Goal: Answer question/provide support: Share knowledge or assist other users

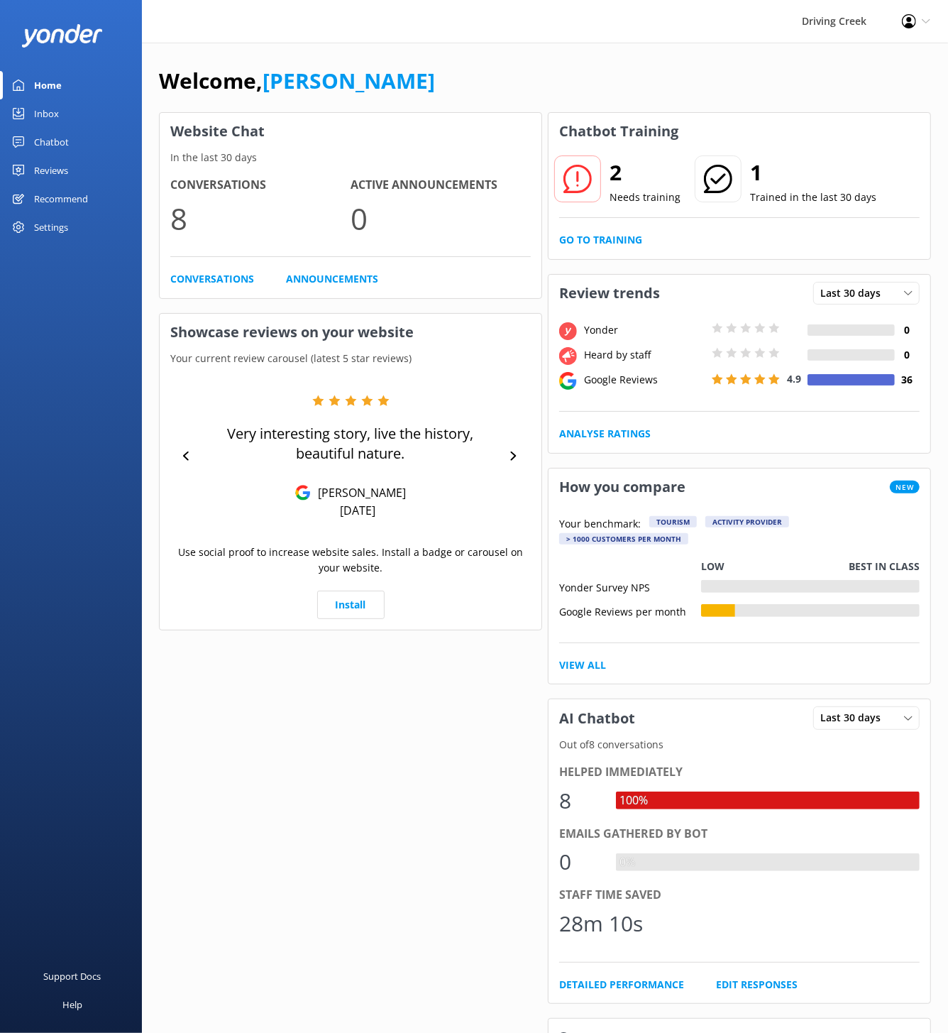
click at [644, 180] on h2 "2" at bounding box center [645, 172] width 71 height 34
click at [583, 187] on icon at bounding box center [578, 179] width 28 height 28
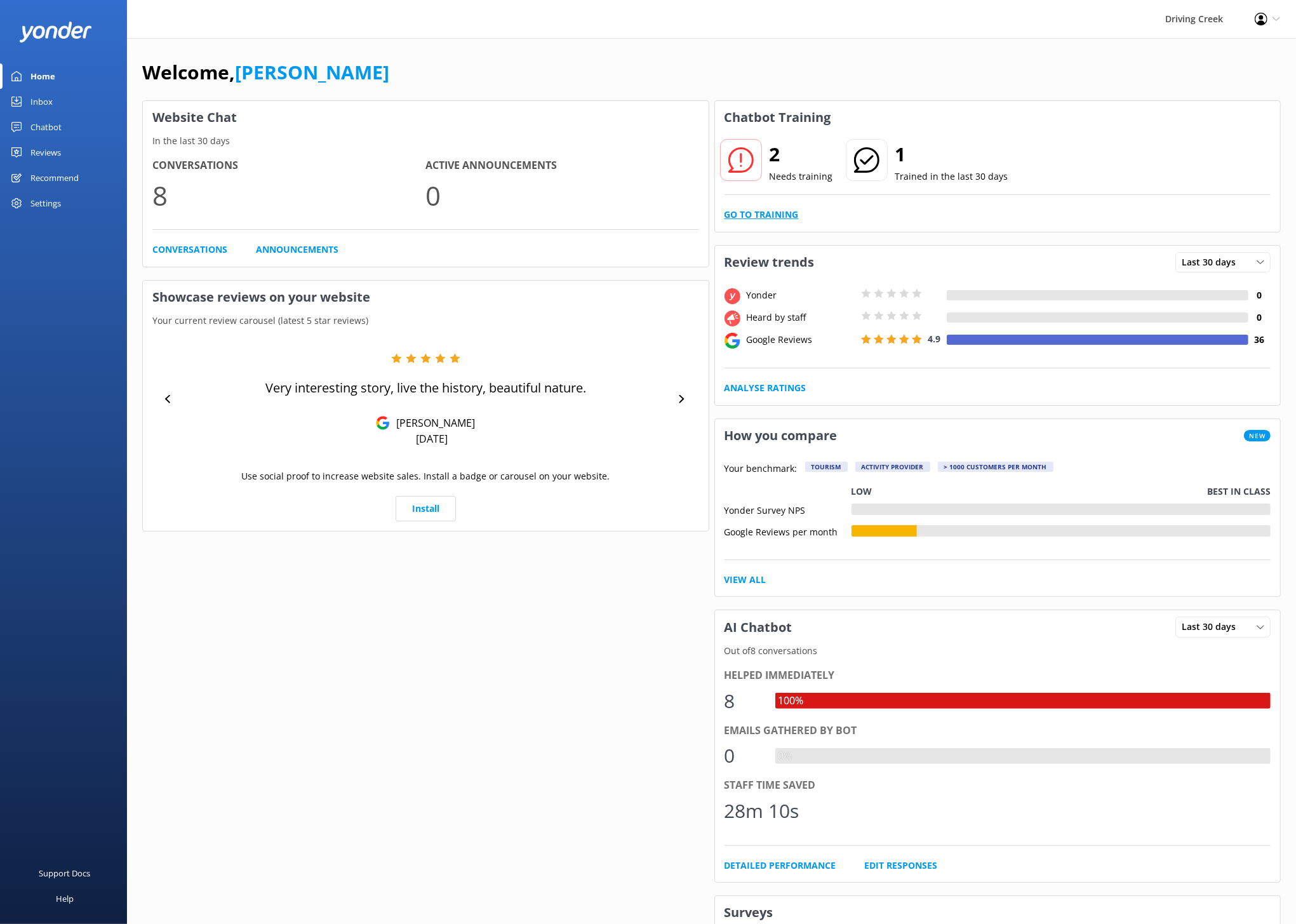
click at [782, 219] on link "Go to Training" at bounding box center [761, 215] width 74 height 14
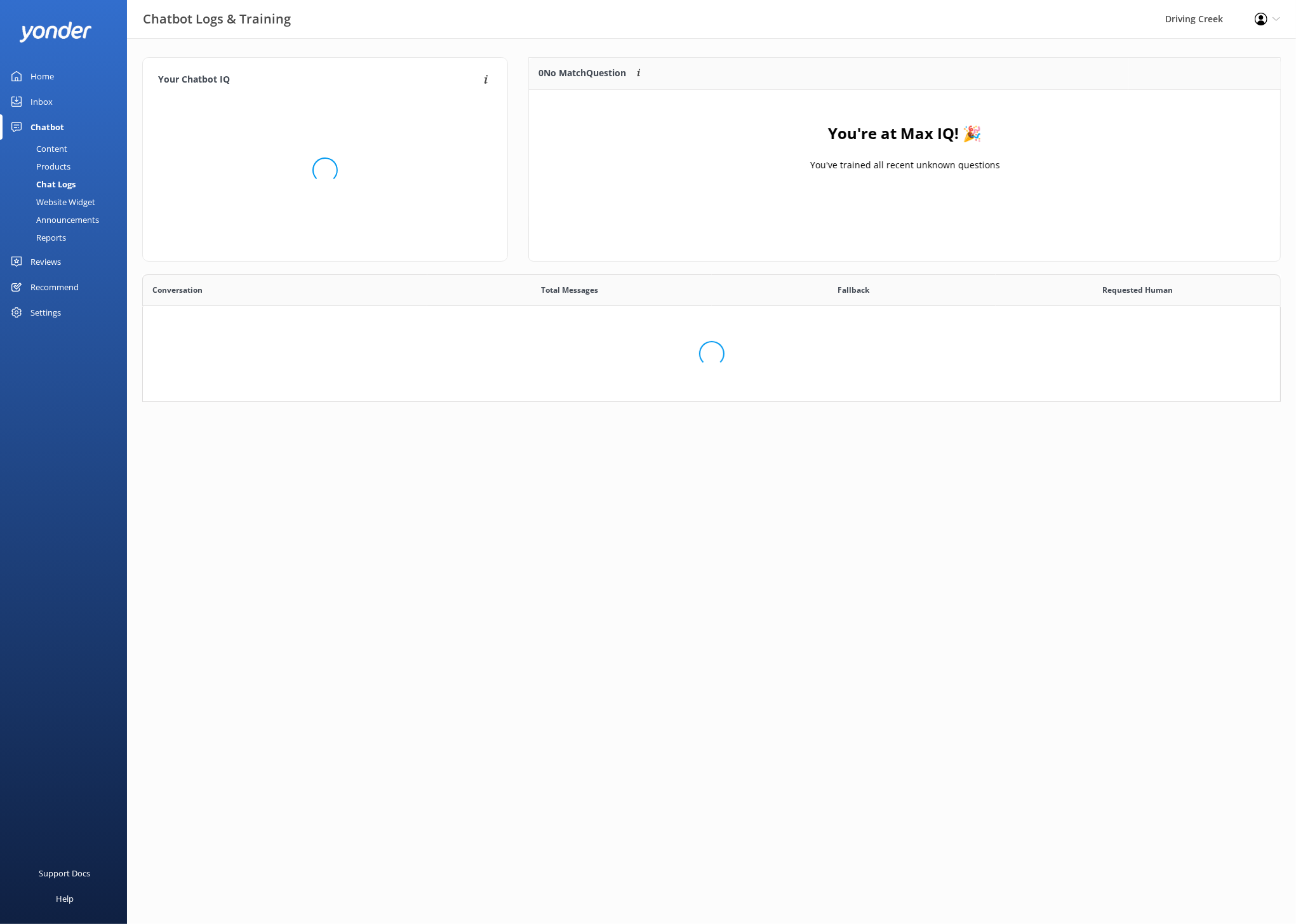
scroll to position [362, 1139]
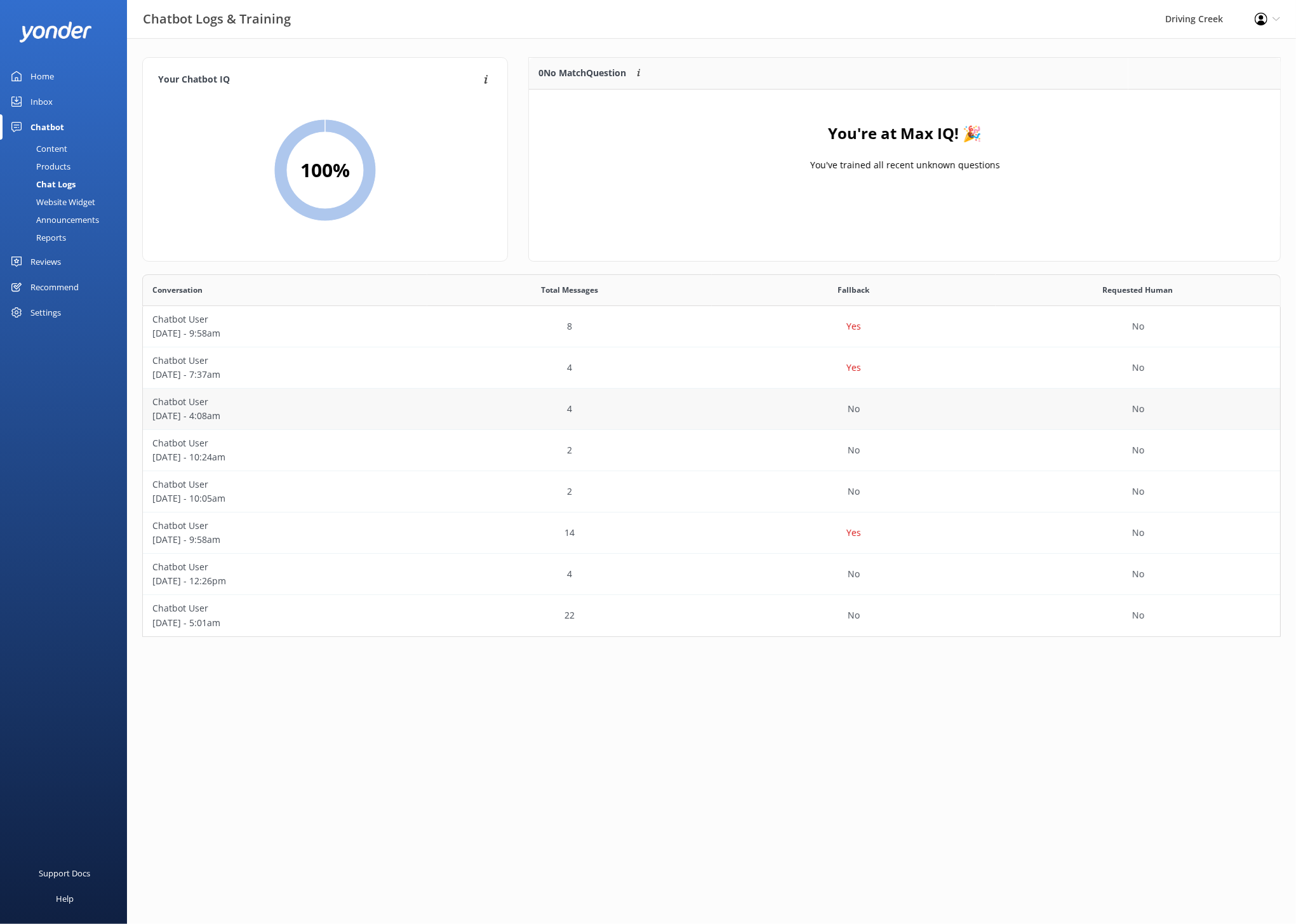
click at [810, 397] on div "No" at bounding box center [854, 409] width 284 height 41
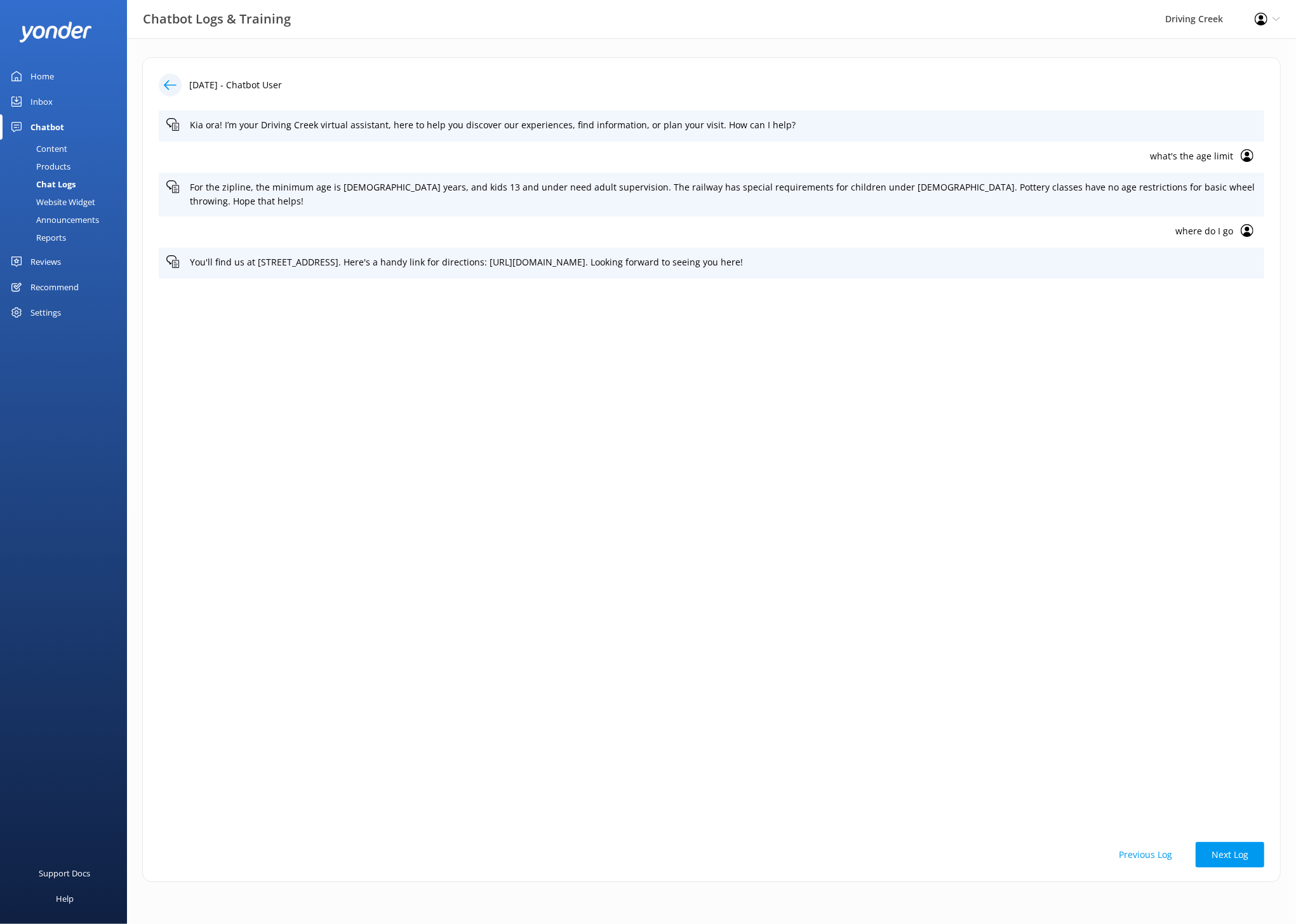
click at [165, 79] on icon at bounding box center [170, 85] width 13 height 13
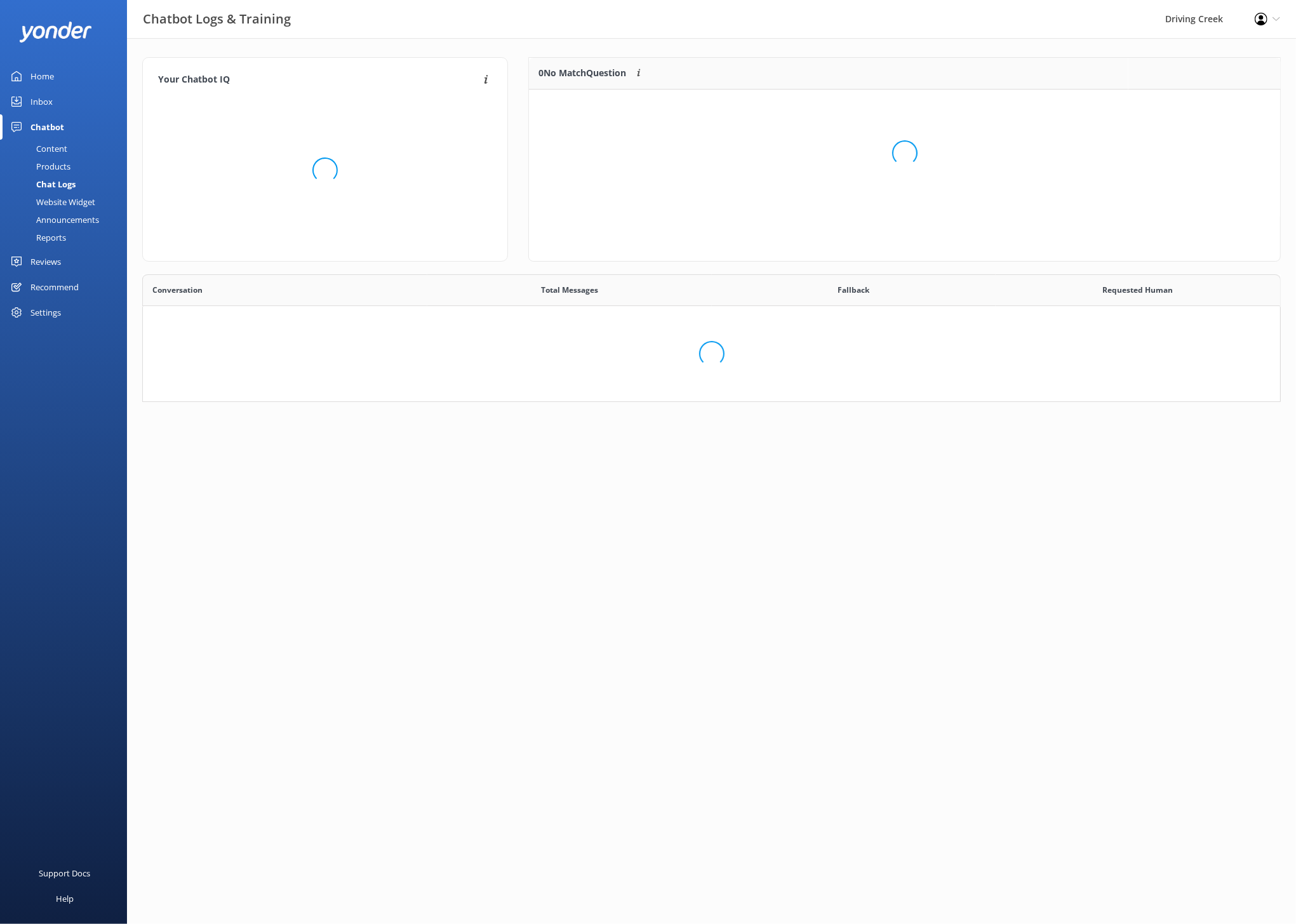
scroll to position [362, 1139]
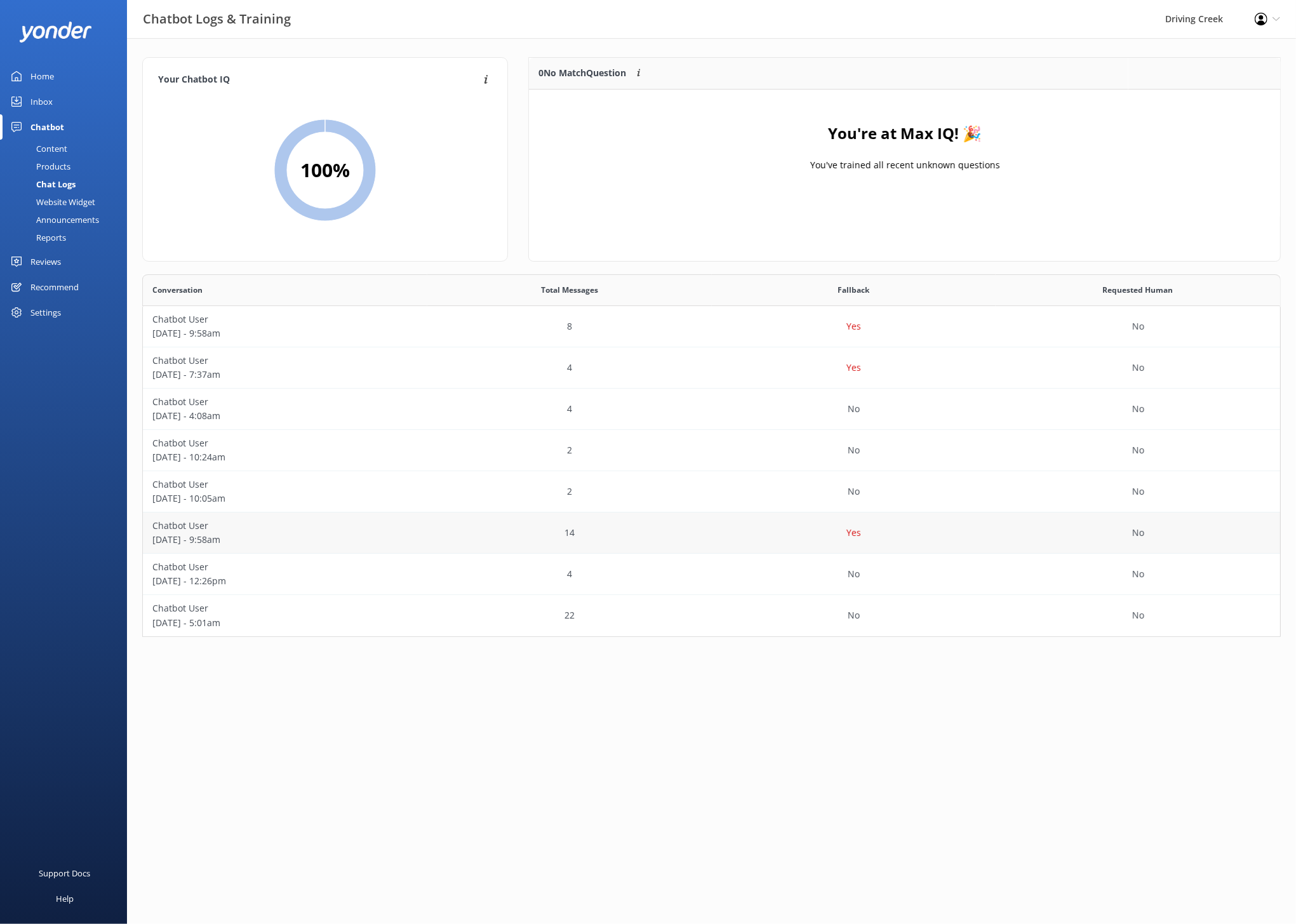
click at [379, 528] on p "Chatbot User" at bounding box center [284, 526] width 266 height 14
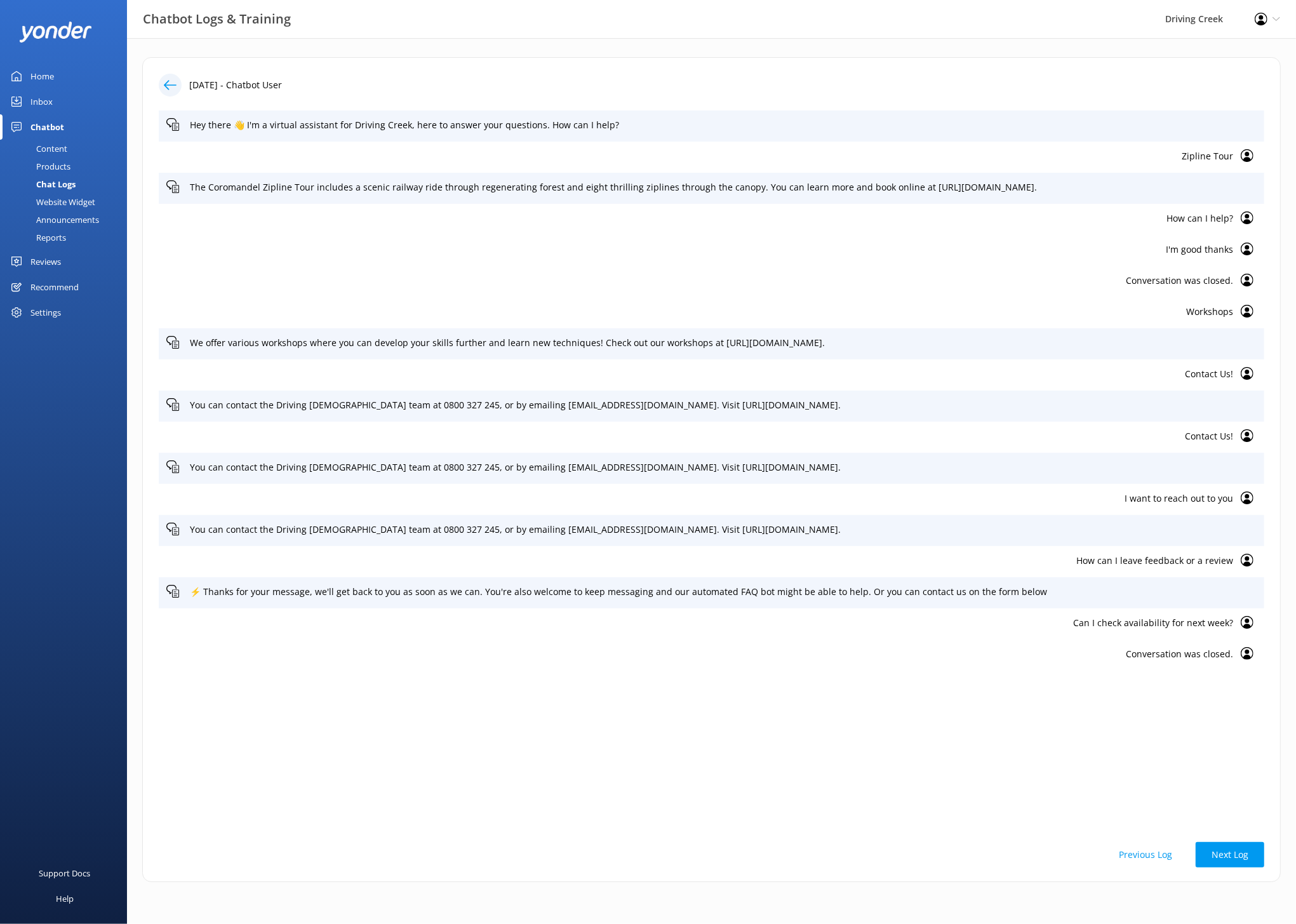
click at [174, 90] on icon at bounding box center [170, 85] width 13 height 13
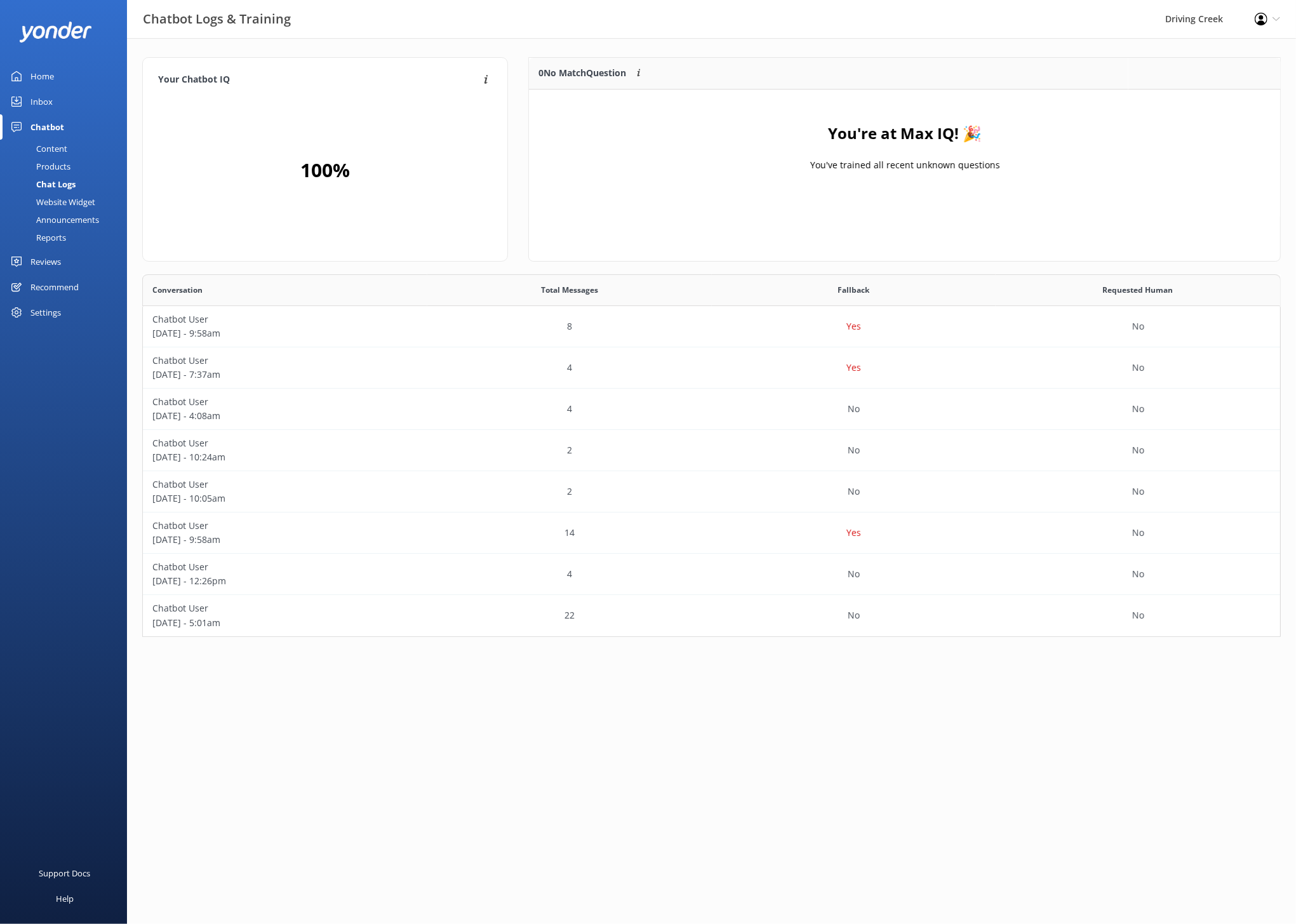
scroll to position [362, 1139]
click at [602, 375] on div "4" at bounding box center [570, 368] width 284 height 41
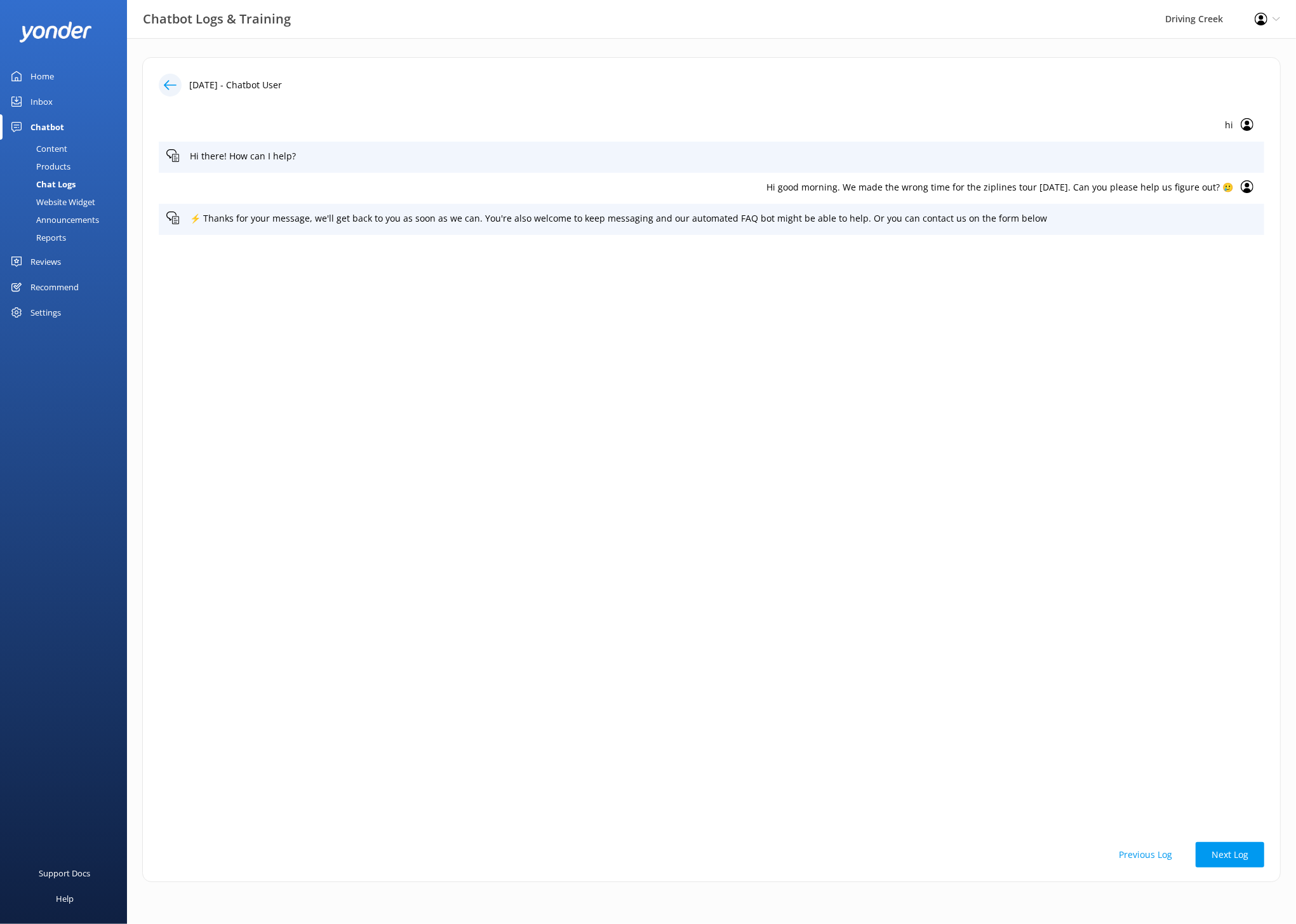
click at [172, 79] on icon at bounding box center [170, 85] width 13 height 13
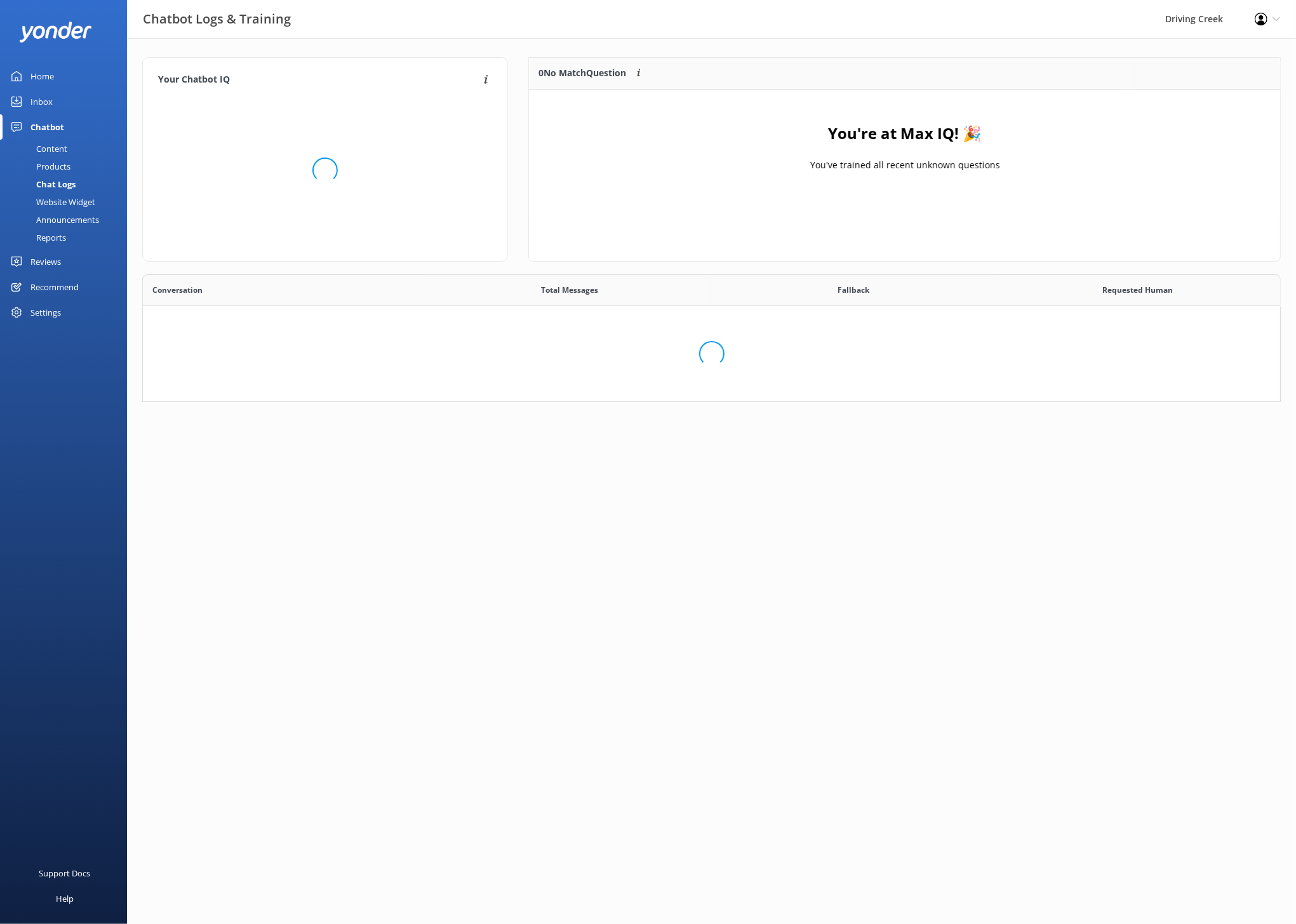
scroll to position [362, 1139]
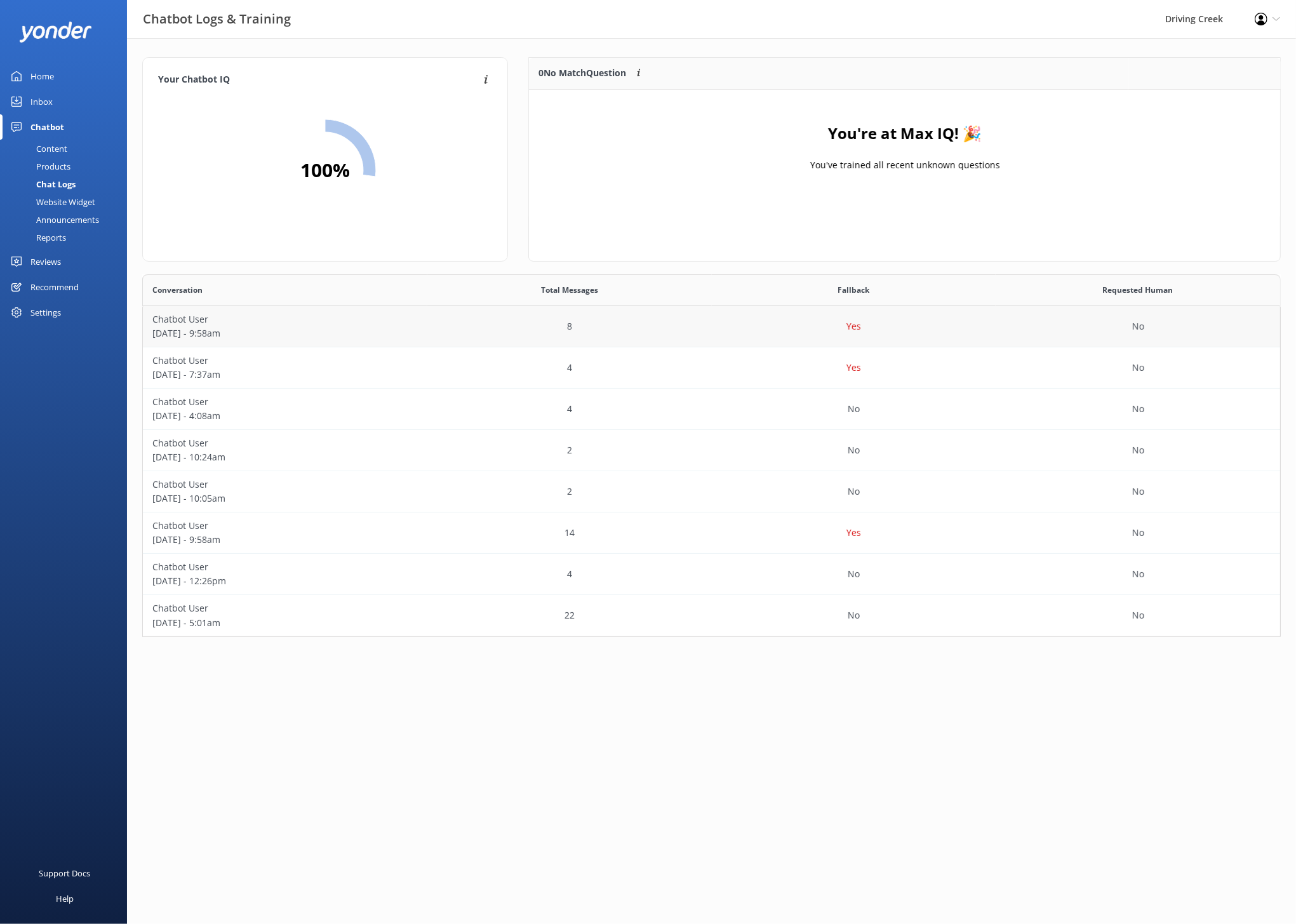
click at [414, 325] on p "Chatbot User" at bounding box center [284, 319] width 266 height 14
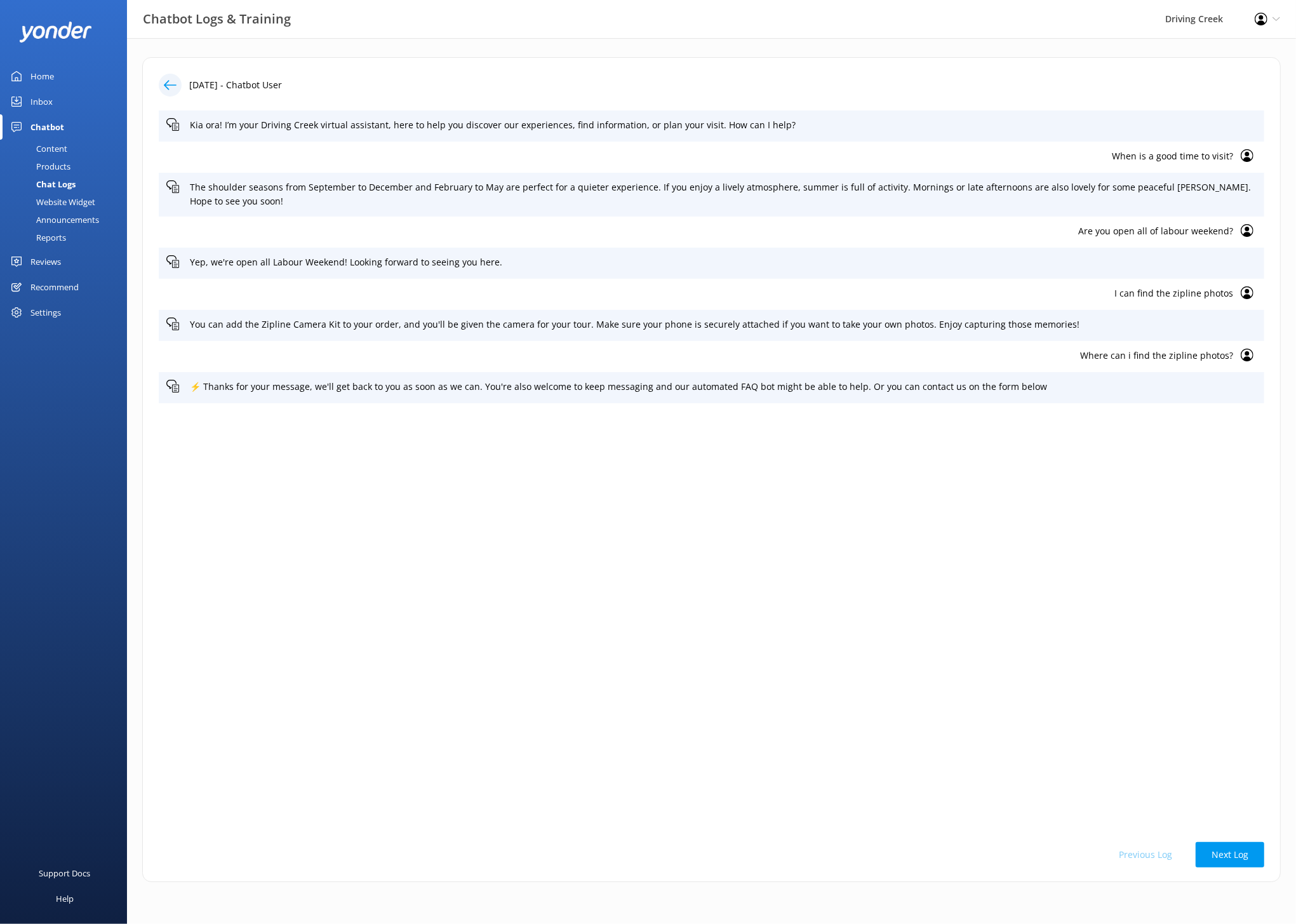
click at [174, 89] on icon at bounding box center [170, 85] width 13 height 13
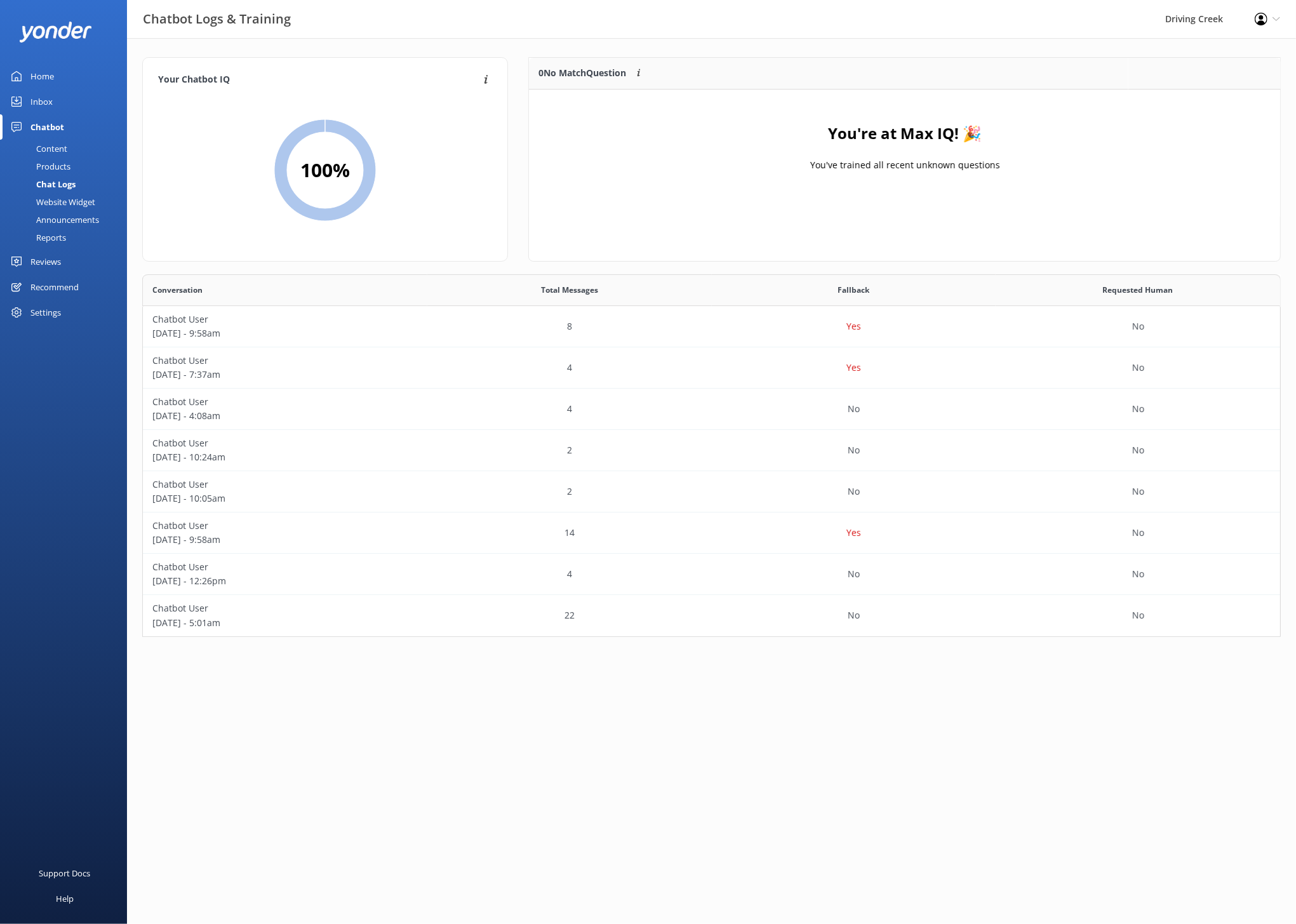
scroll to position [362, 1139]
click at [40, 105] on div "Inbox" at bounding box center [41, 101] width 22 height 25
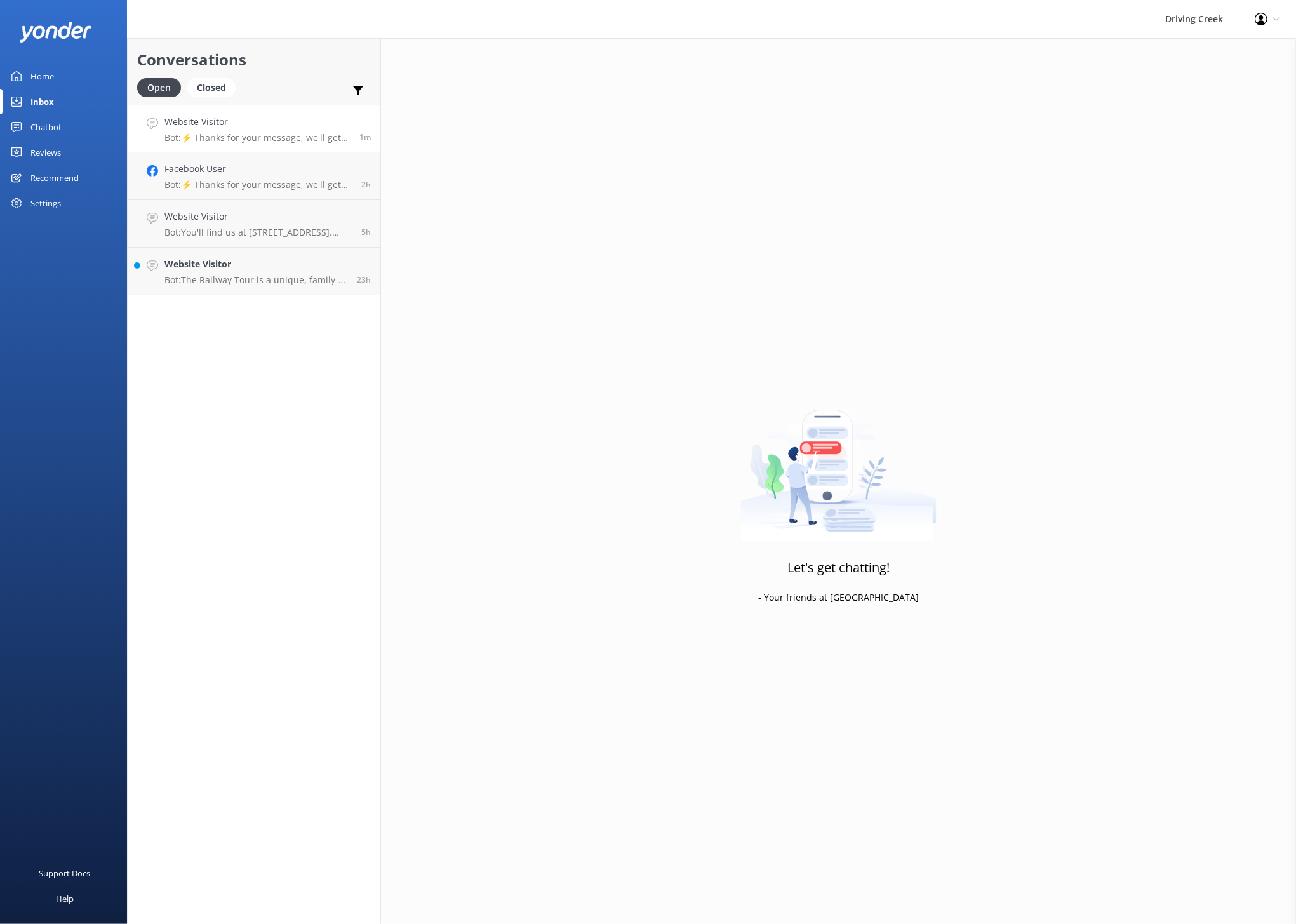
click at [182, 122] on h4 "Website Visitor" at bounding box center [257, 122] width 185 height 14
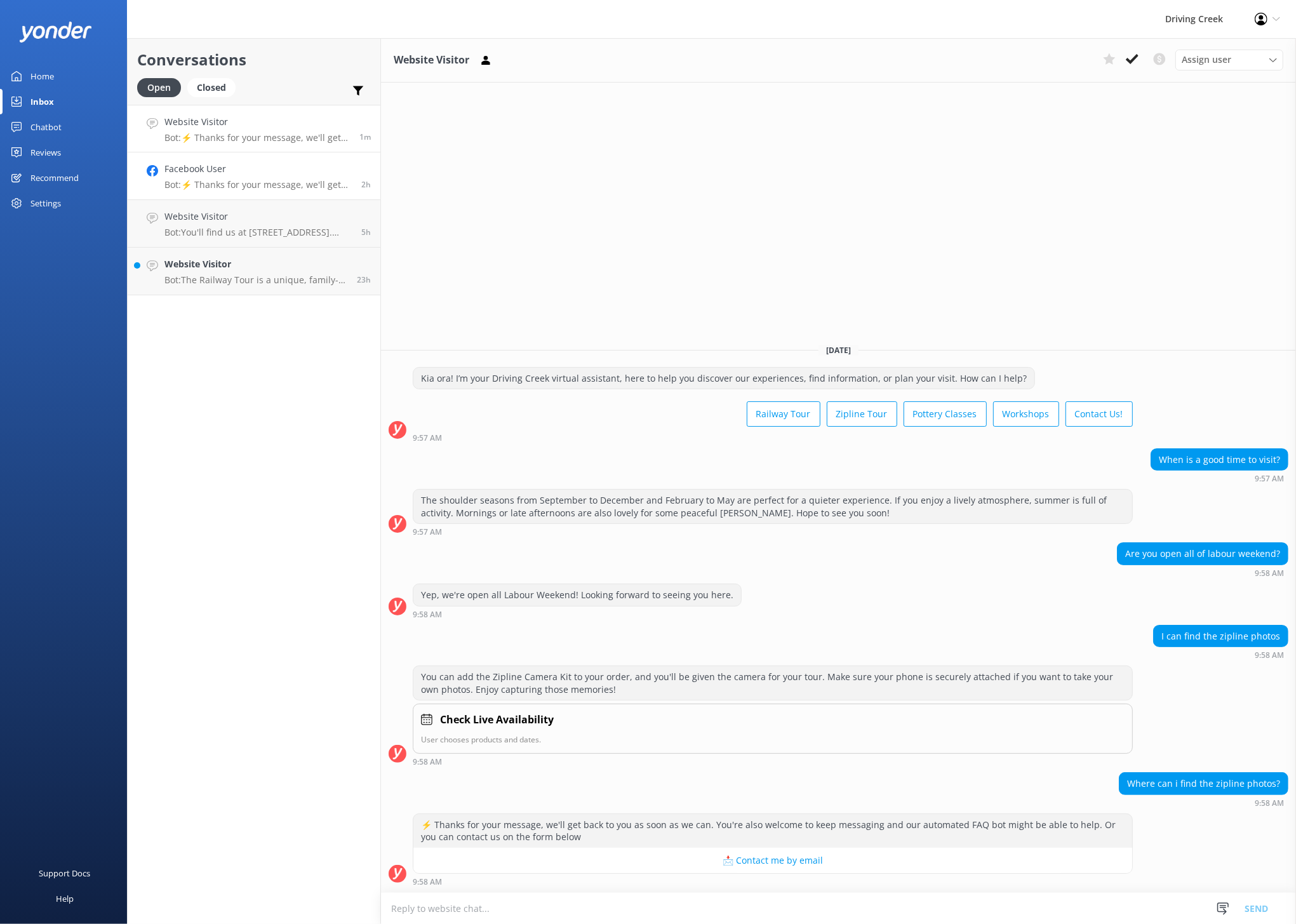
click at [223, 178] on div "Facebook User Bot: ⚡ Thanks for your message, we'll get back to you as soon as …" at bounding box center [258, 175] width 187 height 28
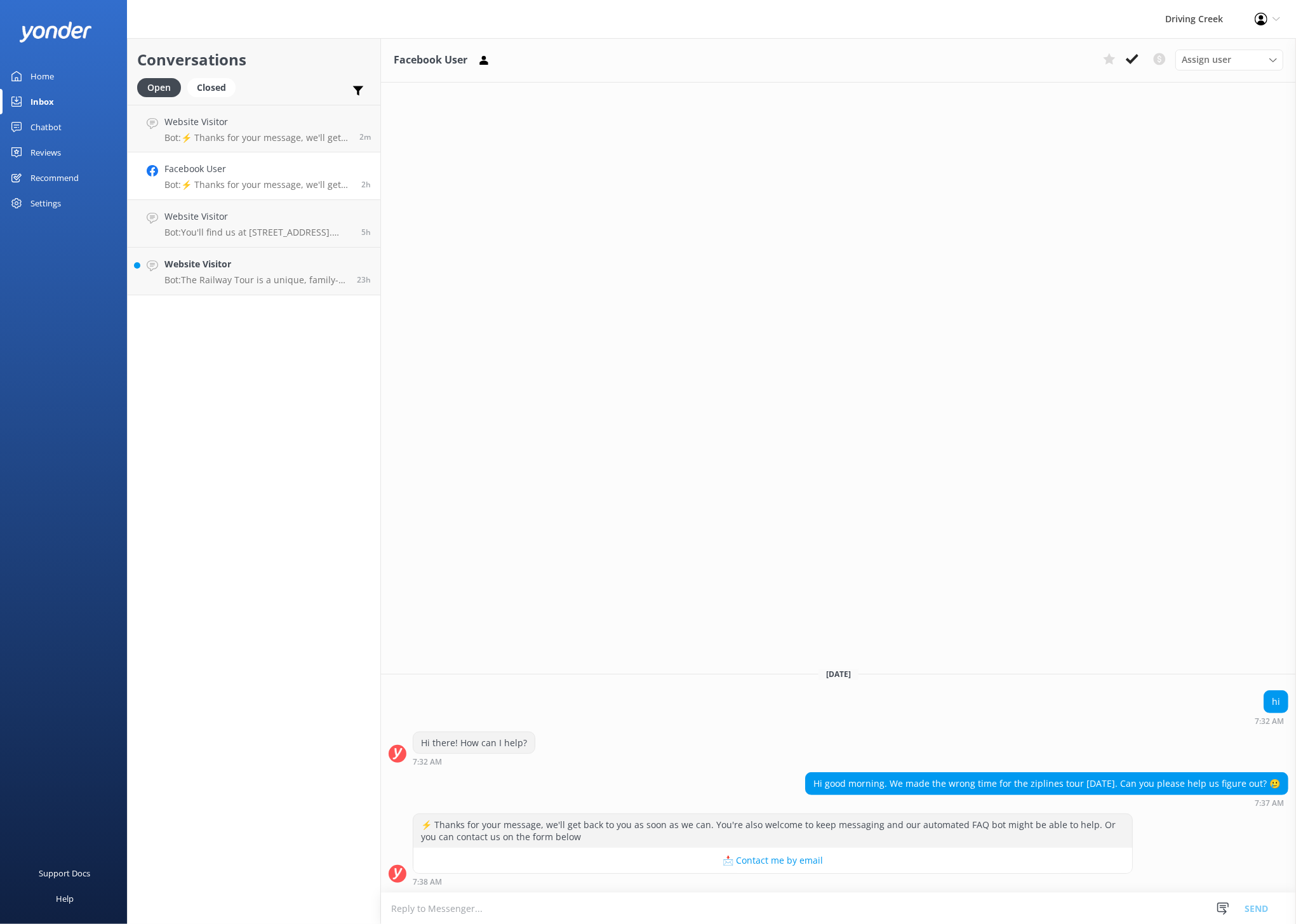
click at [63, 202] on div "Settings" at bounding box center [64, 203] width 127 height 25
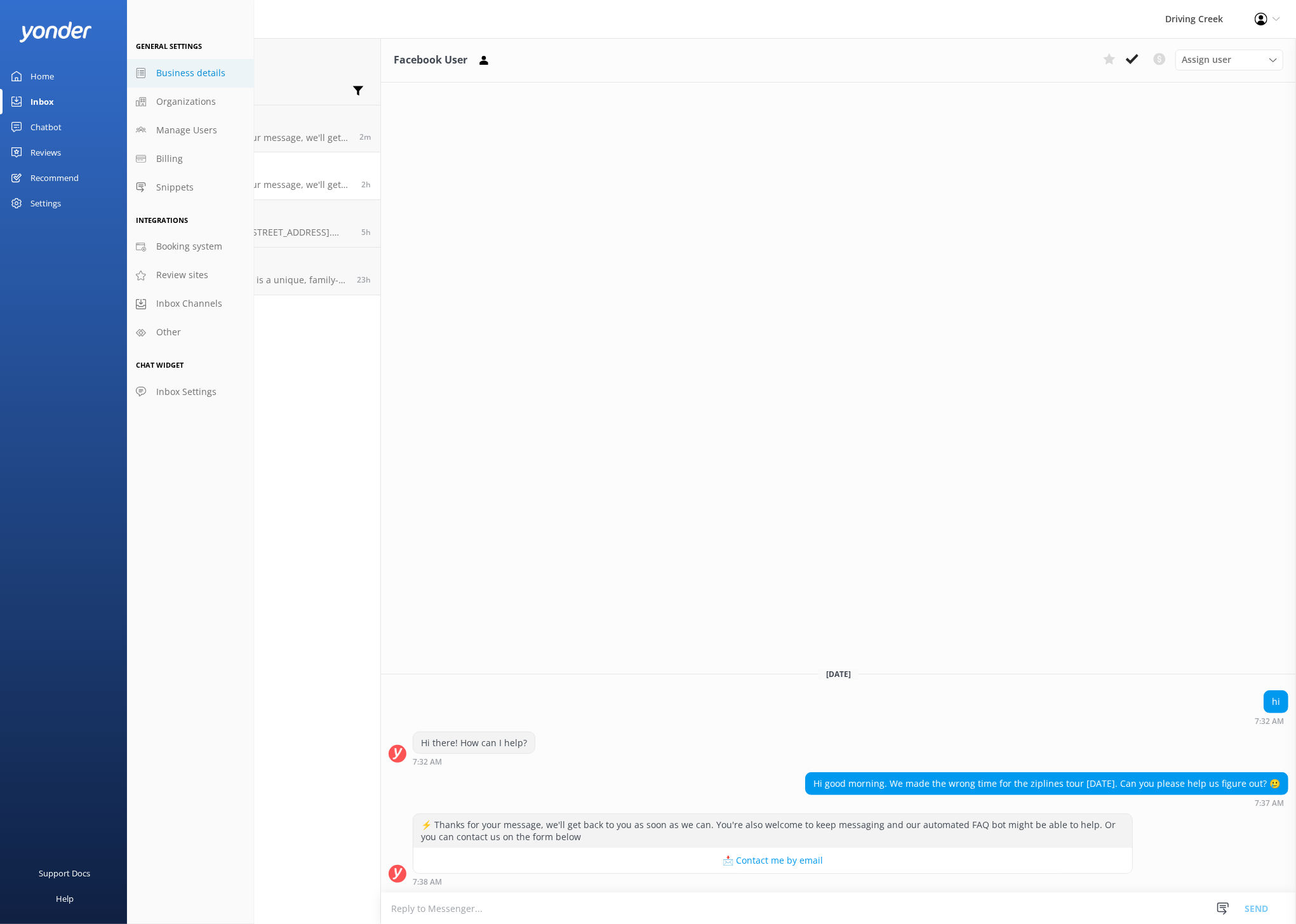
click at [216, 69] on span "Business details" at bounding box center [191, 73] width 69 height 14
select select "Pacific/[GEOGRAPHIC_DATA]"
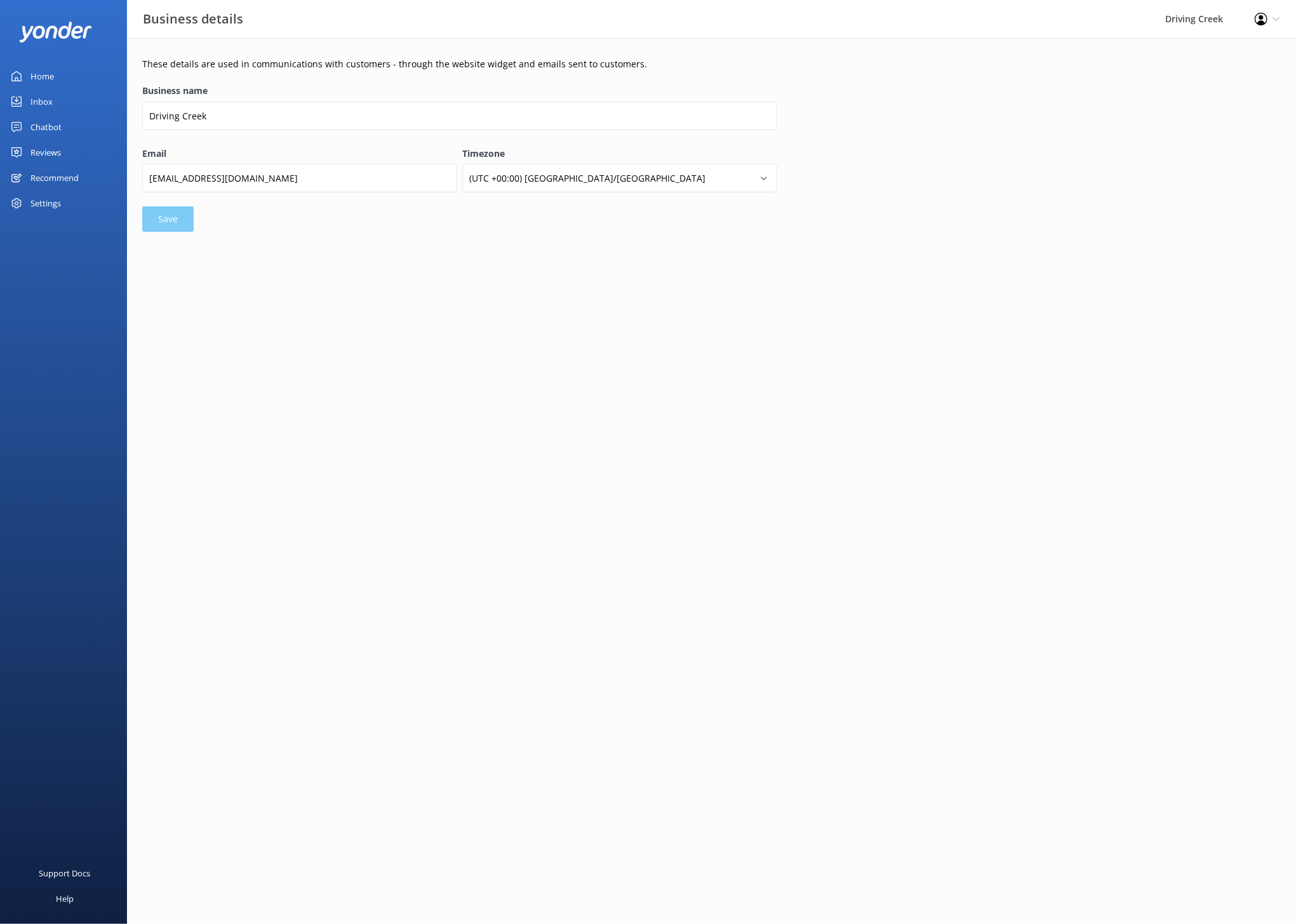
click at [31, 107] on div "Inbox" at bounding box center [41, 101] width 22 height 25
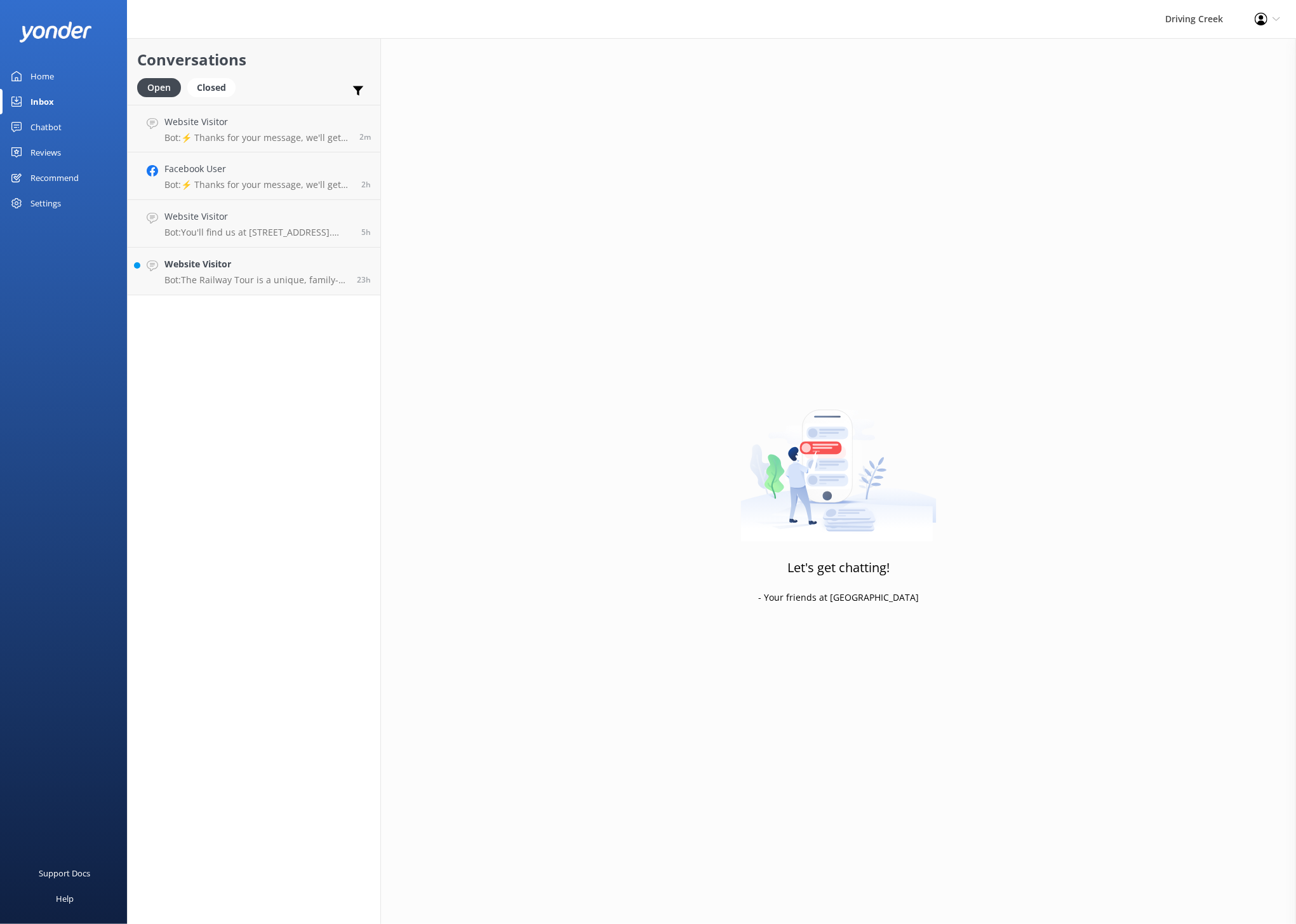
click at [38, 128] on div "Chatbot" at bounding box center [46, 127] width 31 height 25
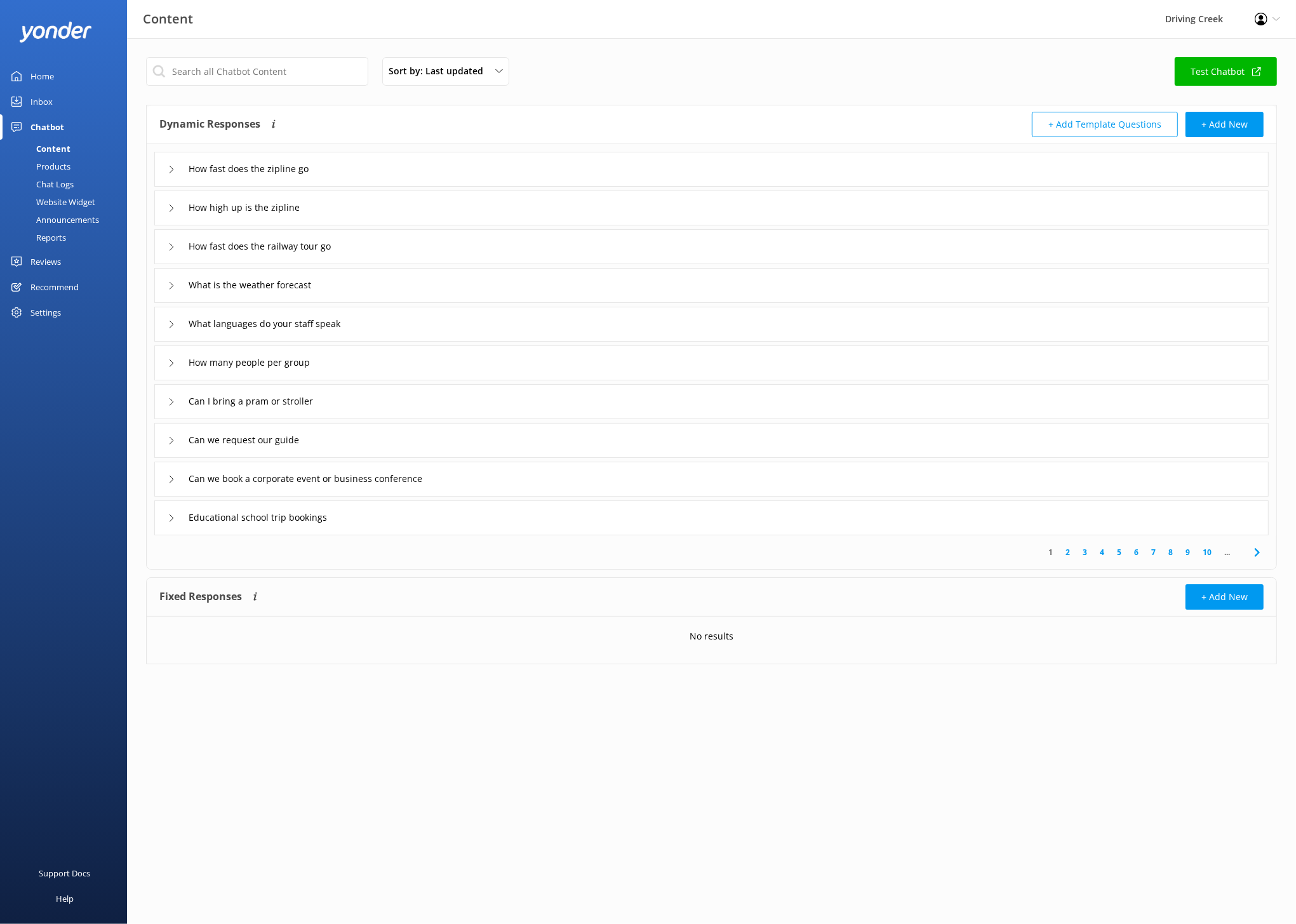
click at [63, 166] on div "Products" at bounding box center [39, 166] width 63 height 18
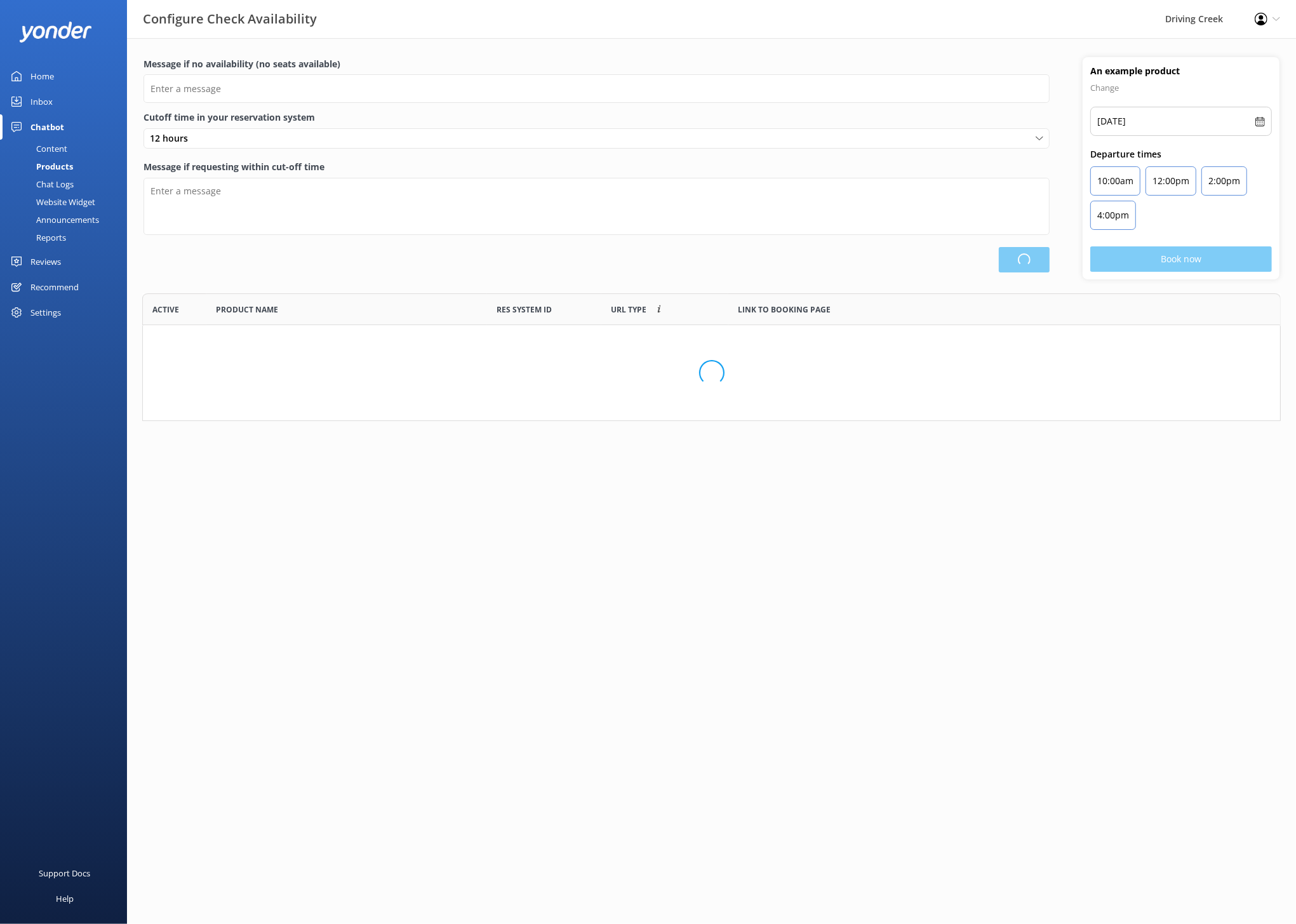
scroll to position [127, 1139]
type input "There are no seats available, please check an alternative day. Or you can conta…"
type textarea "Our online booking system closes {hours} prior to departure. Please contact us …"
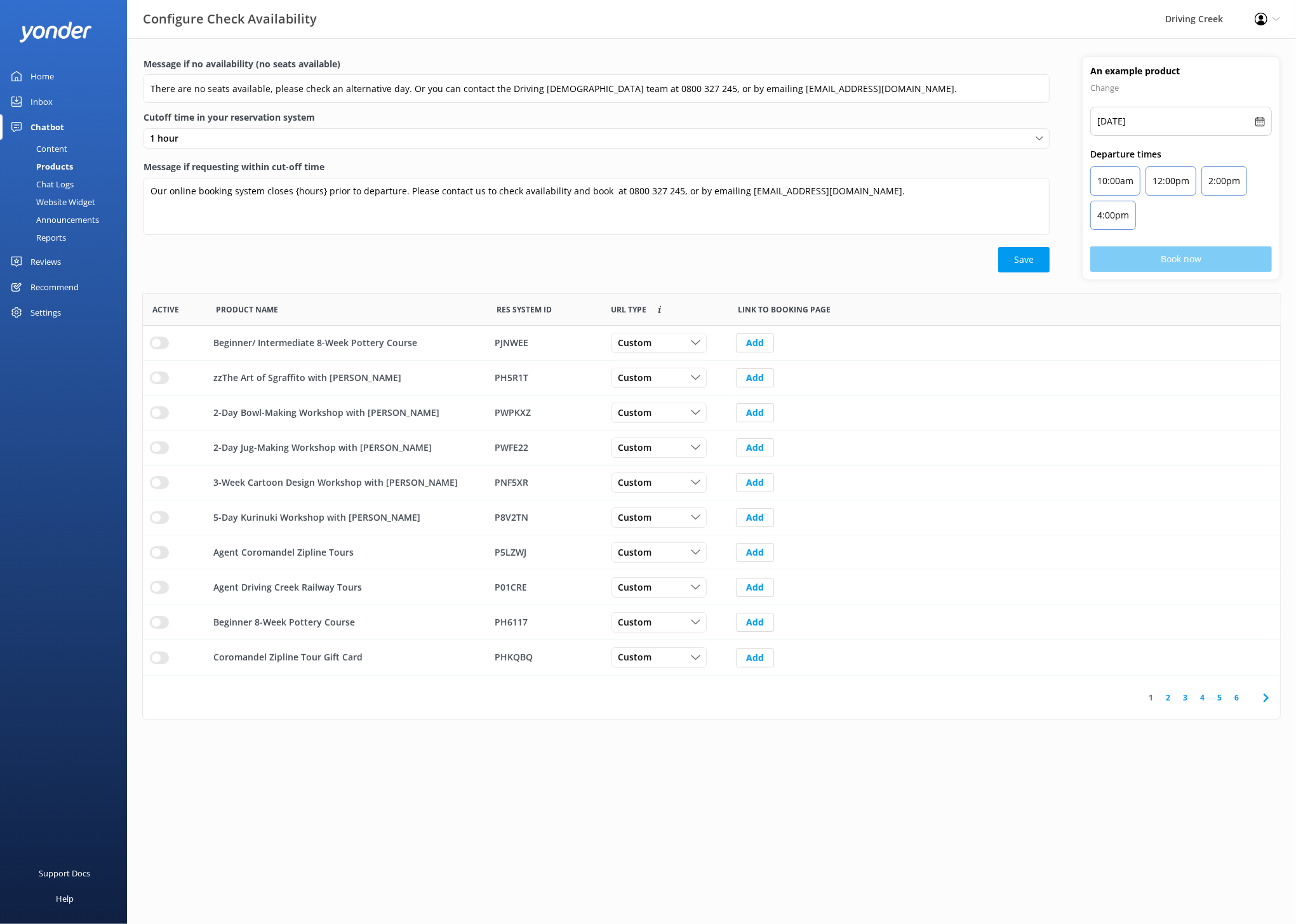
scroll to position [381, 1137]
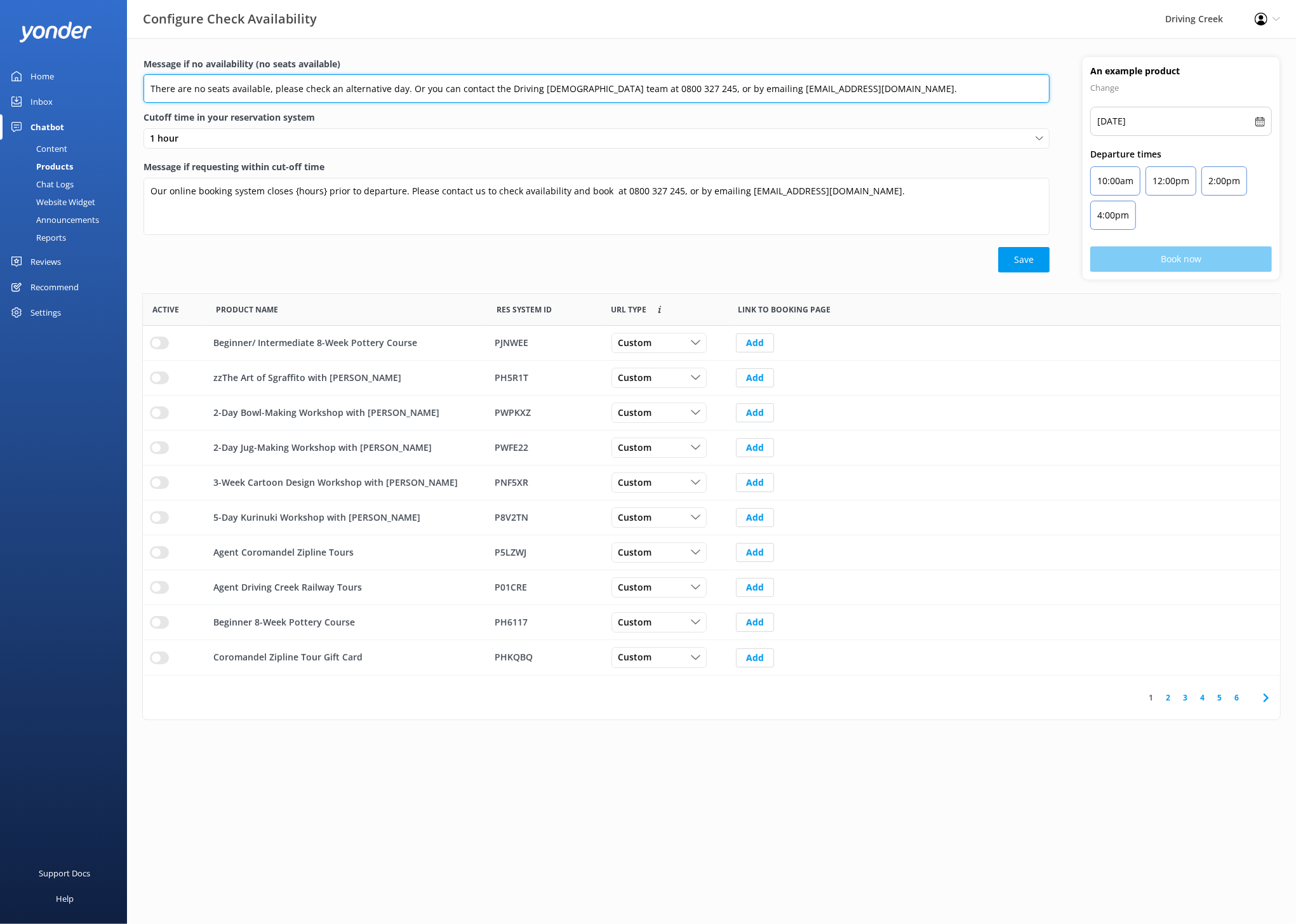
click at [727, 88] on input "There are no seats available, please check an alternative day. Or you can conta…" at bounding box center [596, 89] width 906 height 29
type input "There are no seats available, please check an alternative day. Or you can conta…"
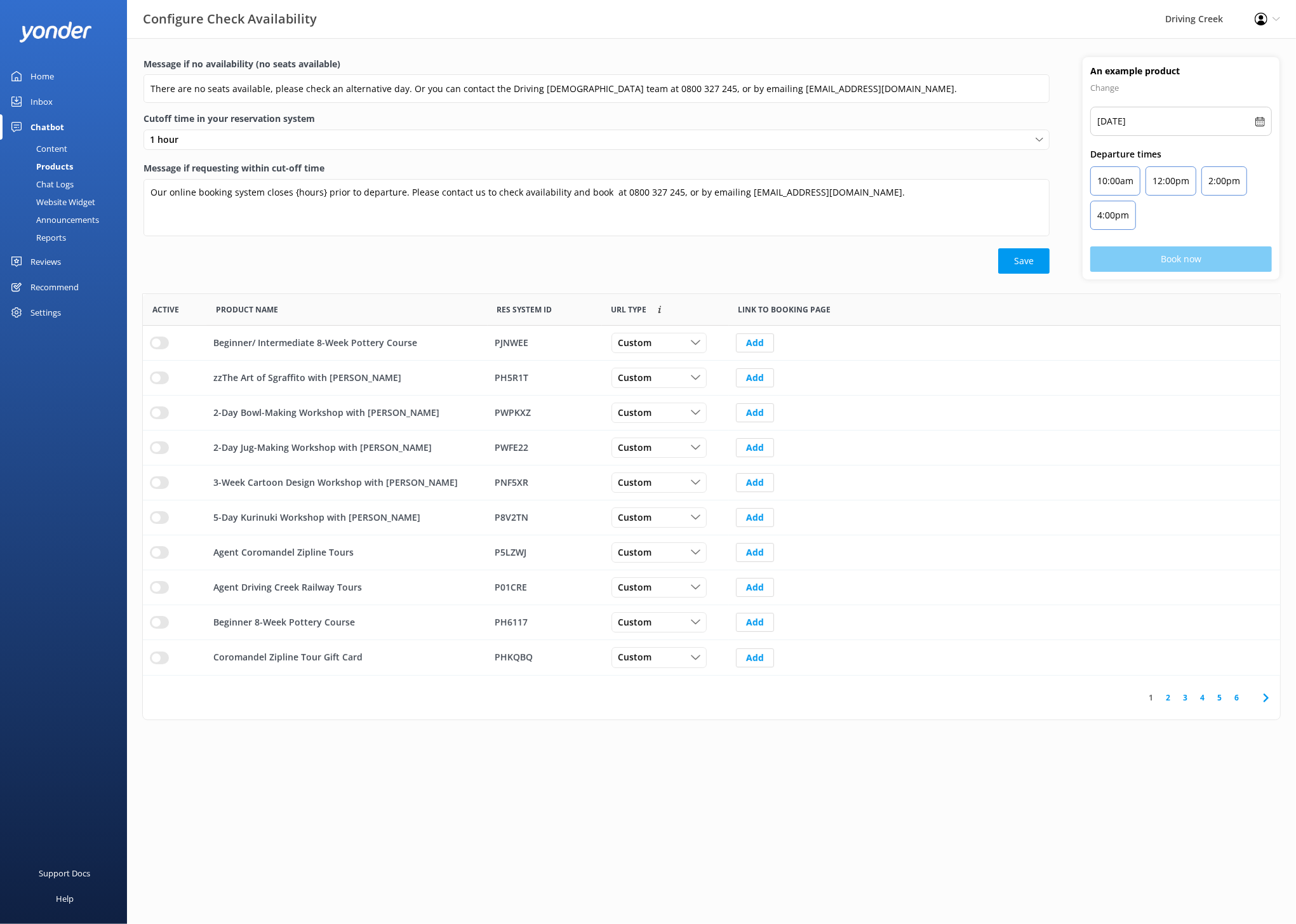
click at [847, 267] on div "Save" at bounding box center [596, 261] width 906 height 25
click at [847, 259] on button "Save" at bounding box center [1023, 261] width 51 height 25
click at [55, 186] on div "Chat Logs" at bounding box center [41, 184] width 66 height 18
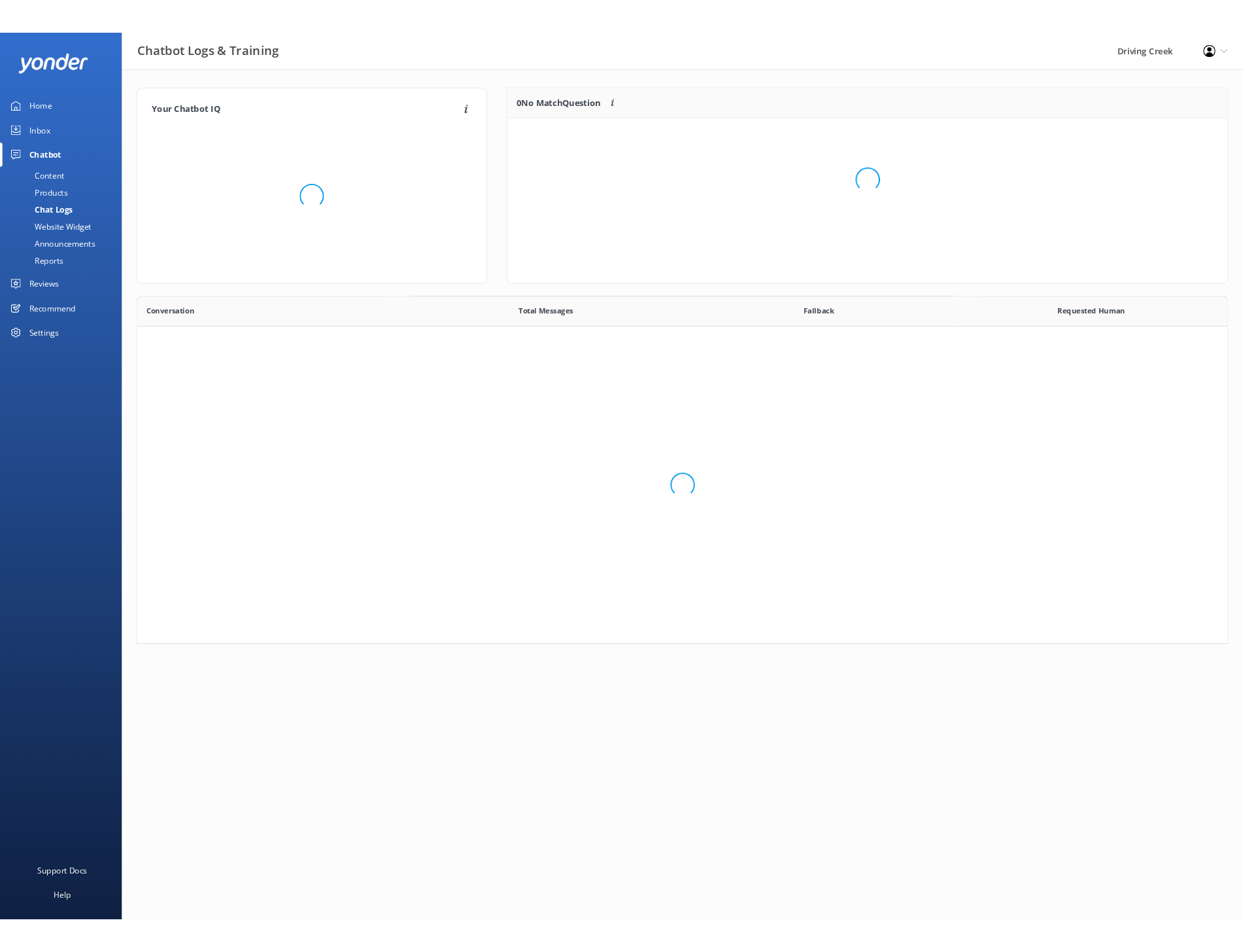
scroll to position [373, 1173]
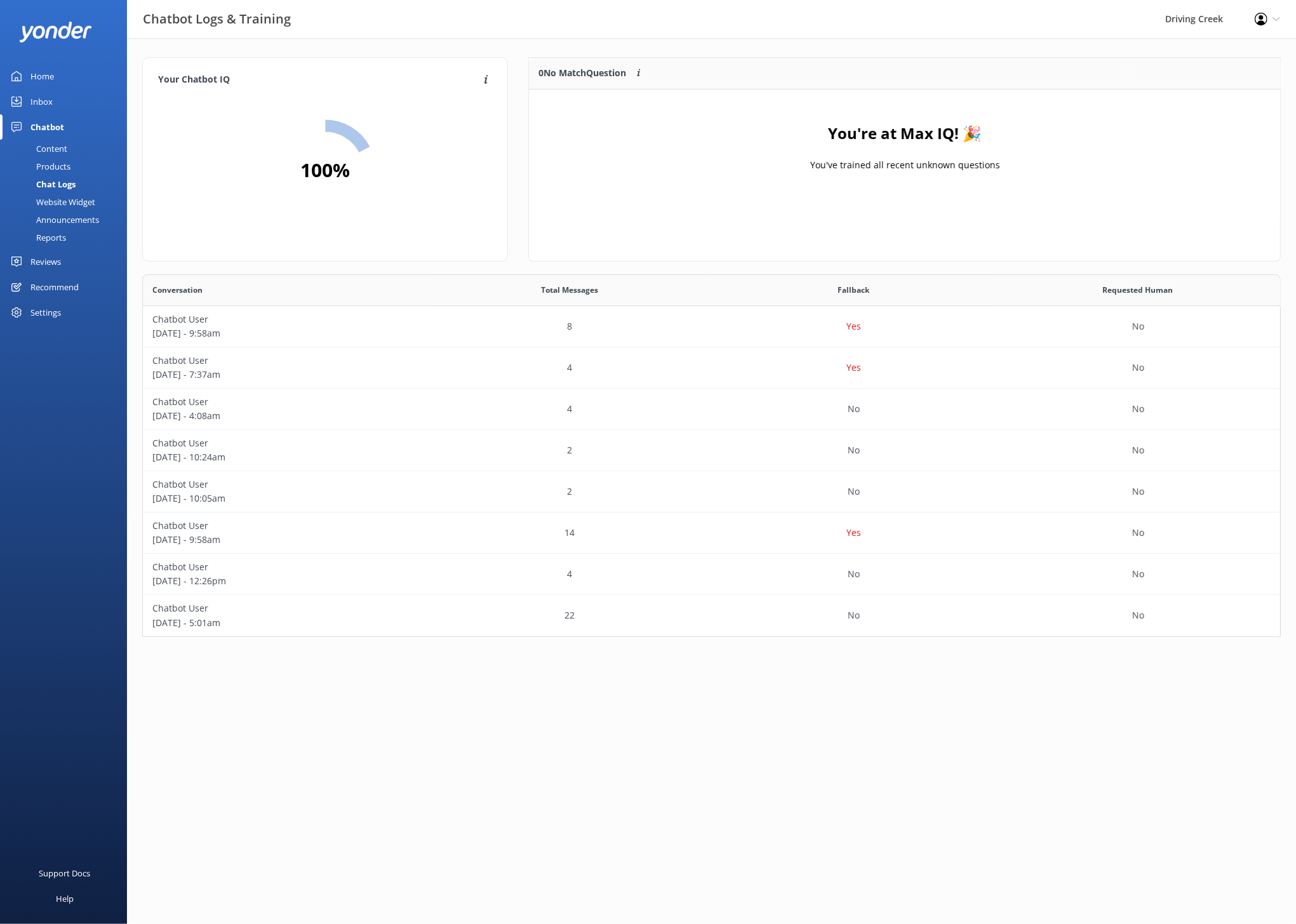
click at [60, 202] on div "Website Widget" at bounding box center [52, 202] width 88 height 18
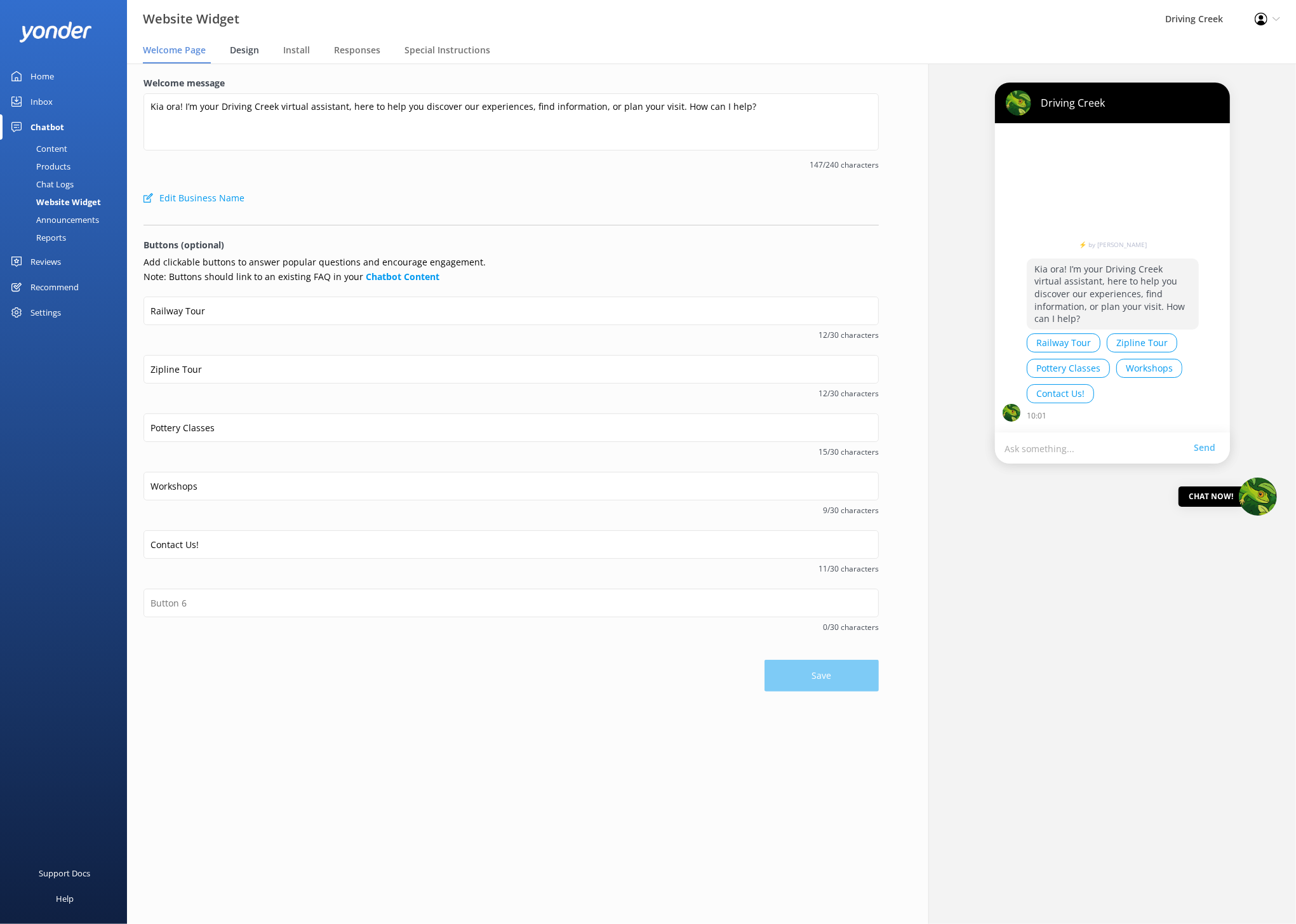
click at [257, 38] on div "Design" at bounding box center [247, 51] width 34 height 25
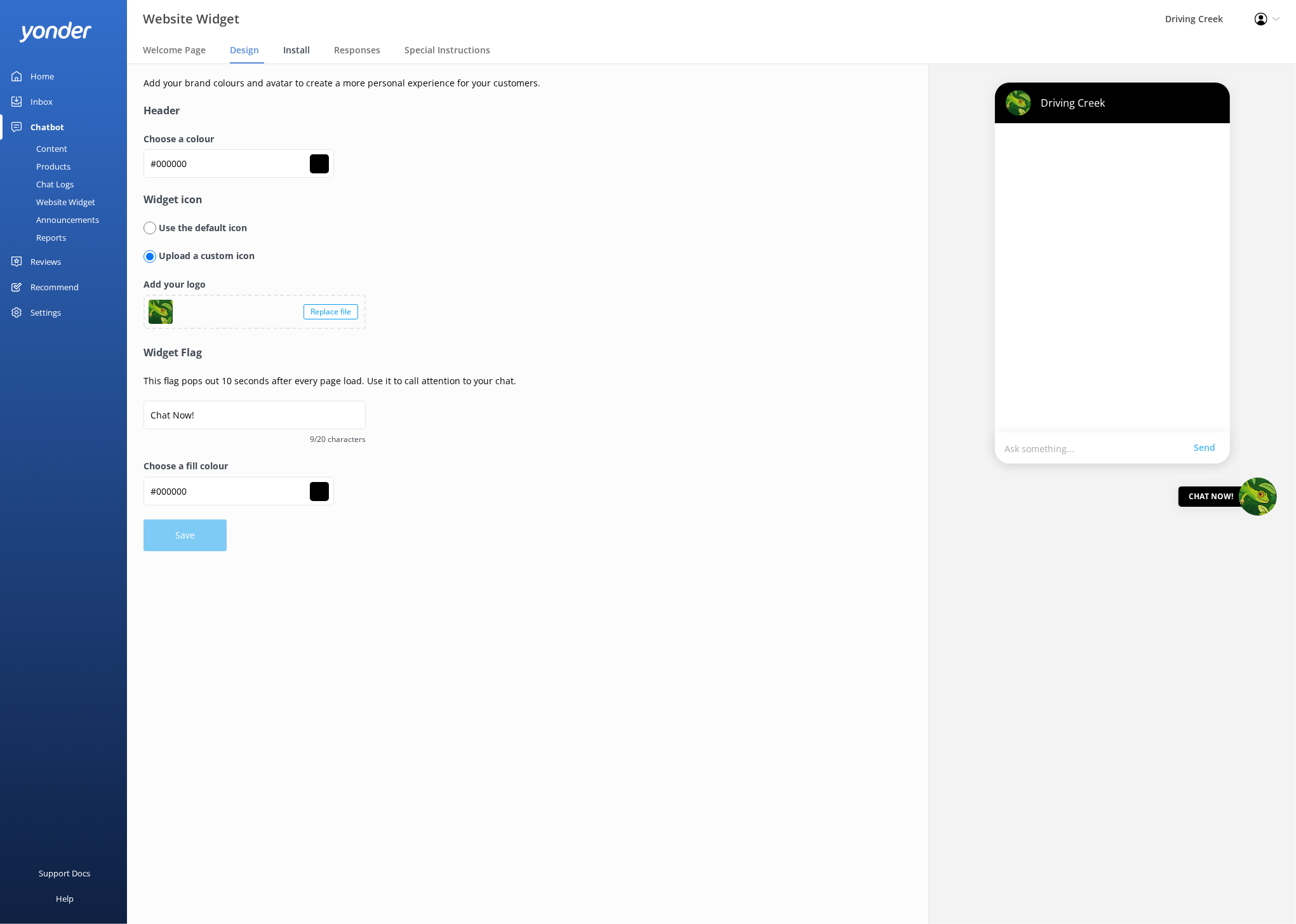
click at [305, 43] on div "Install" at bounding box center [299, 51] width 31 height 25
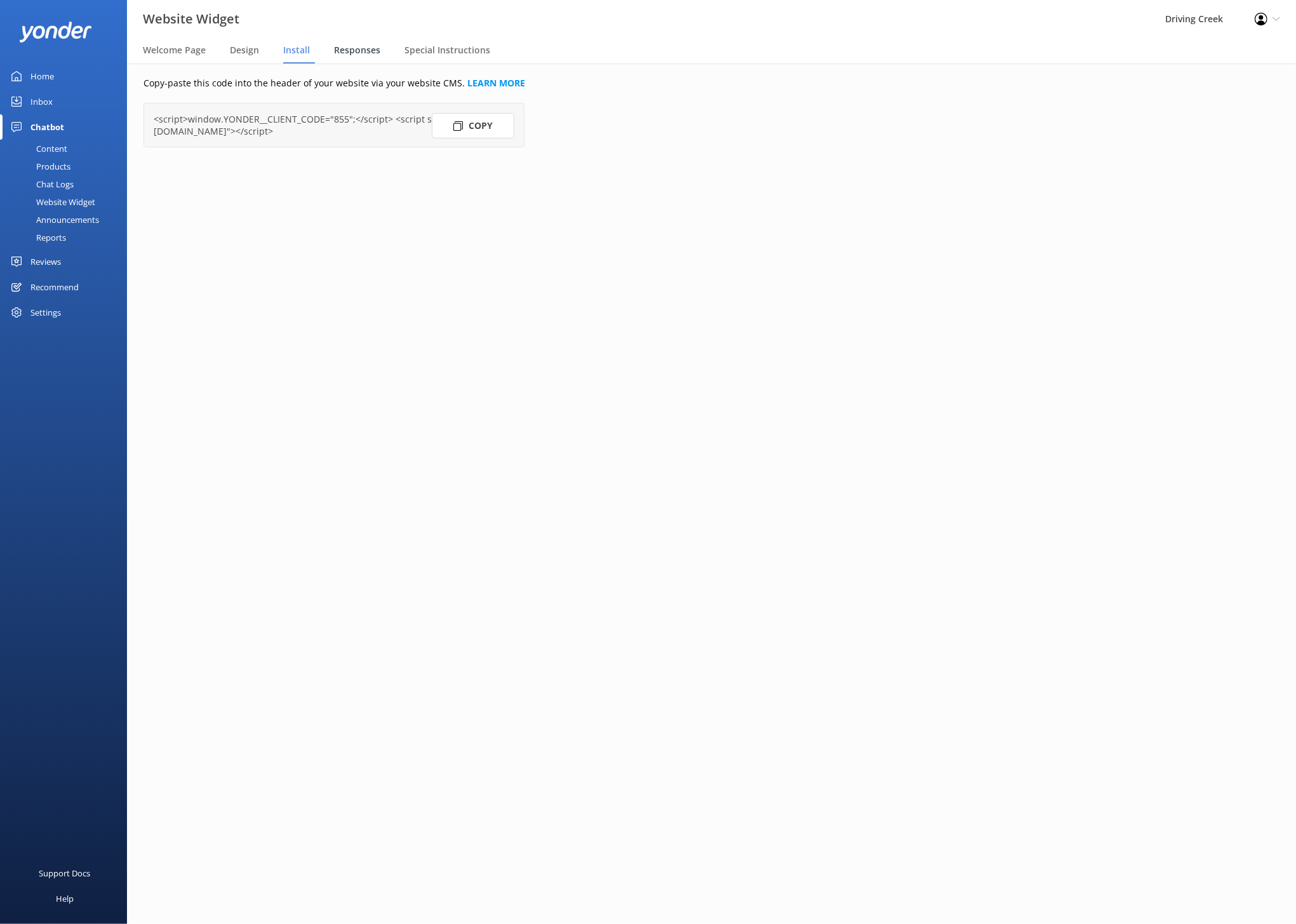
click at [362, 47] on span "Responses" at bounding box center [357, 50] width 47 height 13
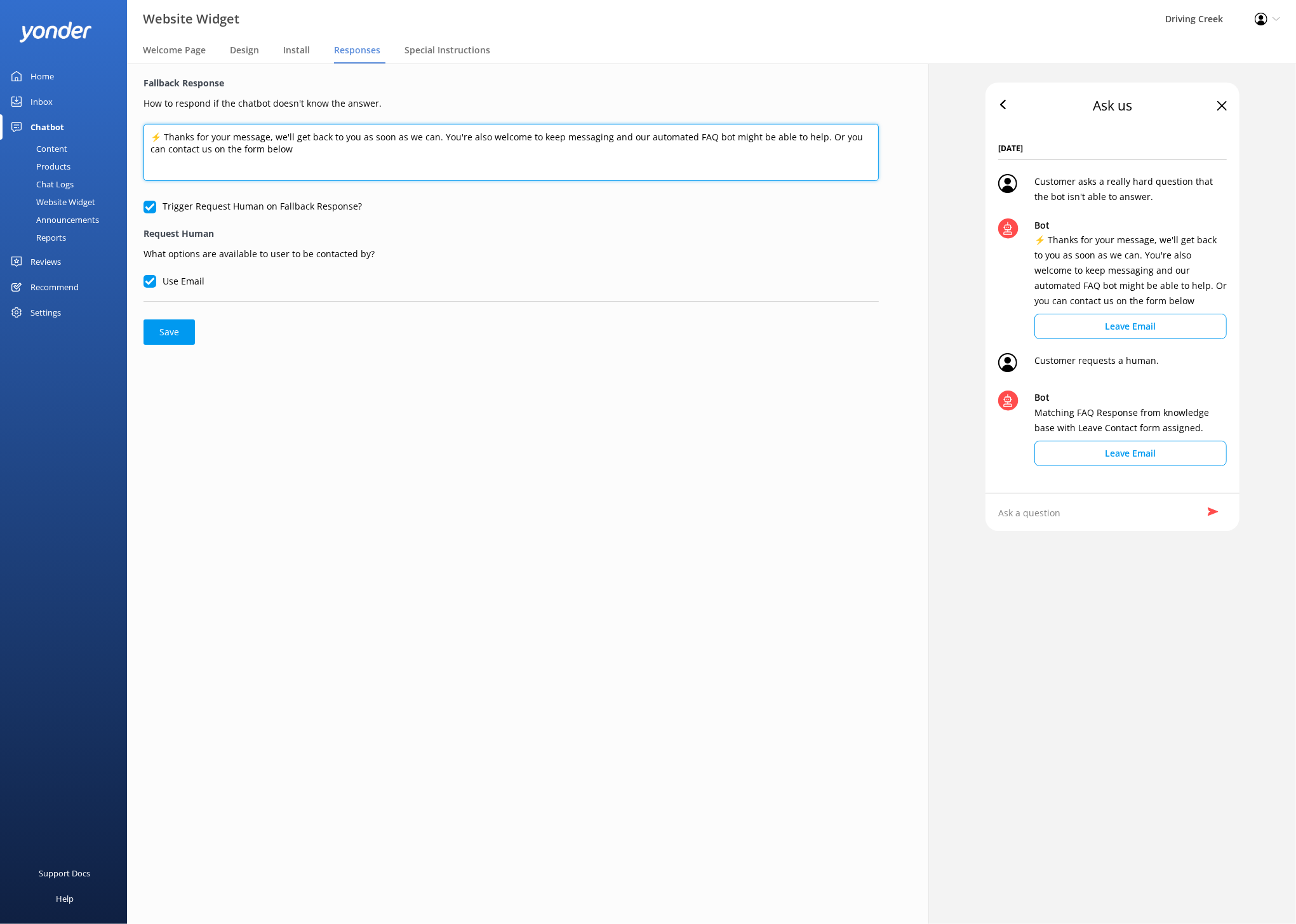
drag, startPoint x: 285, startPoint y: 151, endPoint x: 123, endPoint y: 135, distance: 162.8
click at [123, 135] on div "Website Widget Driving Creek Profile Settings Logout Welcome Page Design Instal…" at bounding box center [648, 494] width 1296 height 860
paste textarea "Sorry, I’m not sure about that one — but you’re welcome to leave your message h…"
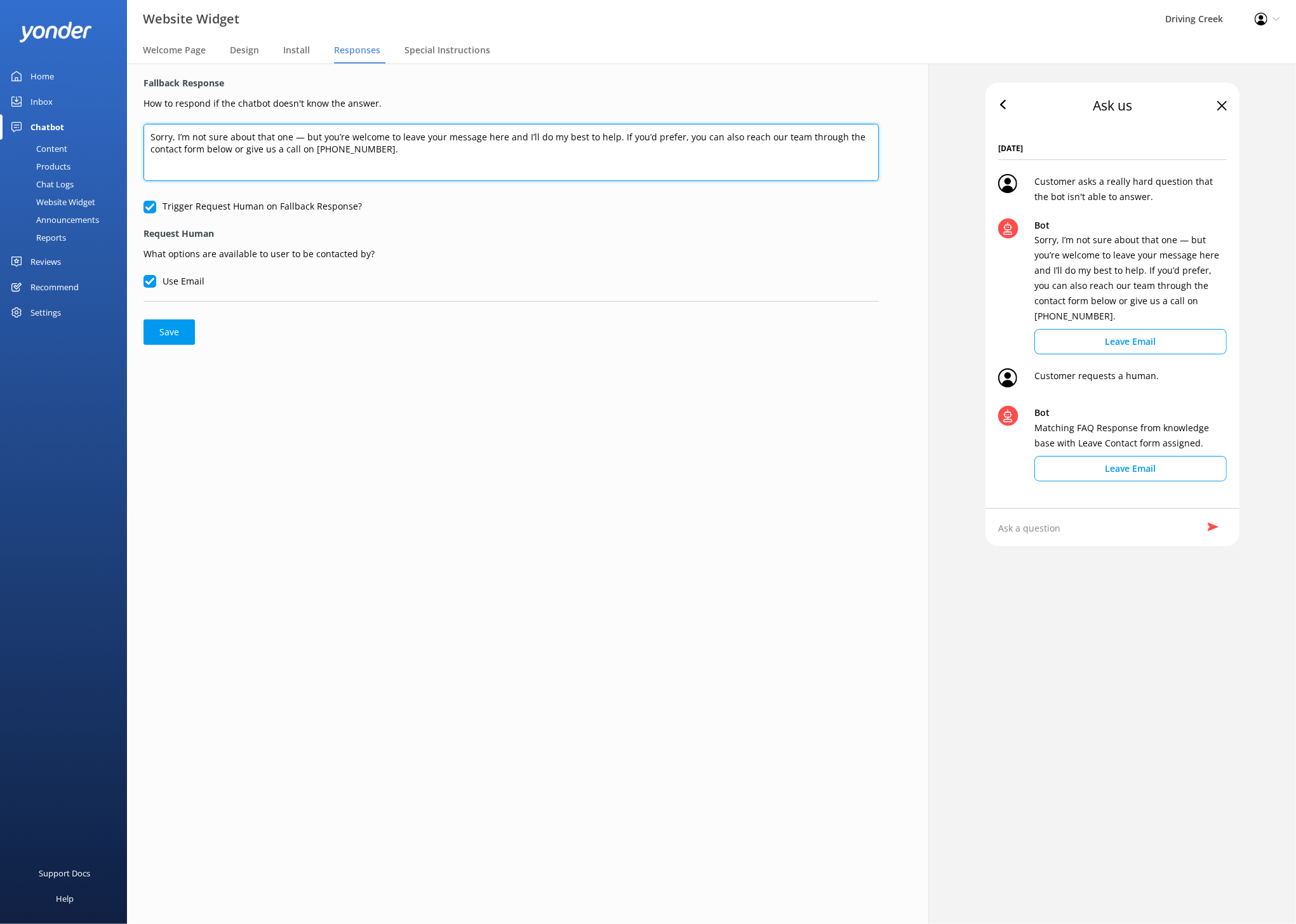
click at [296, 137] on textarea "Sorry, I’m not sure about that one — but you’re welcome to leave your message h…" at bounding box center [511, 152] width 735 height 57
type textarea "Sorry, I’m not sure about that one, but you’re welcome to leave your message he…"
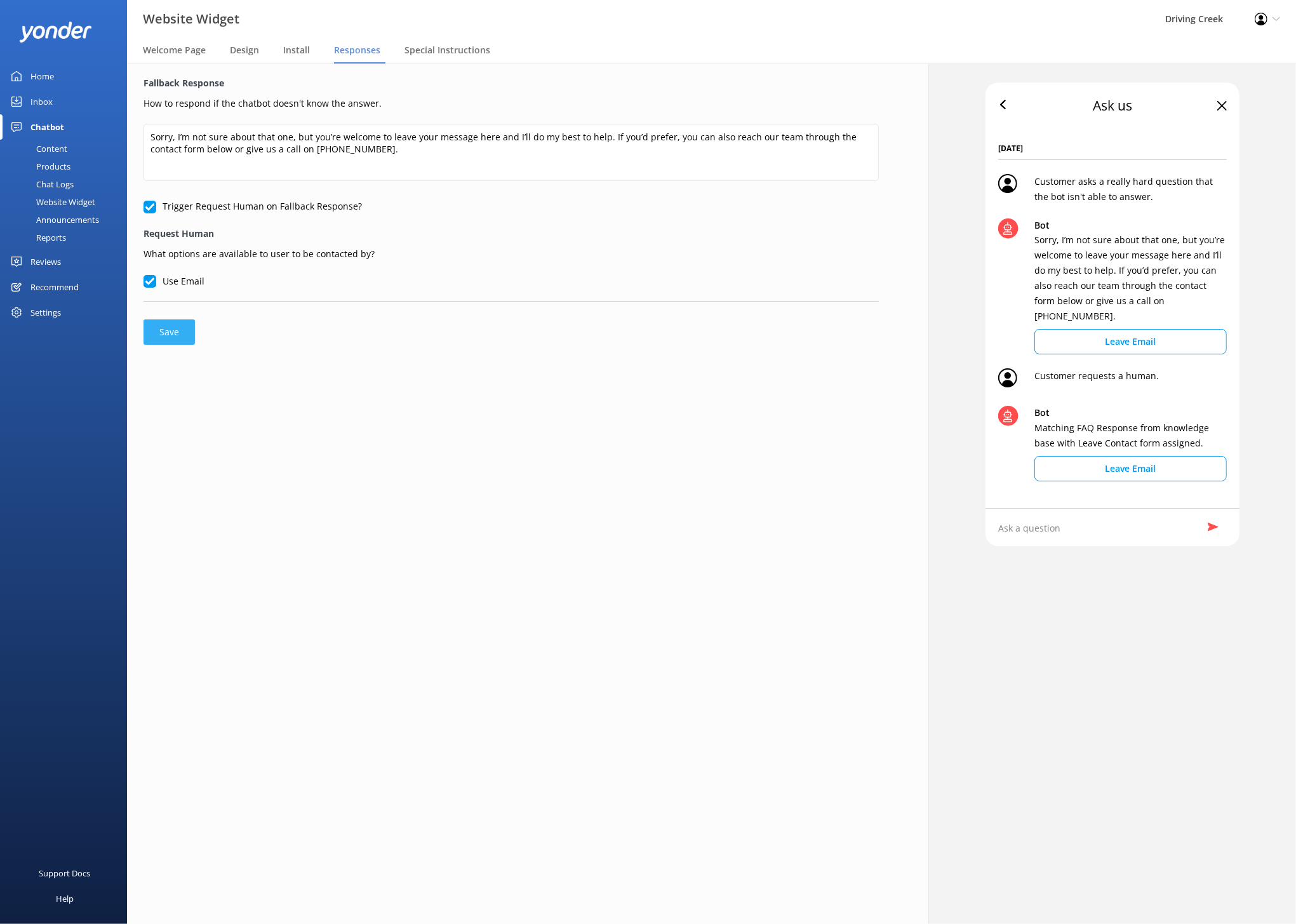
click at [172, 331] on button "Save" at bounding box center [168, 332] width 51 height 25
click at [54, 144] on div "Content" at bounding box center [38, 148] width 60 height 18
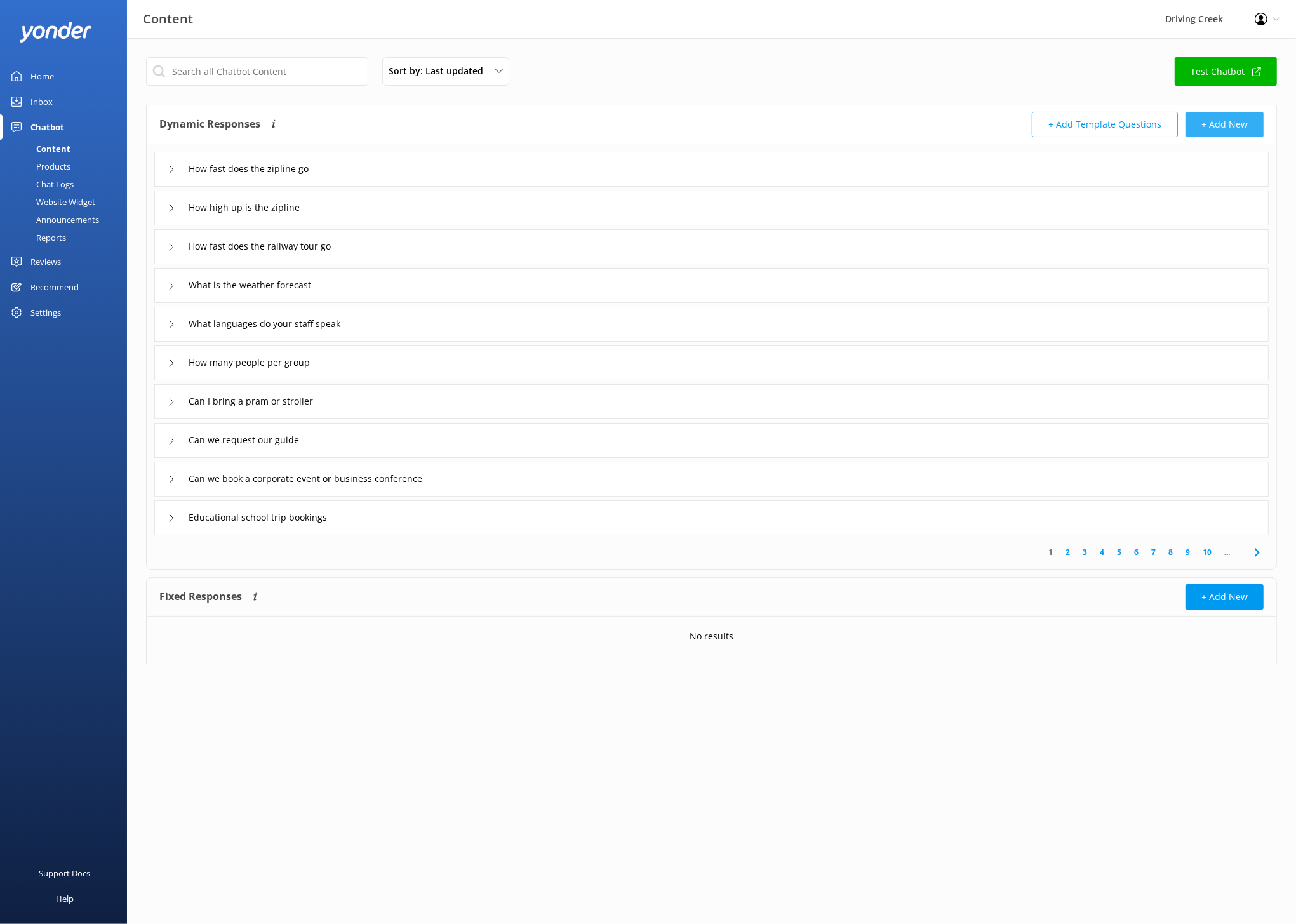
click at [847, 116] on button "+ Add New" at bounding box center [1224, 124] width 78 height 25
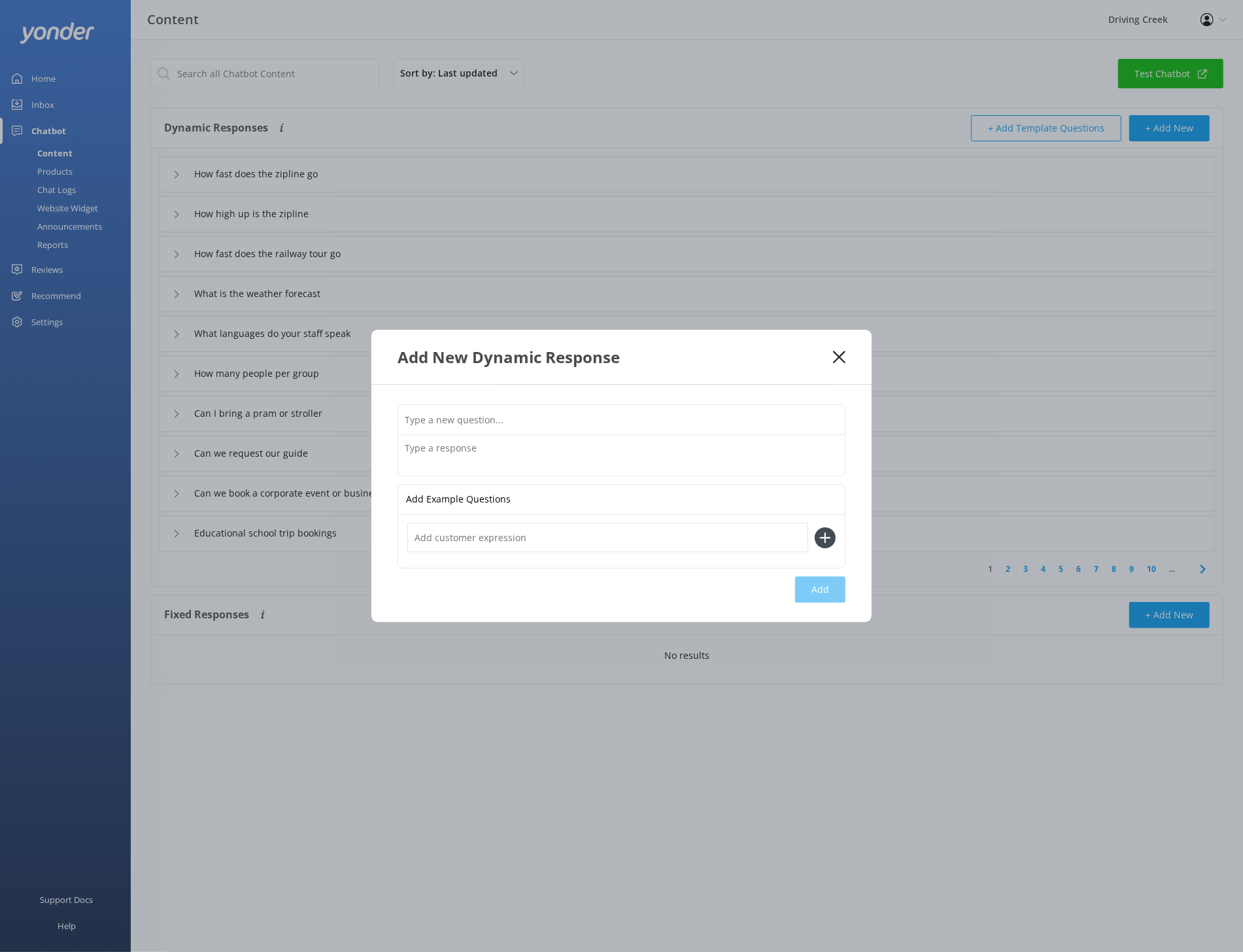
click at [437, 417] on input "text" at bounding box center [621, 419] width 447 height 29
paste input "Where can I find my Coromandel Zipline Tour photos?"
type input "Where can I find my Coromandel Zipline Tour photos?"
click at [608, 452] on textarea at bounding box center [621, 455] width 447 height 41
paste textarea "You can find your zipline photos online at [DOMAIN_NAME] . Just open the link a…"
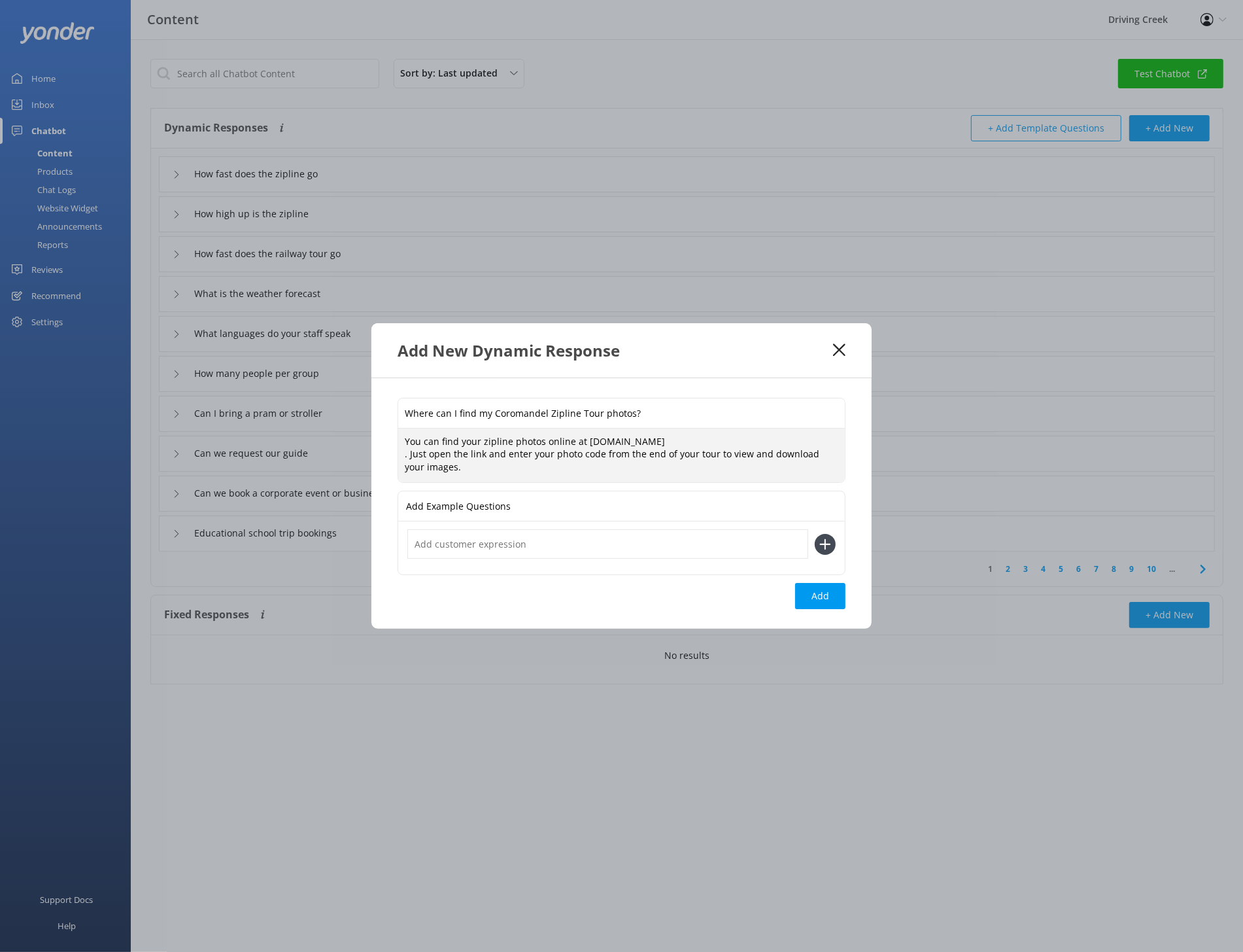
click at [622, 441] on textarea "You can find your zipline photos online at [DOMAIN_NAME] . Just open the link a…" at bounding box center [621, 455] width 447 height 54
click at [402, 456] on textarea "You can find your zipline photos online at [DOMAIN_NAME] . Just open the link a…" at bounding box center [621, 455] width 447 height 54
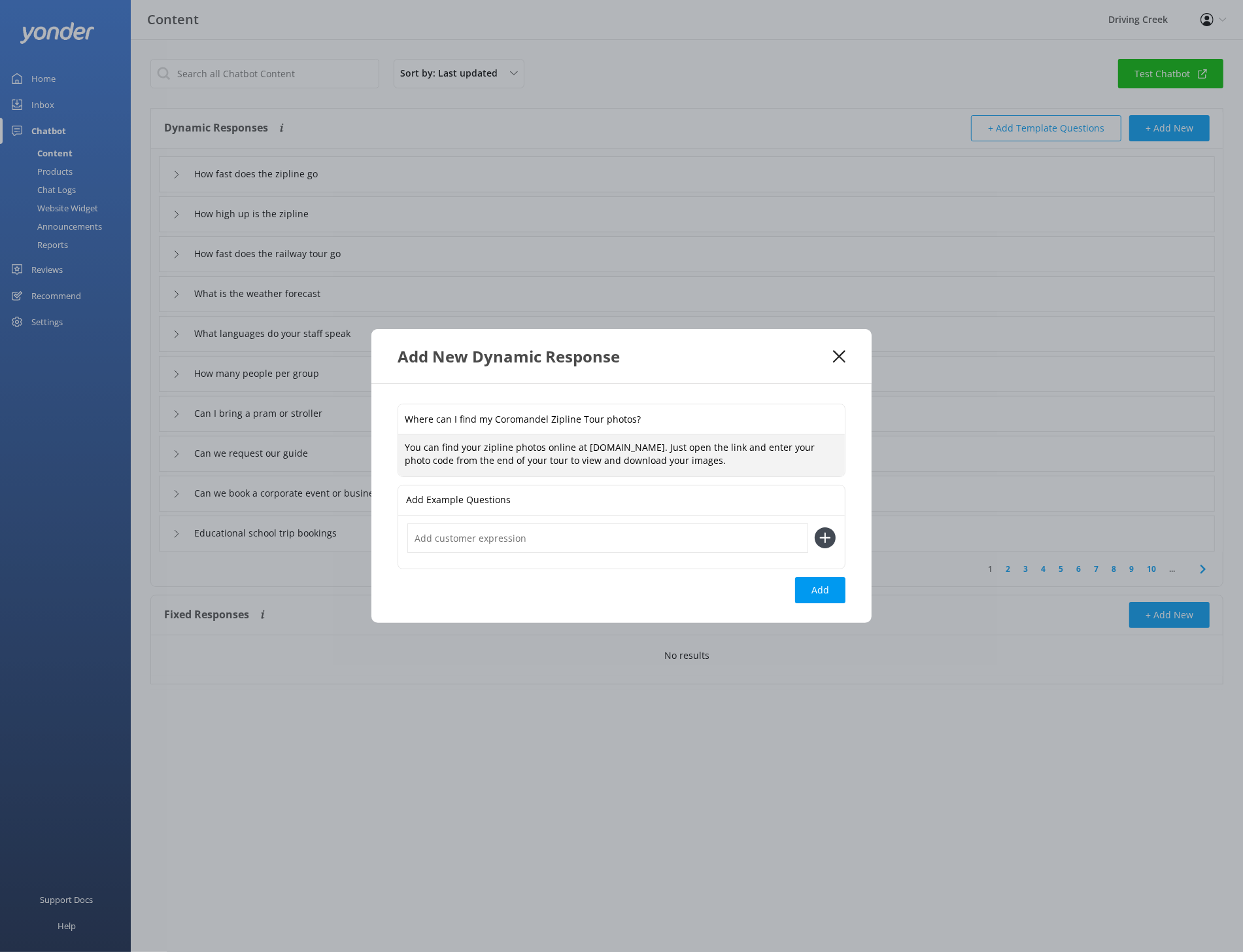
drag, startPoint x: 673, startPoint y: 449, endPoint x: 587, endPoint y: 449, distance: 86.0
click at [586, 449] on textarea "You can find your zipline photos online at [DOMAIN_NAME]. Just open the link an…" at bounding box center [621, 454] width 447 height 41
click at [757, 463] on textarea "You can find your zipline photos online at [DOMAIN_NAME]. Just open the link an…" at bounding box center [621, 454] width 447 height 41
type textarea "You can find your zipline photos online at [DOMAIN_NAME]. Just open the link an…"
click at [830, 594] on button "Add" at bounding box center [820, 590] width 51 height 26
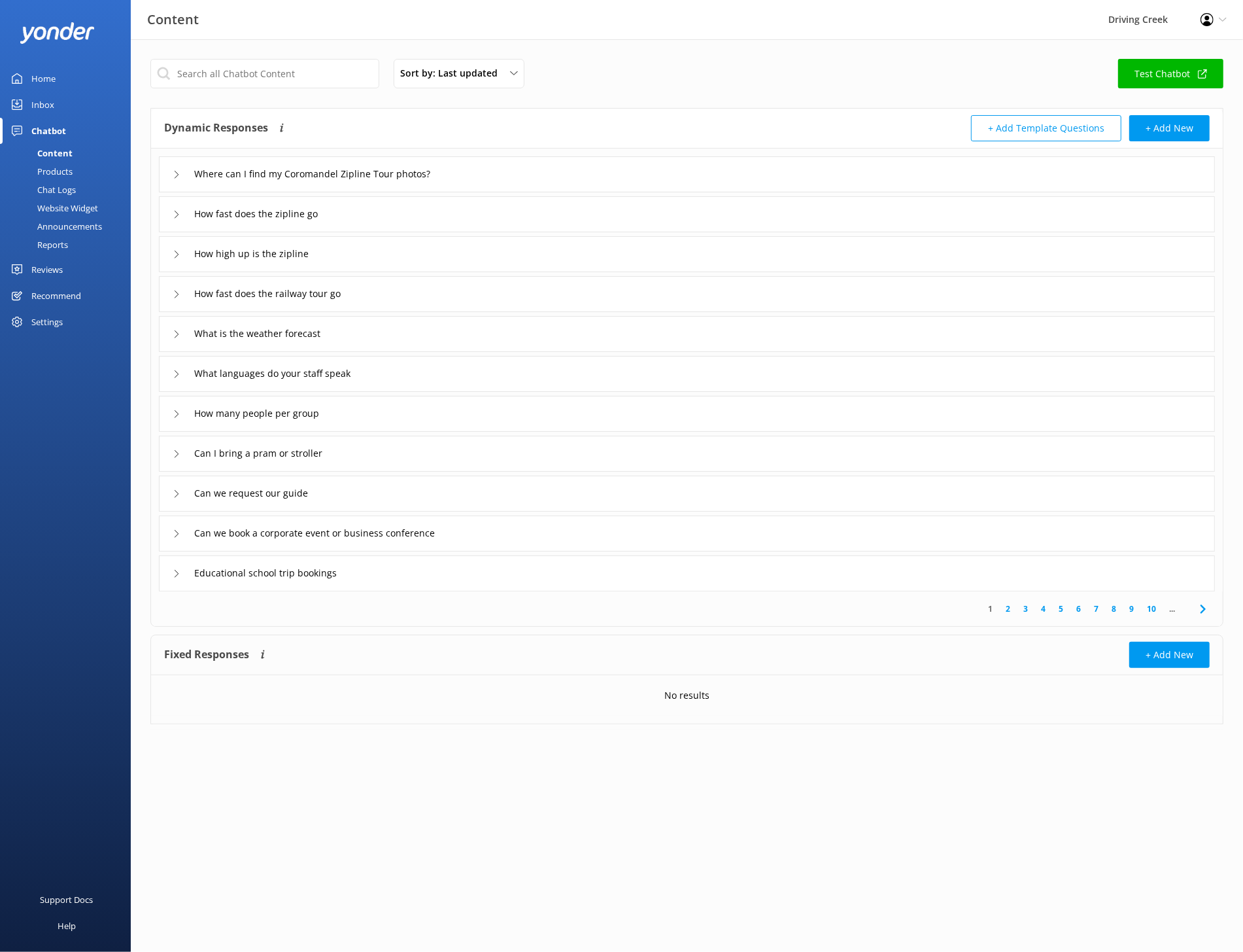
click at [177, 176] on icon at bounding box center [176, 174] width 8 height 8
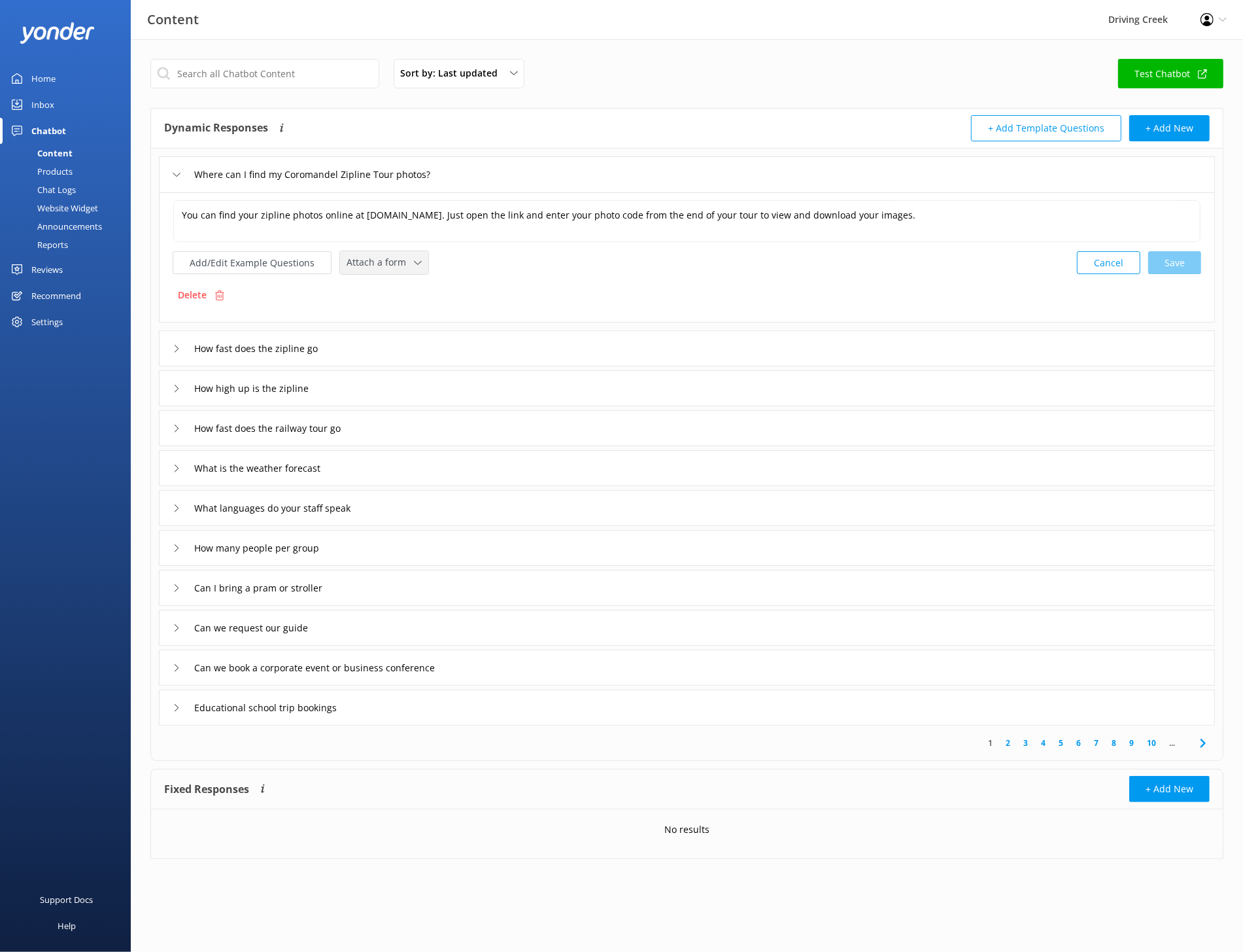
click at [400, 258] on span "Attach a form" at bounding box center [380, 263] width 67 height 15
click at [564, 274] on div "You can find your zipline photos online at [DOMAIN_NAME]. Just open the link an…" at bounding box center [686, 257] width 1056 height 130
click at [873, 145] on div "Dynamic Responses The chatbot will generate a response based on the content inf…" at bounding box center [686, 128] width 1072 height 40
click at [873, 131] on button "+ Add New" at bounding box center [1169, 128] width 80 height 26
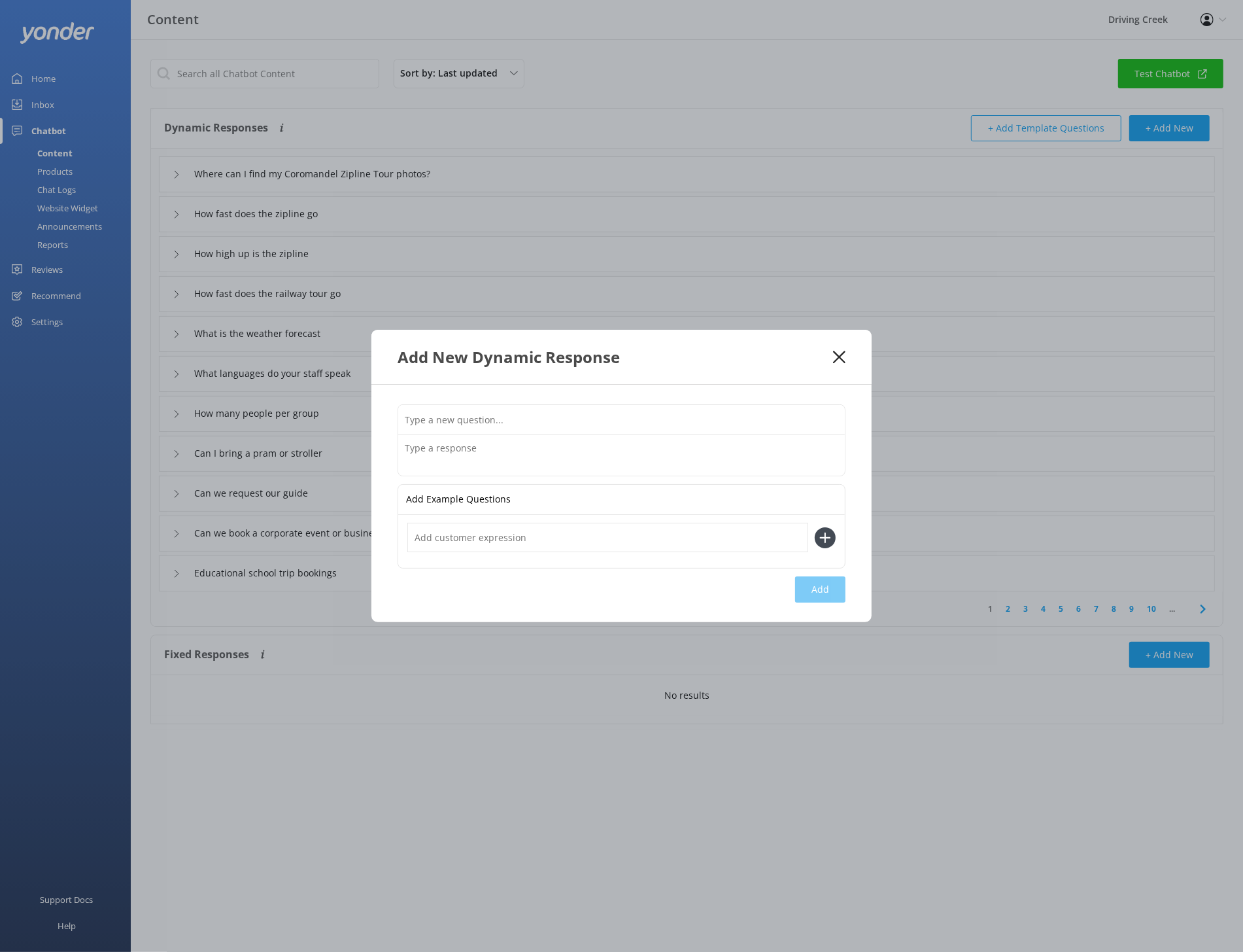
click at [443, 427] on input "text" at bounding box center [621, 419] width 447 height 29
paste input "I can’t find my zipline photos on the website — what should I do?"
click at [603, 421] on input "I can’t find my zipline photos on the website — what should I do?" at bounding box center [621, 419] width 447 height 29
type input "I can’t find my zipline photos on the website. What should I do?"
click at [460, 453] on textarea at bounding box center [621, 455] width 447 height 41
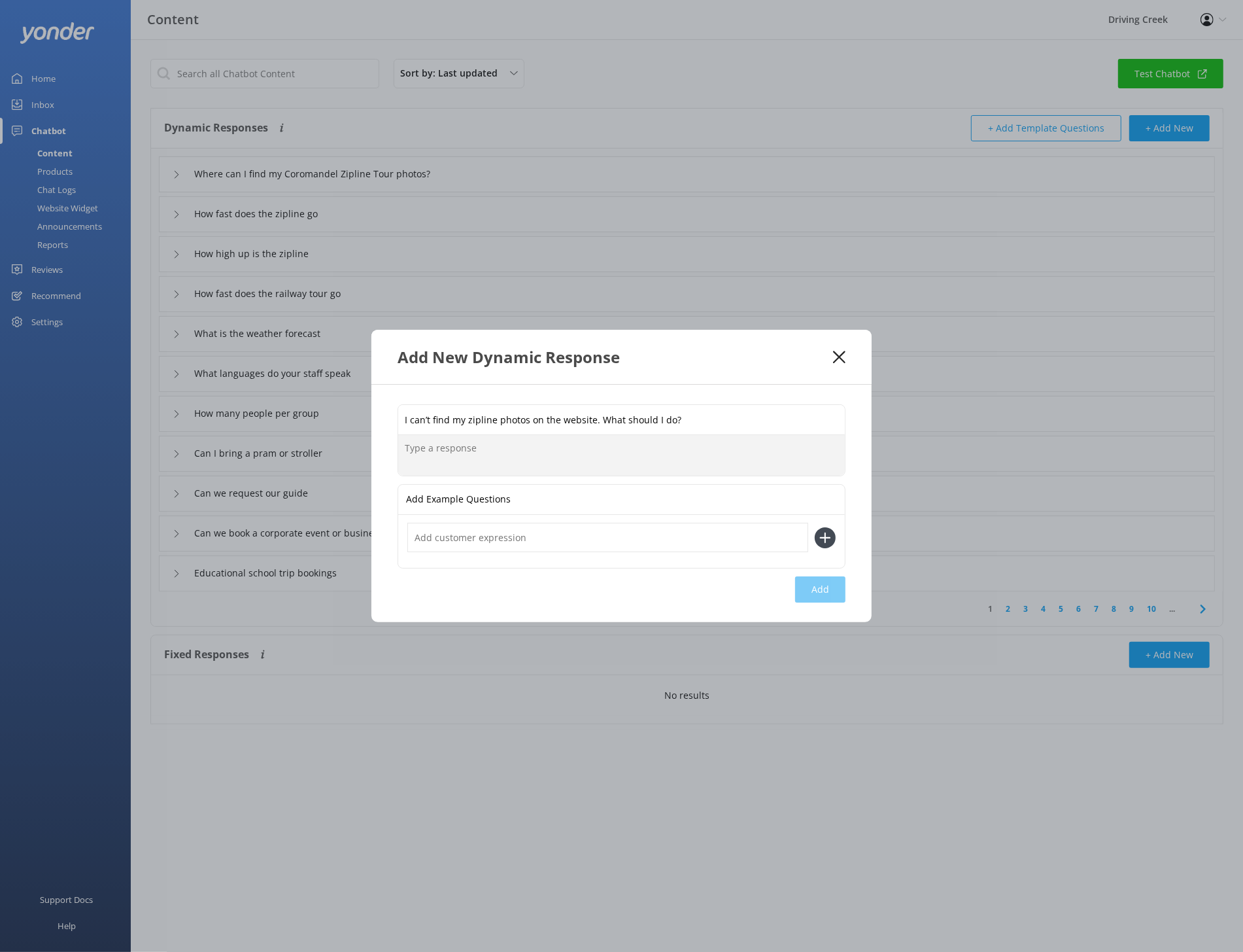
paste textarea "If your photos aren’t showing up at [DOMAIN_NAME] , no worries — just get in to…"
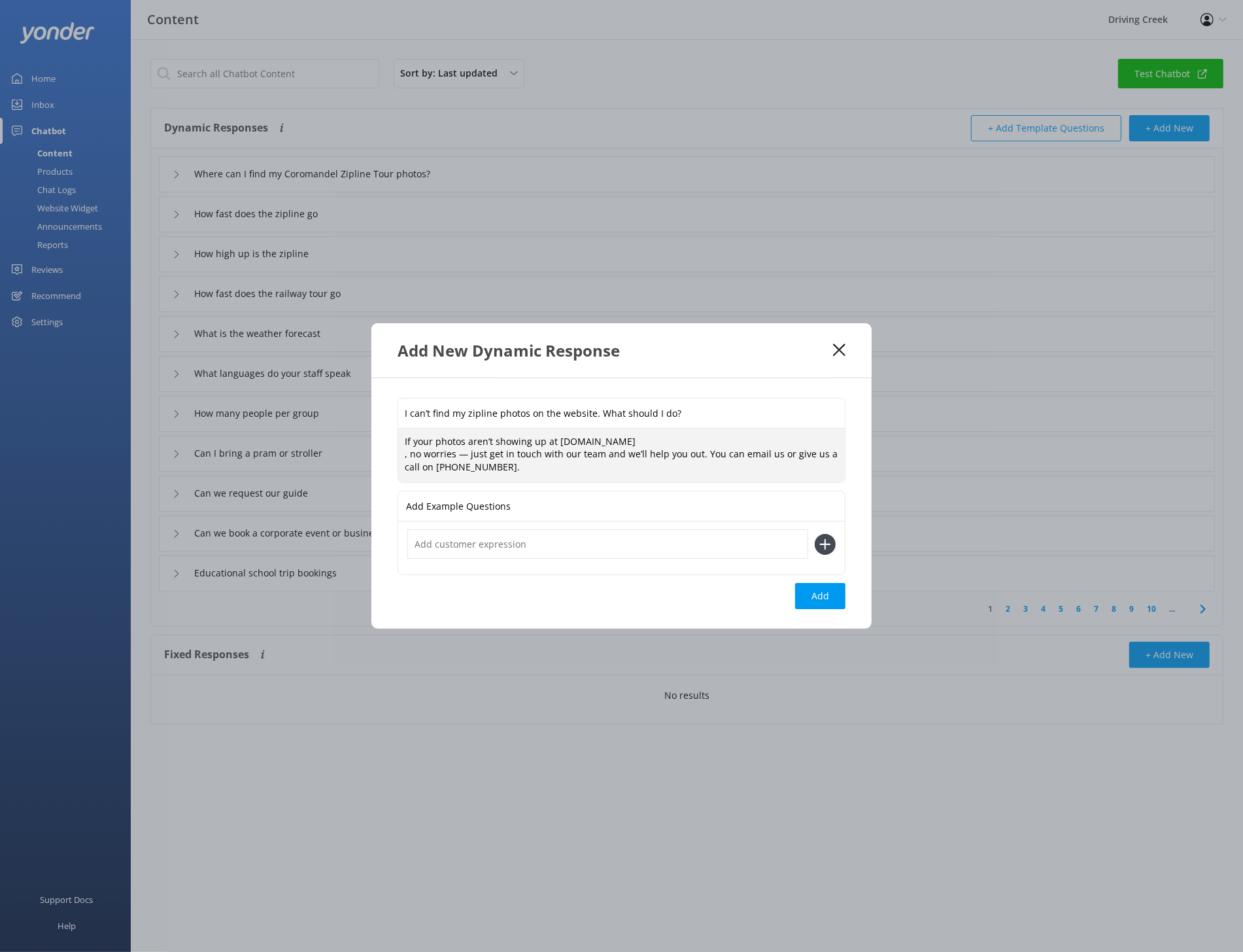
click at [405, 456] on textarea "If your photos aren’t showing up at [DOMAIN_NAME] , no worries — just get in to…" at bounding box center [621, 455] width 447 height 54
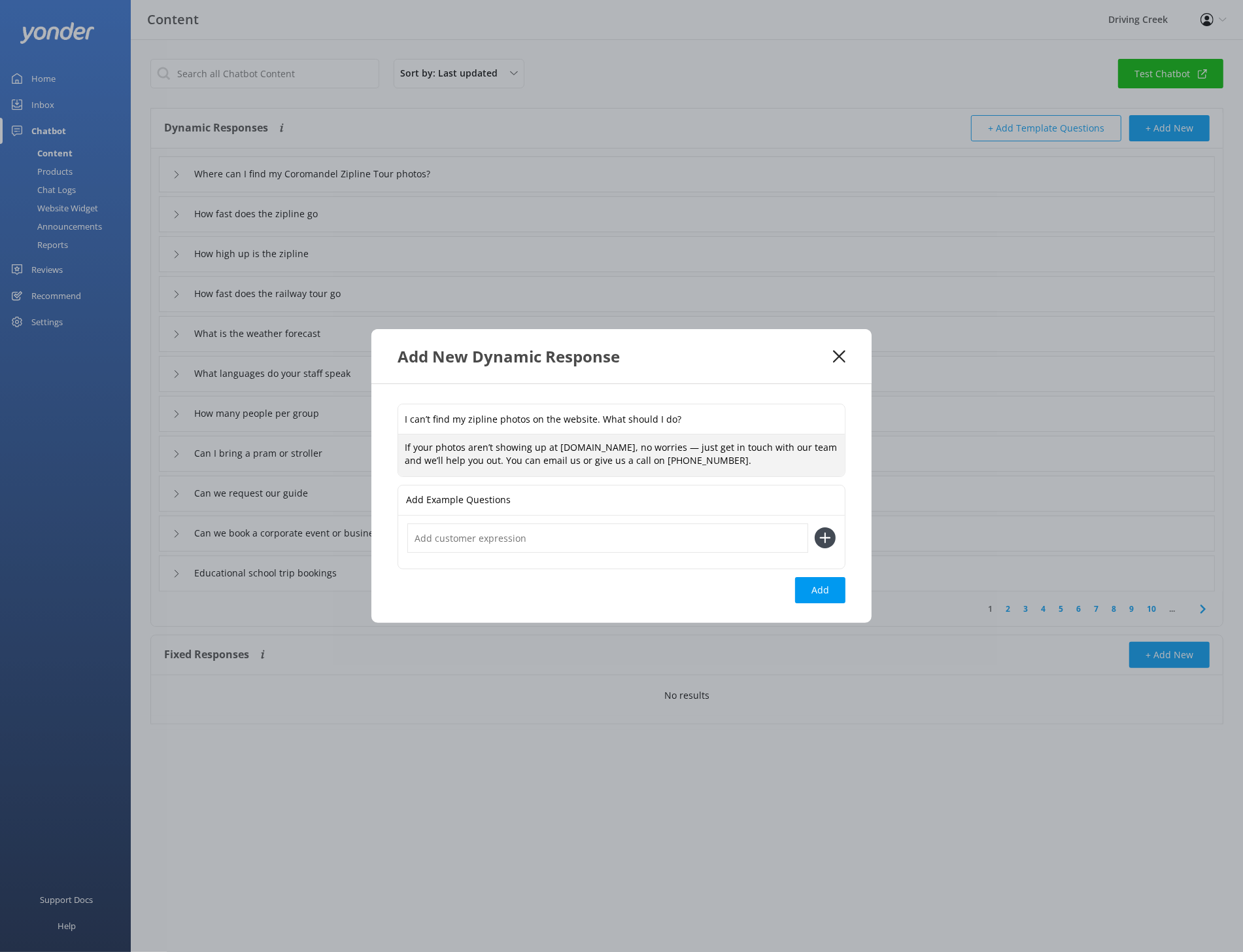
click at [698, 449] on textarea "If your photos aren’t showing up at [DOMAIN_NAME], no worries — just get in tou…" at bounding box center [621, 454] width 447 height 41
click at [457, 462] on textarea "If your photos aren’t showing up at [DOMAIN_NAME], just get in touch with our t…" at bounding box center [621, 454] width 447 height 41
drag, startPoint x: 533, startPoint y: 462, endPoint x: 500, endPoint y: 461, distance: 33.0
click at [500, 461] on textarea "If your photos aren’t showing up at [DOMAIN_NAME], just get in touch with our t…" at bounding box center [621, 454] width 447 height 41
type textarea "If your photos aren’t showing up at [DOMAIN_NAME], just get in touch with our t…"
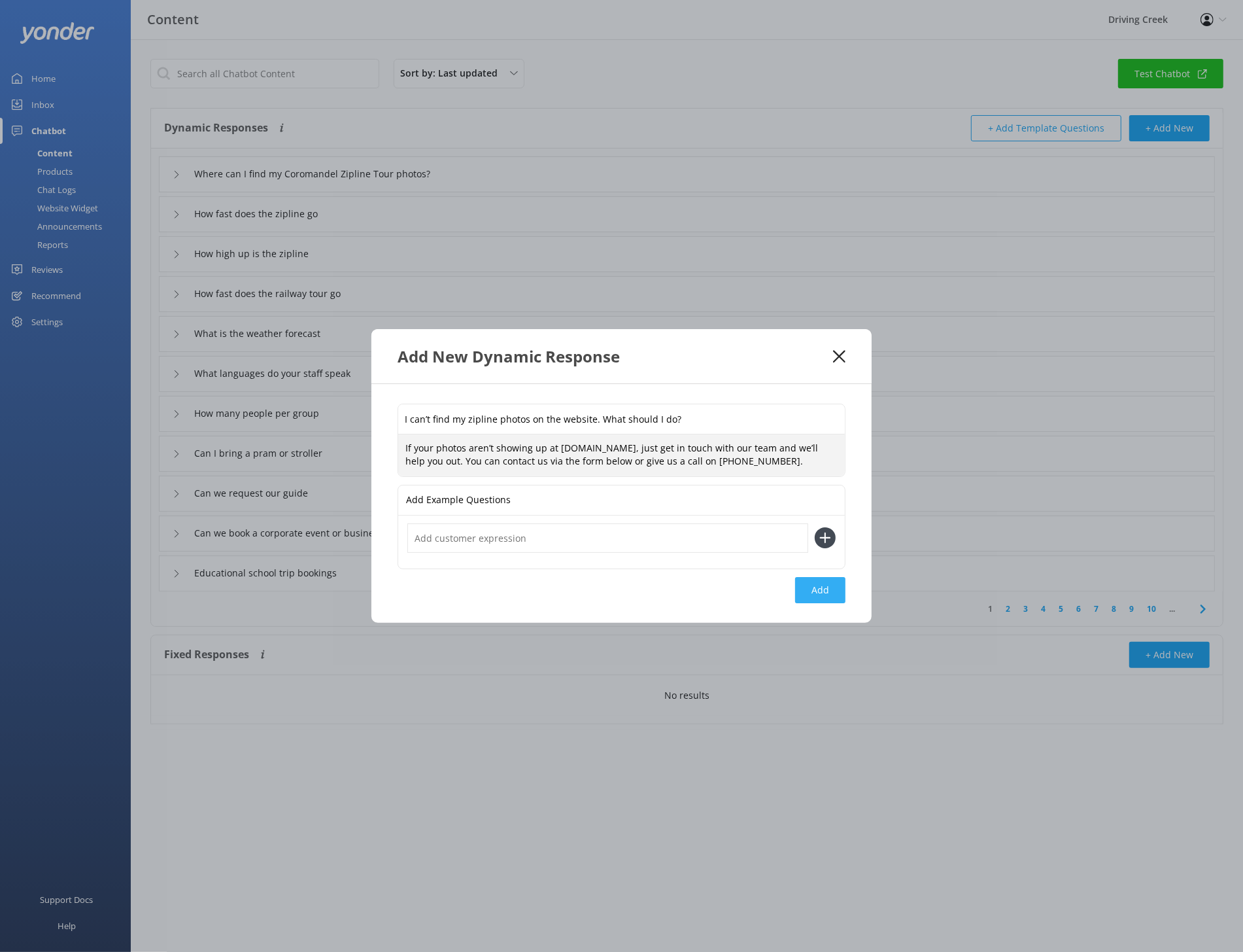
click at [833, 588] on button "Add" at bounding box center [820, 590] width 51 height 26
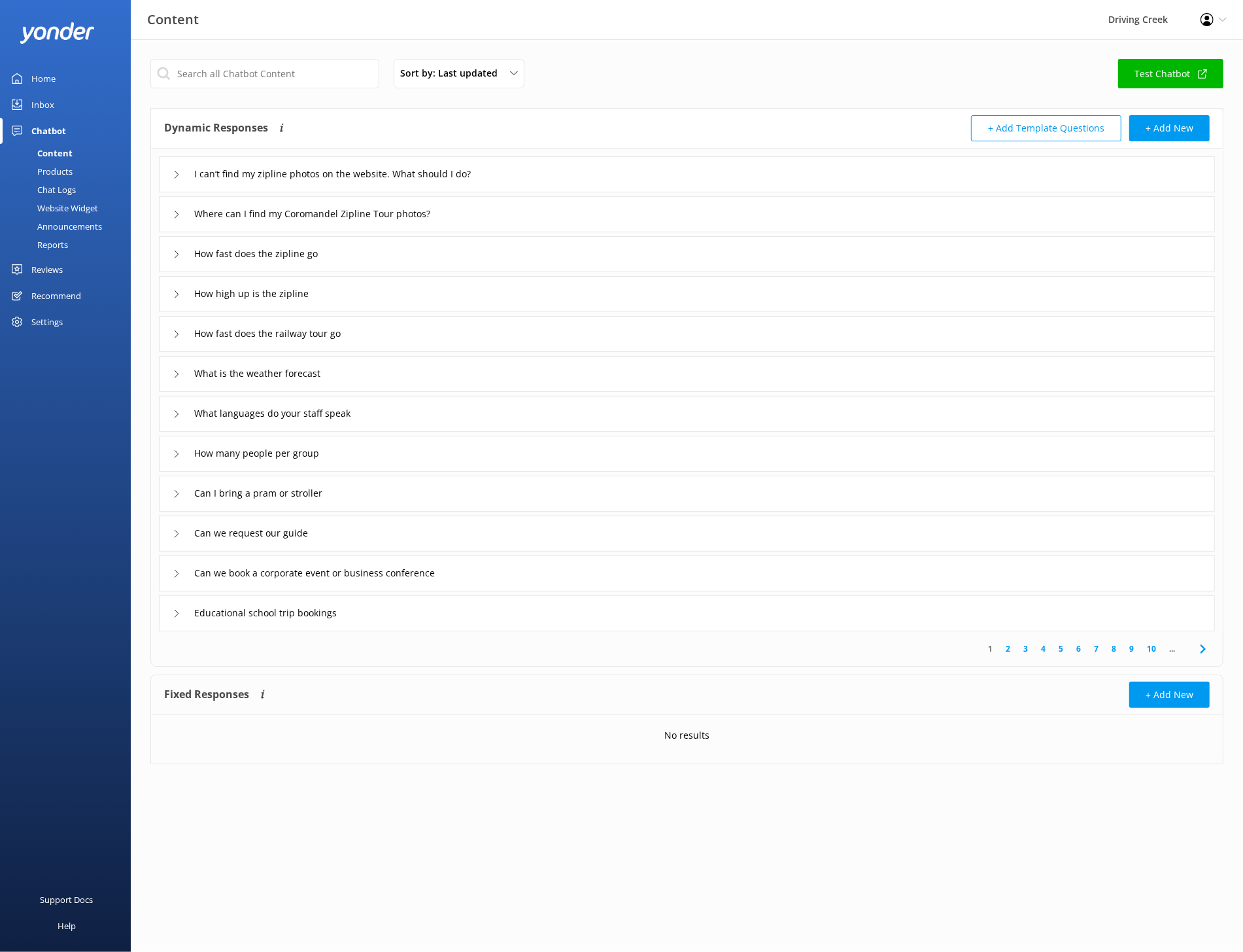
click at [177, 179] on div "I can’t find my zipline photos on the website. What should I do?" at bounding box center [347, 173] width 350 height 21
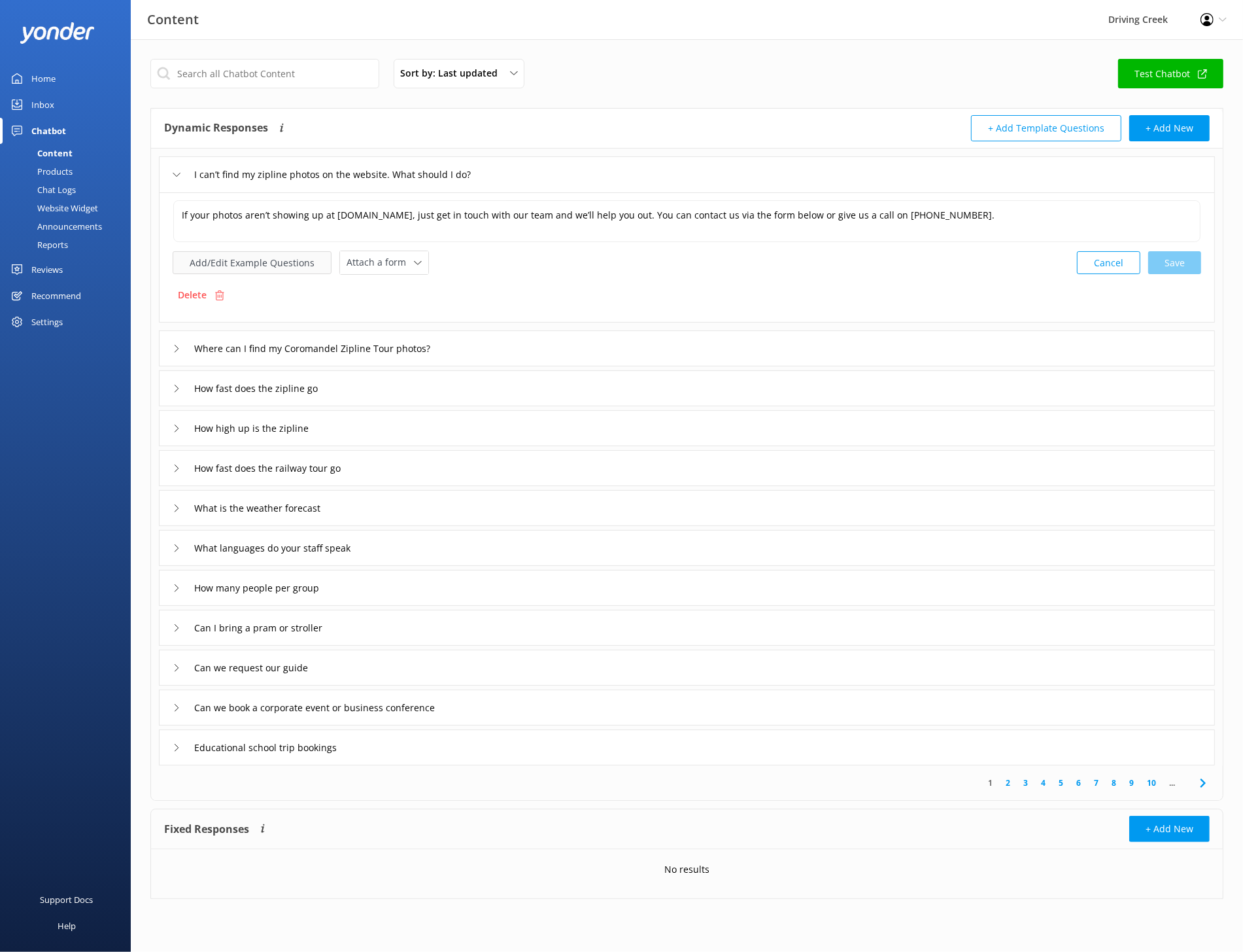
click at [264, 261] on button "Add/Edit Example Questions" at bounding box center [252, 263] width 158 height 23
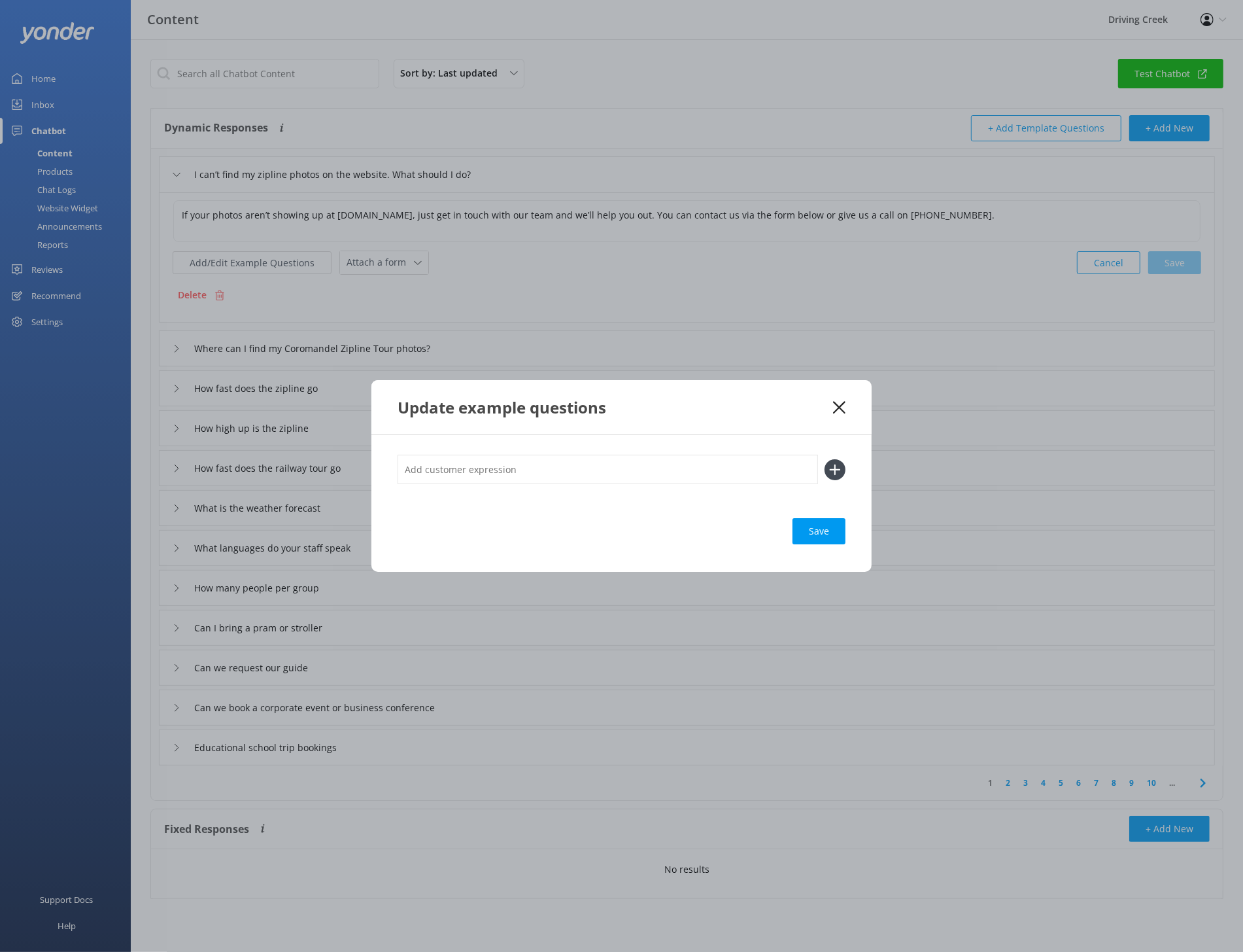
click at [841, 408] on icon at bounding box center [838, 407] width 12 height 13
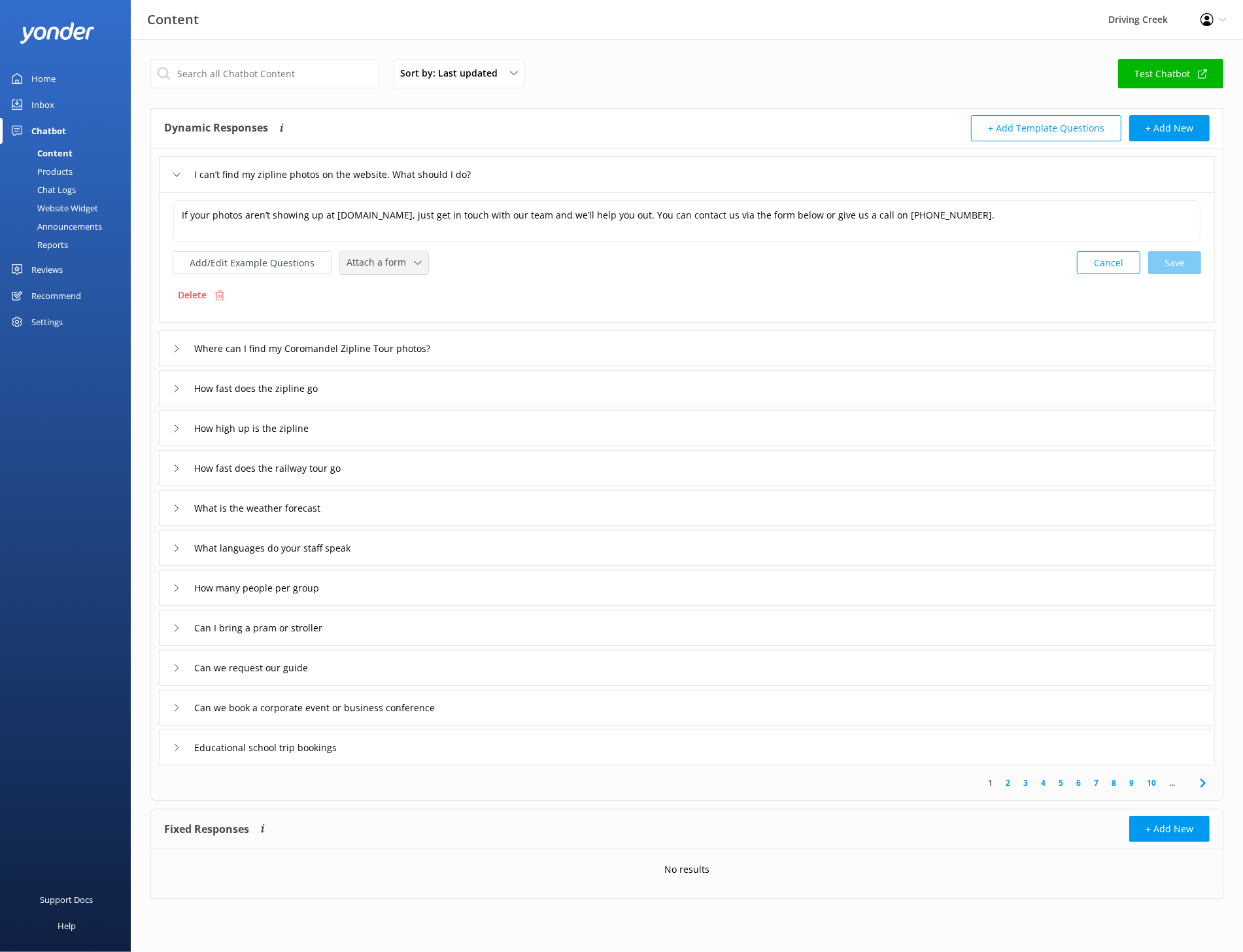
click at [396, 256] on span "Attach a form" at bounding box center [380, 263] width 67 height 15
click at [416, 294] on div "Leave contact details" at bounding box center [387, 290] width 80 height 13
click at [426, 256] on span "Leave contact details" at bounding box center [396, 261] width 100 height 15
click at [461, 261] on use at bounding box center [464, 261] width 7 height 4
click at [367, 263] on span "Leave contact details" at bounding box center [396, 261] width 100 height 15
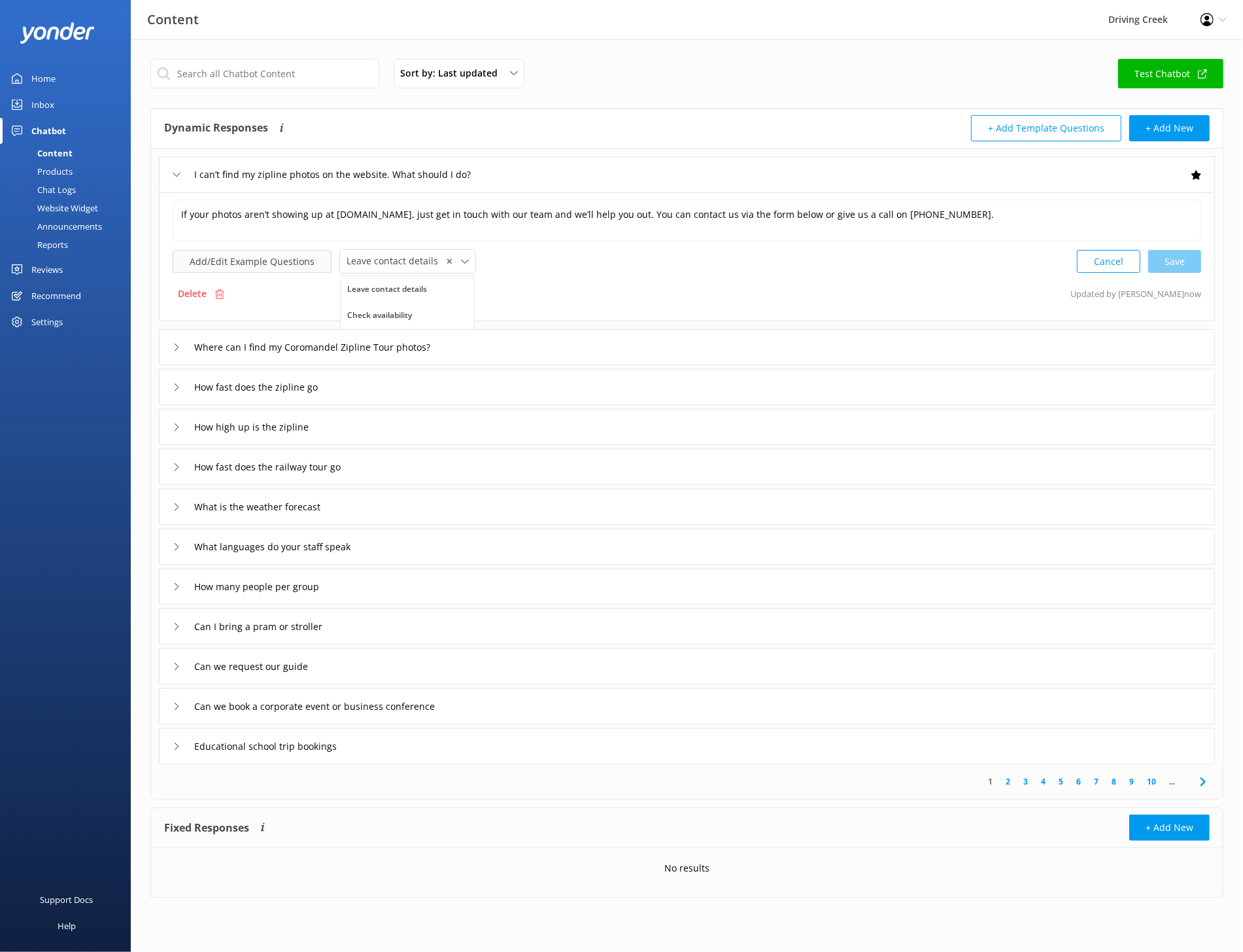
click at [285, 265] on button "Add/Edit Example Questions" at bounding box center [252, 261] width 158 height 23
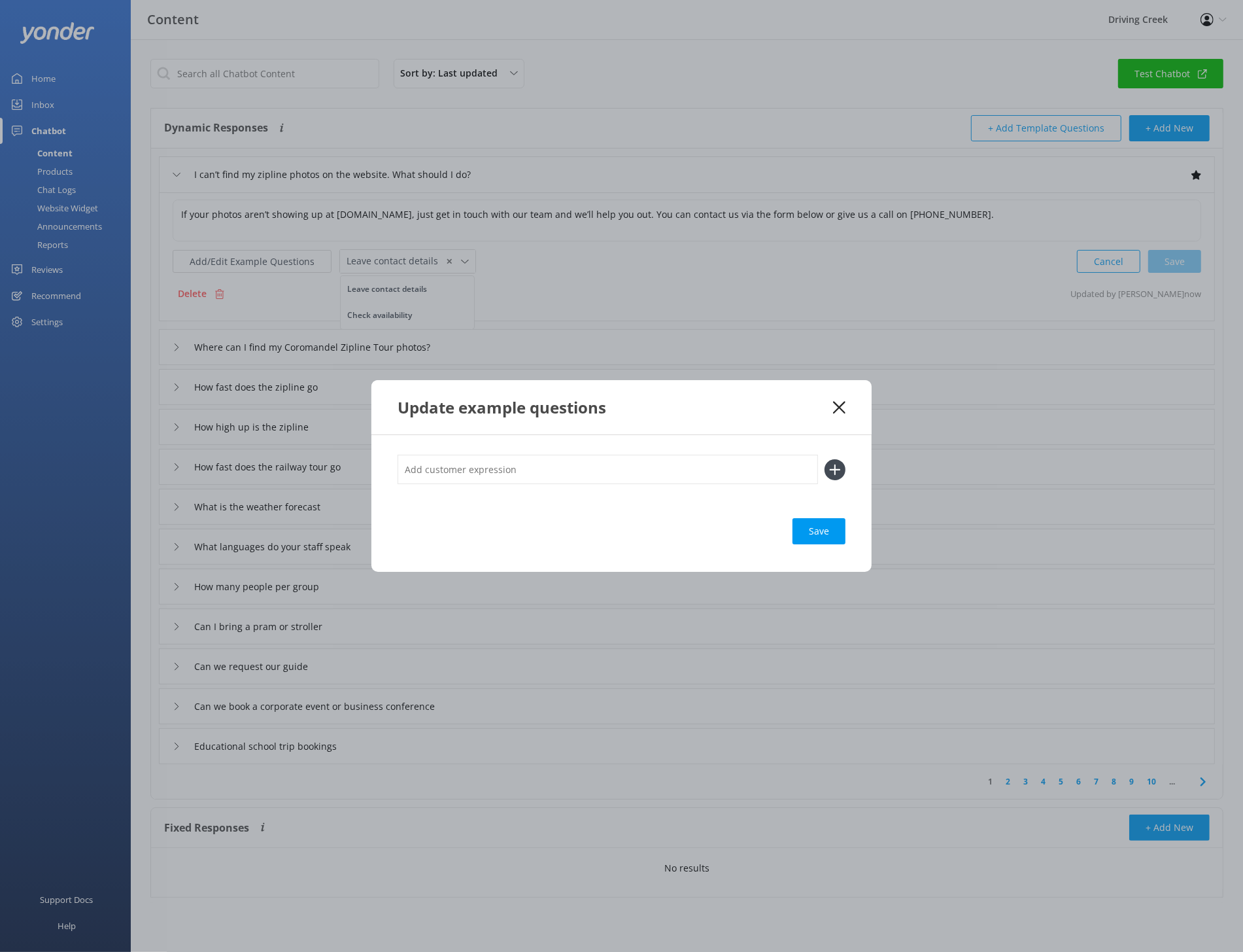
click at [839, 473] on icon at bounding box center [835, 469] width 21 height 21
click at [708, 473] on input "text" at bounding box center [608, 469] width 420 height 29
click at [835, 406] on icon at bounding box center [838, 407] width 12 height 13
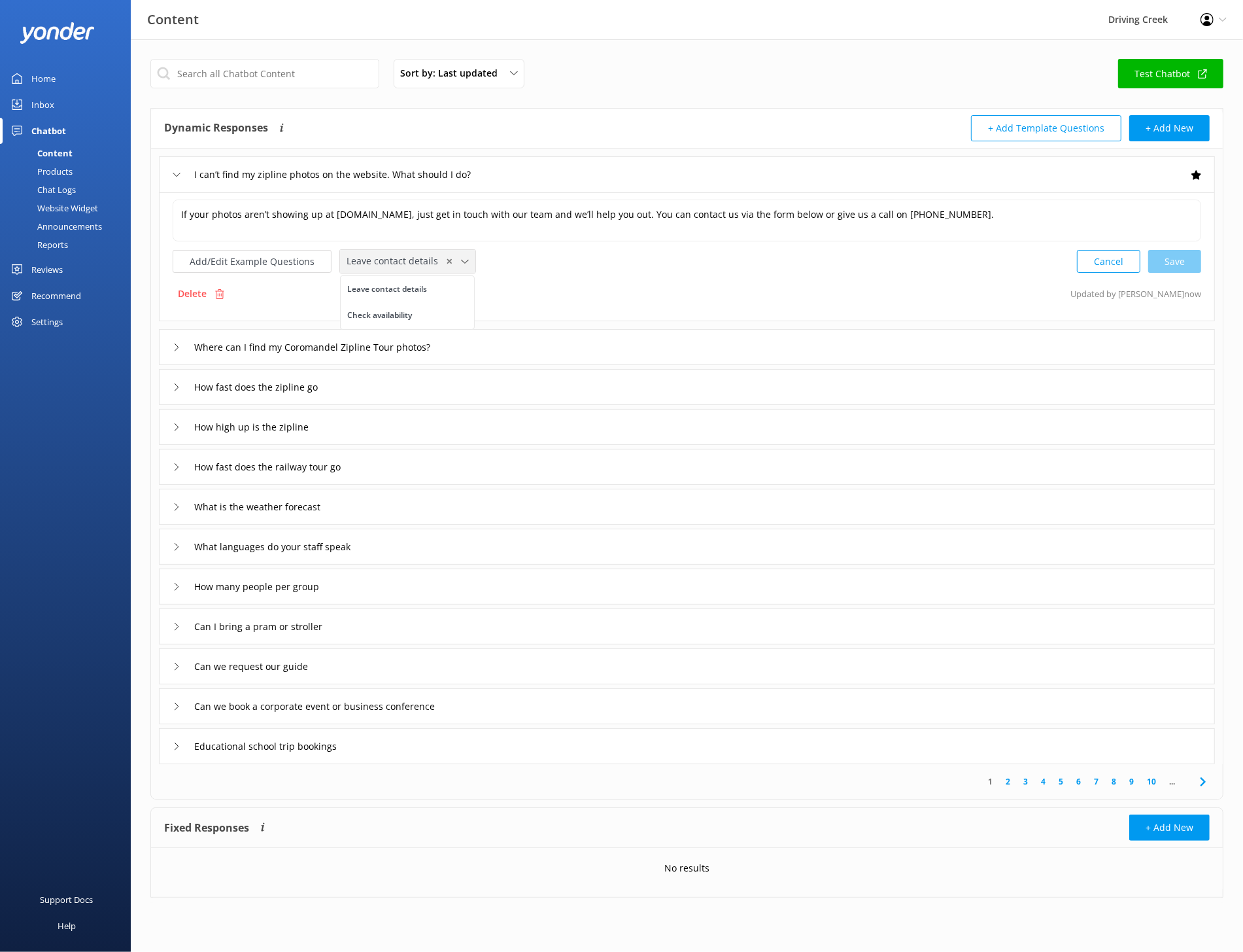
click at [446, 263] on span "✕" at bounding box center [449, 261] width 6 height 12
click at [569, 281] on div "Delete Updated by [PERSON_NAME] now" at bounding box center [686, 293] width 1028 height 25
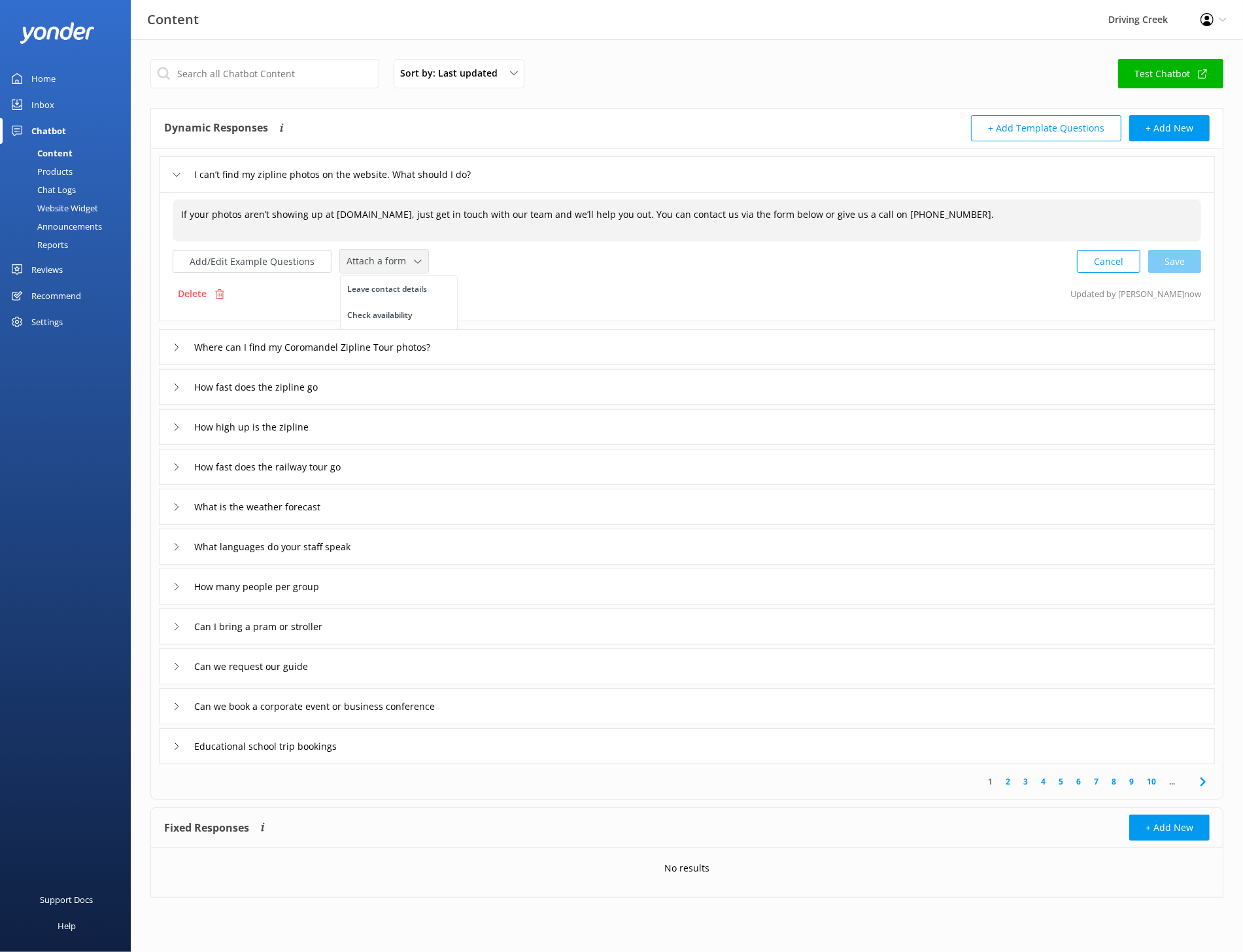
click at [738, 224] on div "If your photos aren’t showing up at [DOMAIN_NAME], just get in touch with our t…" at bounding box center [686, 219] width 1028 height 41
click at [749, 213] on textarea "If your photos aren’t showing up at [DOMAIN_NAME], just get in touch with our t…" at bounding box center [686, 220] width 1027 height 41
click at [476, 208] on span "If your photos aren’t showing up at [DOMAIN_NAME], just get in touch with our t…" at bounding box center [588, 214] width 813 height 12
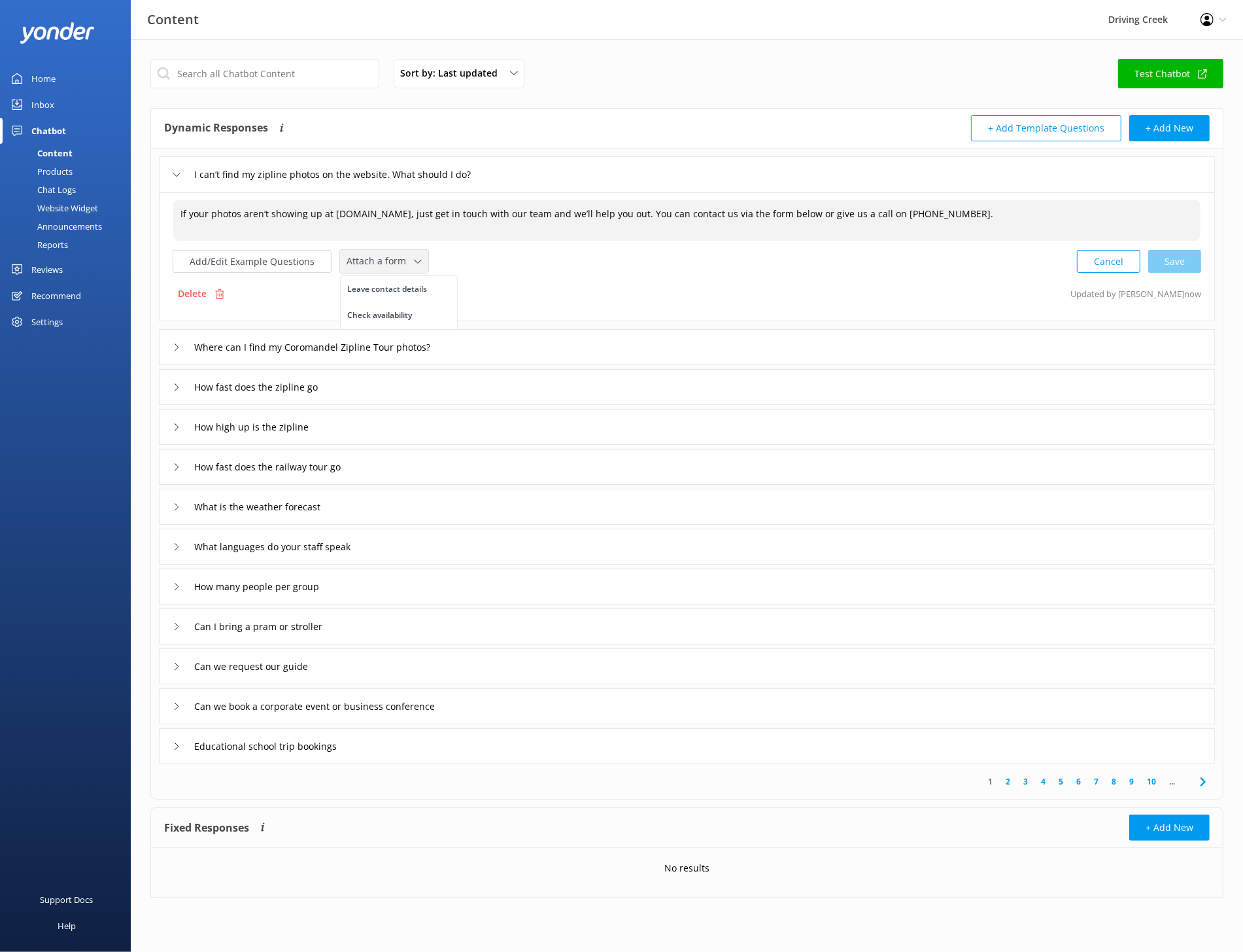
click at [476, 206] on textarea "If your photos aren’t showing up at [DOMAIN_NAME], just get in touch with our t…" at bounding box center [686, 220] width 1027 height 41
paste textarea ", no worries — just get in touch with our team and we’ll help you out. You can …"
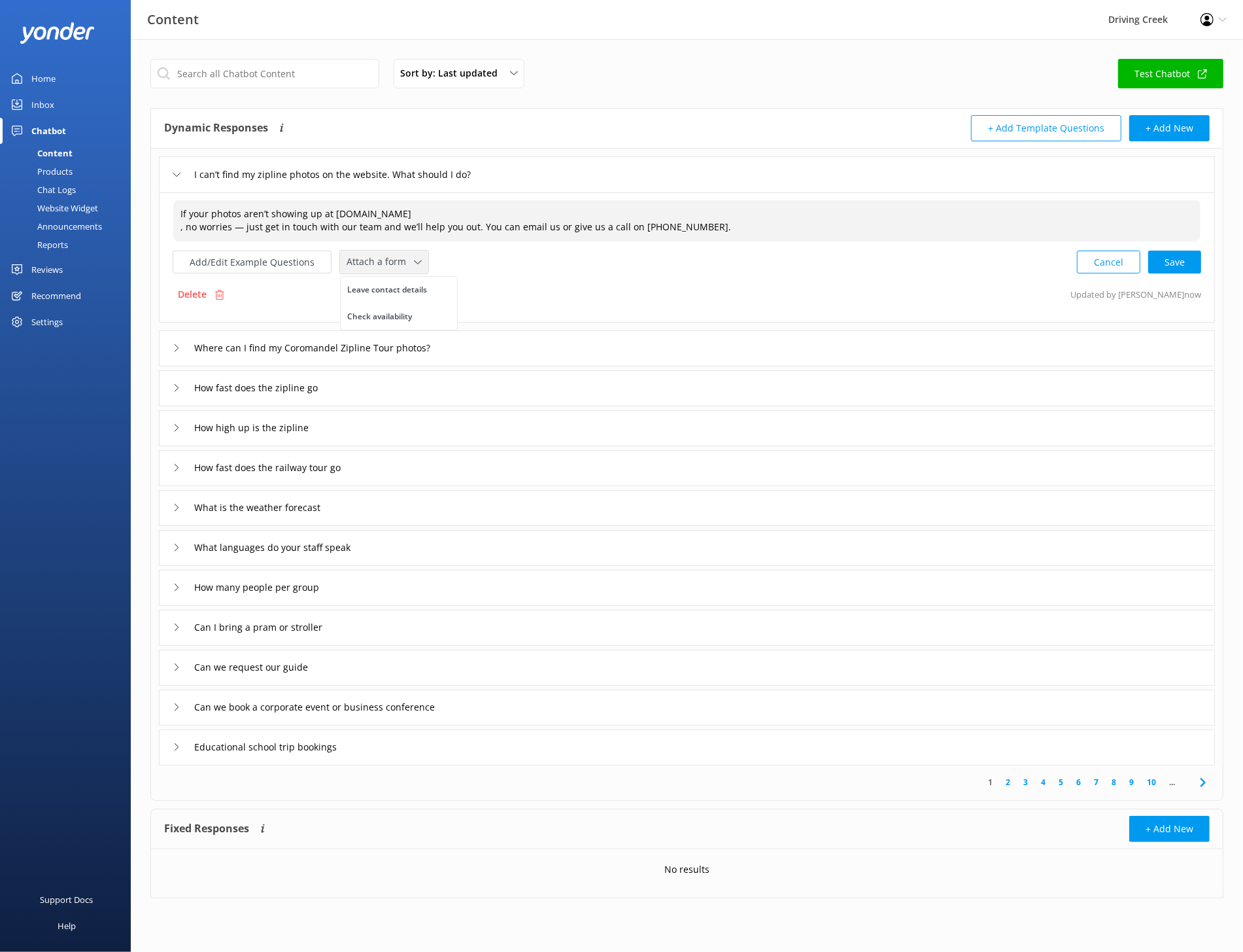
drag, startPoint x: 240, startPoint y: 224, endPoint x: 175, endPoint y: 225, distance: 65.0
click at [175, 225] on textarea "If your photos aren’t showing up at [DOMAIN_NAME] , no worries — just get in to…" at bounding box center [686, 220] width 1027 height 41
drag, startPoint x: 648, startPoint y: 214, endPoint x: 598, endPoint y: 214, distance: 50.0
click at [598, 214] on textarea "If your photos aren’t showing up at [DOMAIN_NAME], just get in touch with our t…" at bounding box center [686, 220] width 1027 height 41
type textarea "If your photos aren’t showing up at [DOMAIN_NAME], just get in touch with our t…"
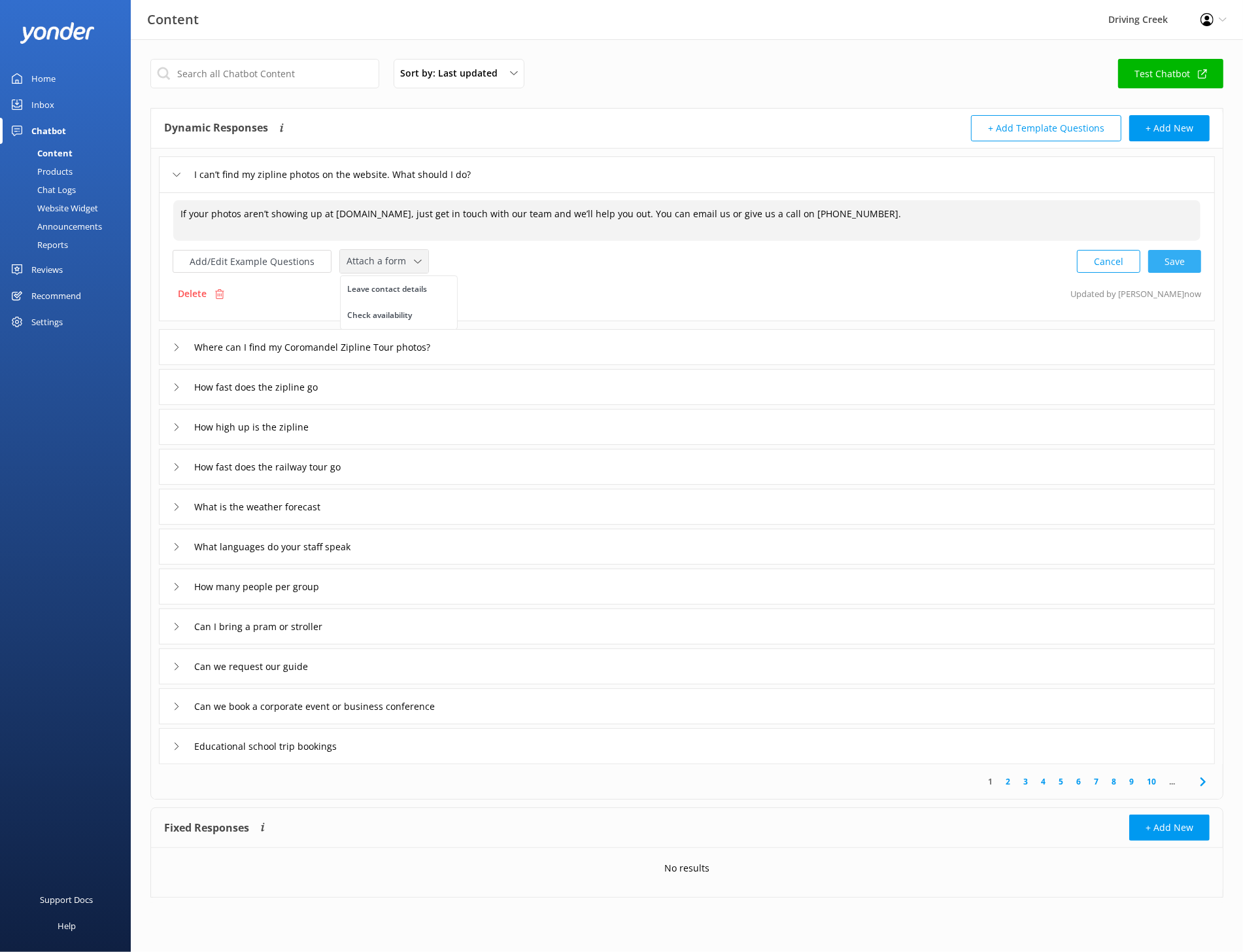
click at [873, 264] on div "Cancel Save" at bounding box center [1139, 261] width 124 height 24
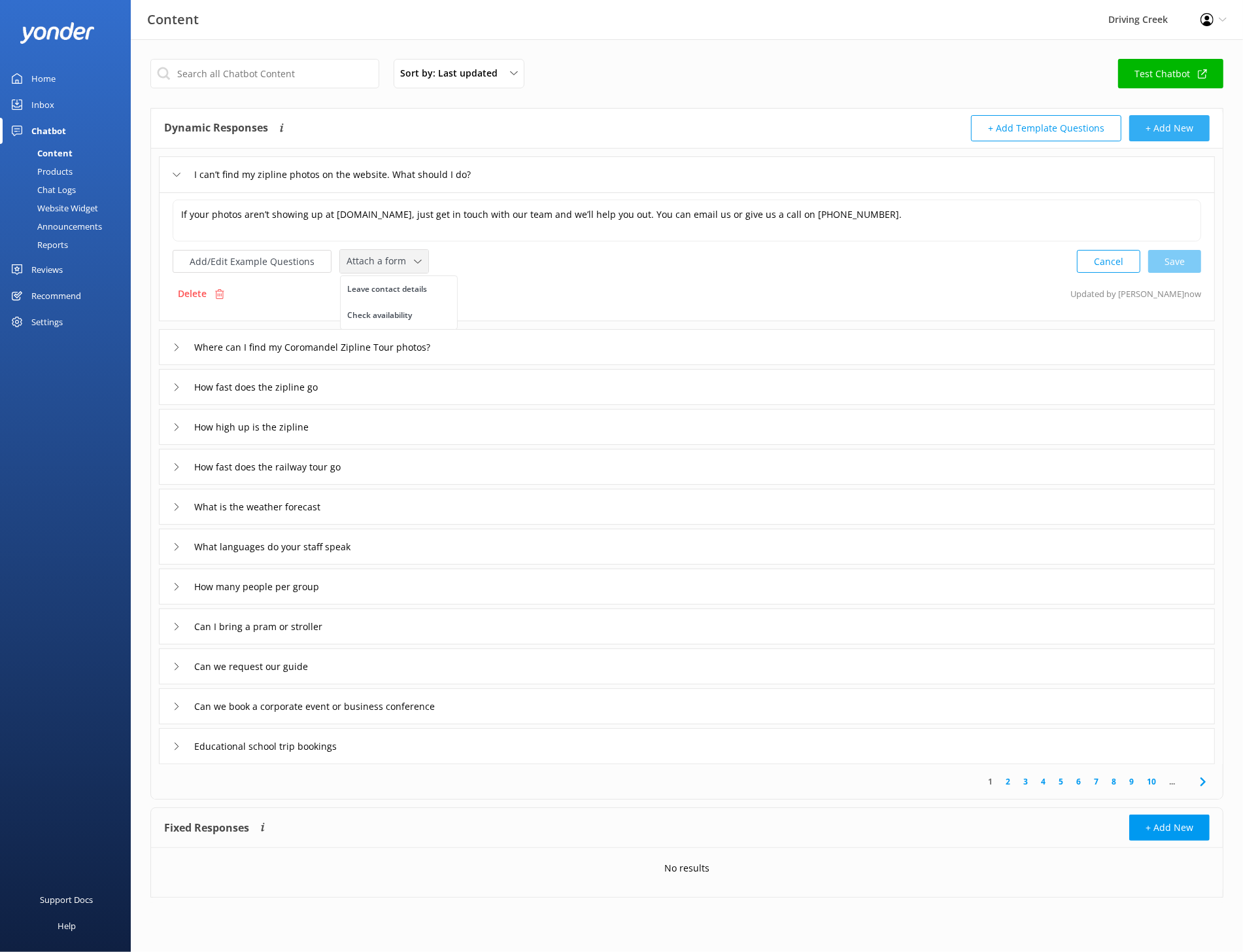
click at [873, 123] on button "+ Add New" at bounding box center [1169, 128] width 80 height 26
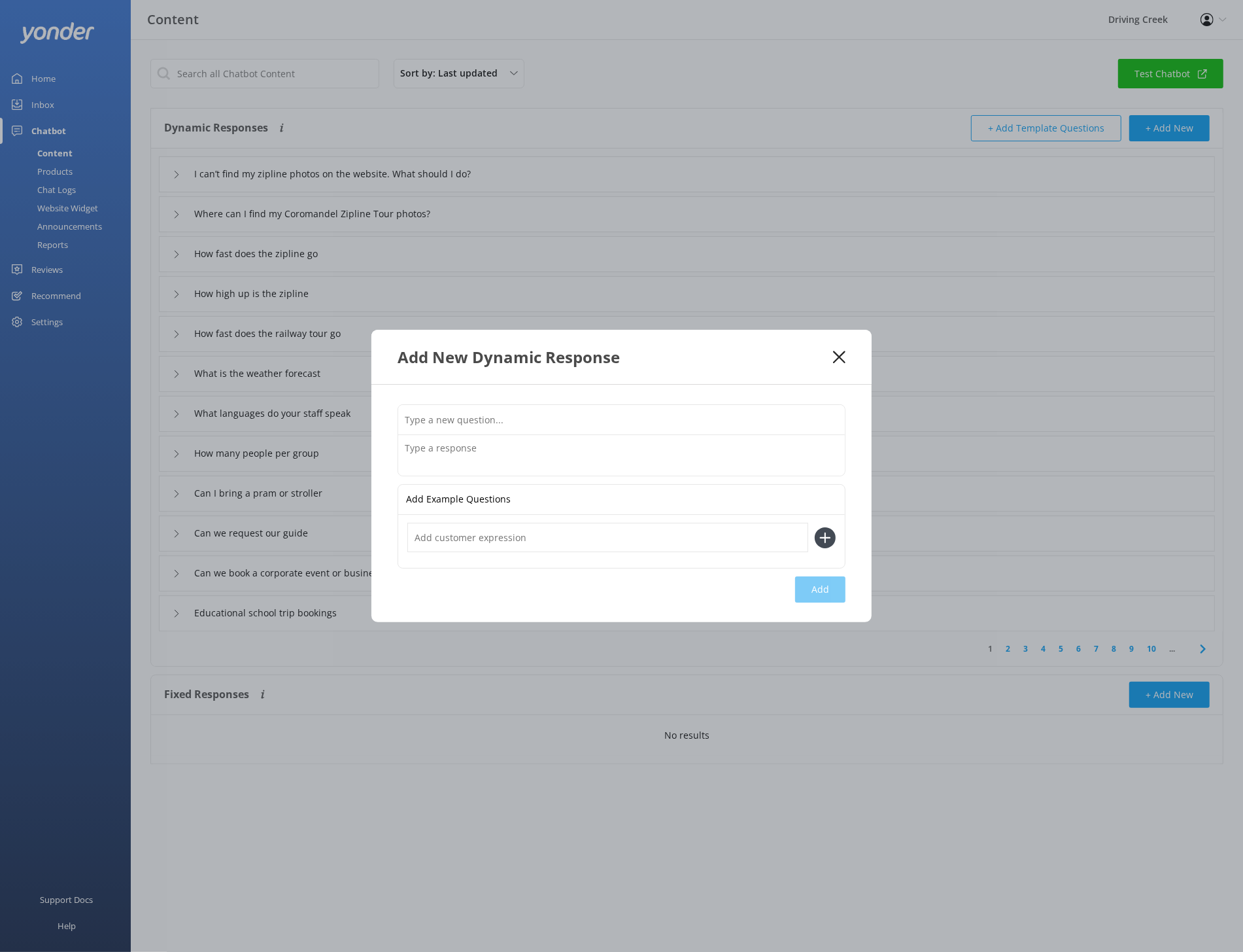
click at [517, 427] on input "text" at bounding box center [621, 419] width 447 height 29
paste input "I’ve lost my QR code for the zipline video — can I still get it?"
type input "I’ve lost my QR code for the zipline video — can I still get it?"
click at [431, 456] on textarea at bounding box center [621, 455] width 447 height 41
paste textarea "Yes! If you’ve misplaced your QR code or can’t access your video, please contac…"
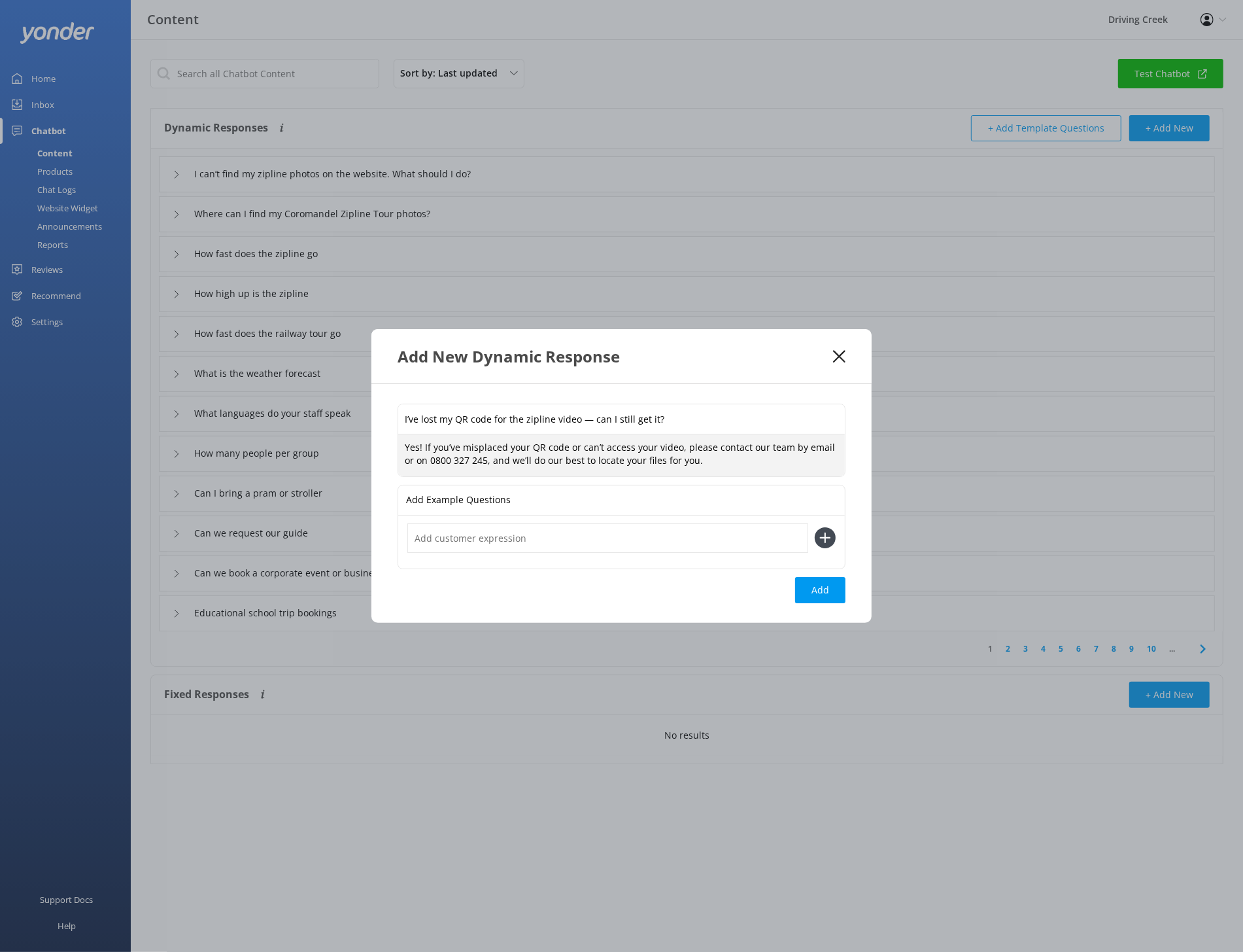
type textarea "Yes! If you’ve misplaced your QR code or can’t access your video, please contac…"
click at [587, 420] on input "I’ve lost my QR code for the zipline video — can I still get it?" at bounding box center [621, 419] width 447 height 29
type input "I’ve lost my QR code for the zipline video. Can I still get it?"
click at [821, 591] on button "Add" at bounding box center [820, 590] width 51 height 26
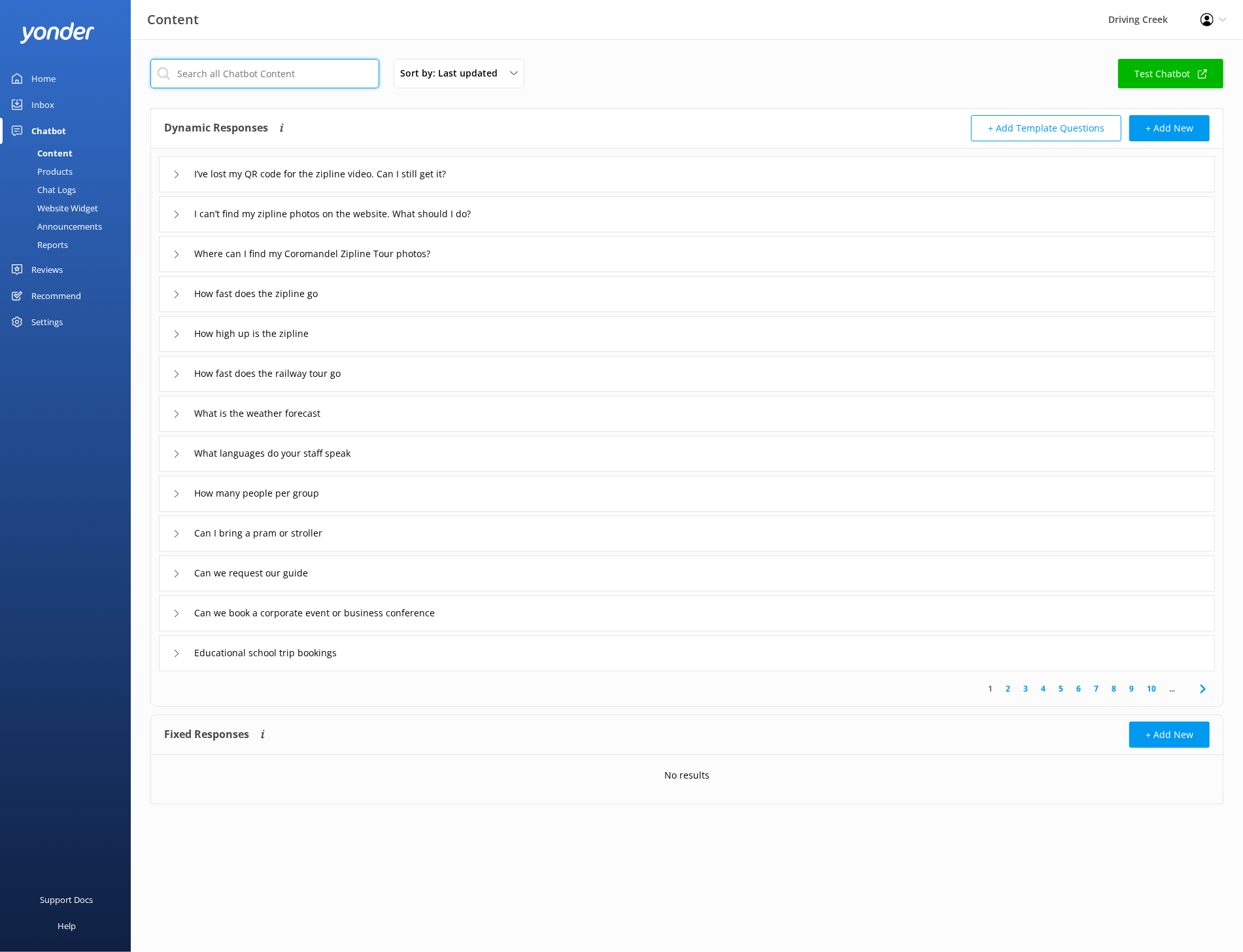
click at [305, 66] on input "text" at bounding box center [264, 74] width 229 height 29
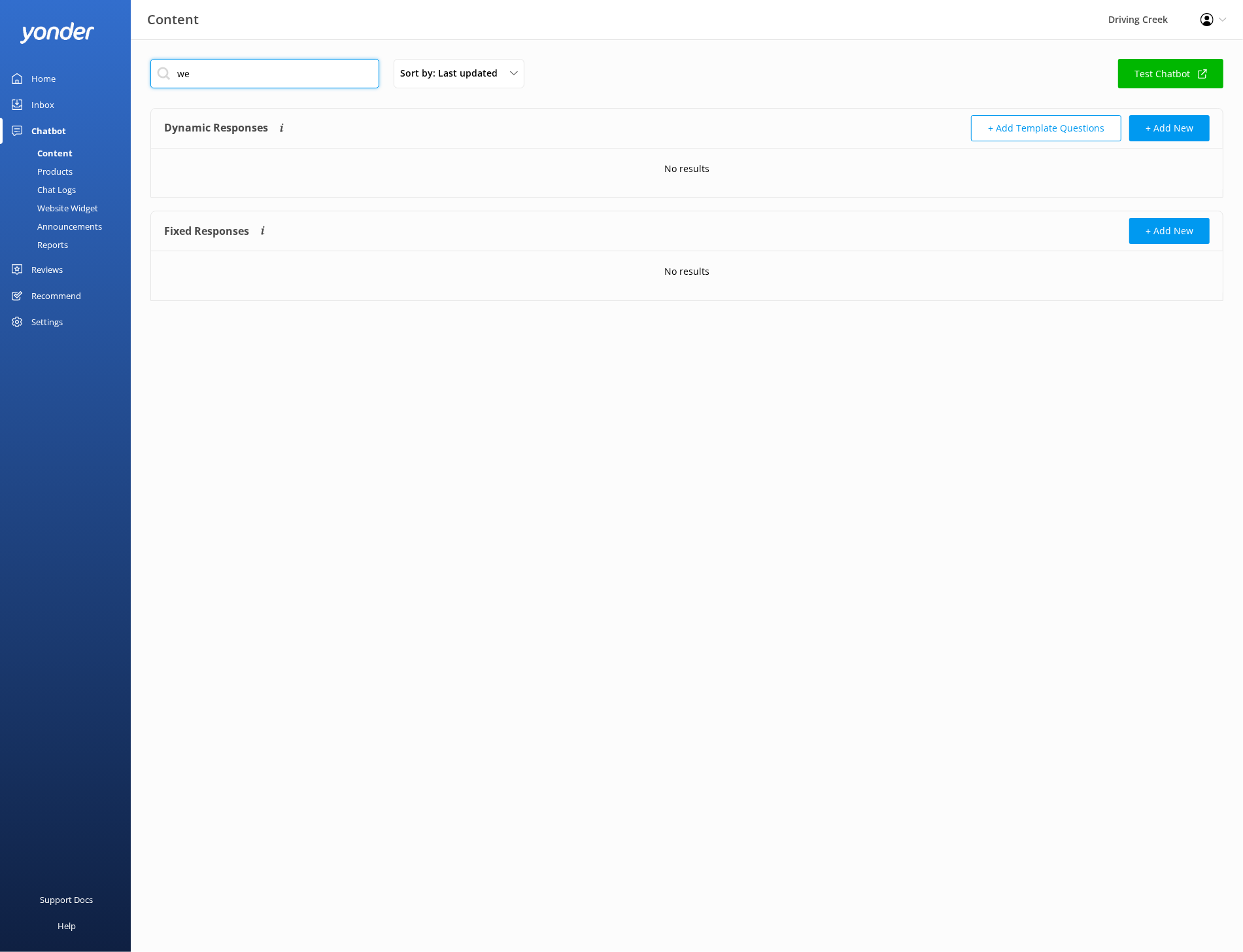
type input "w"
type input "rain"
click at [219, 80] on input "rain" at bounding box center [264, 74] width 229 height 29
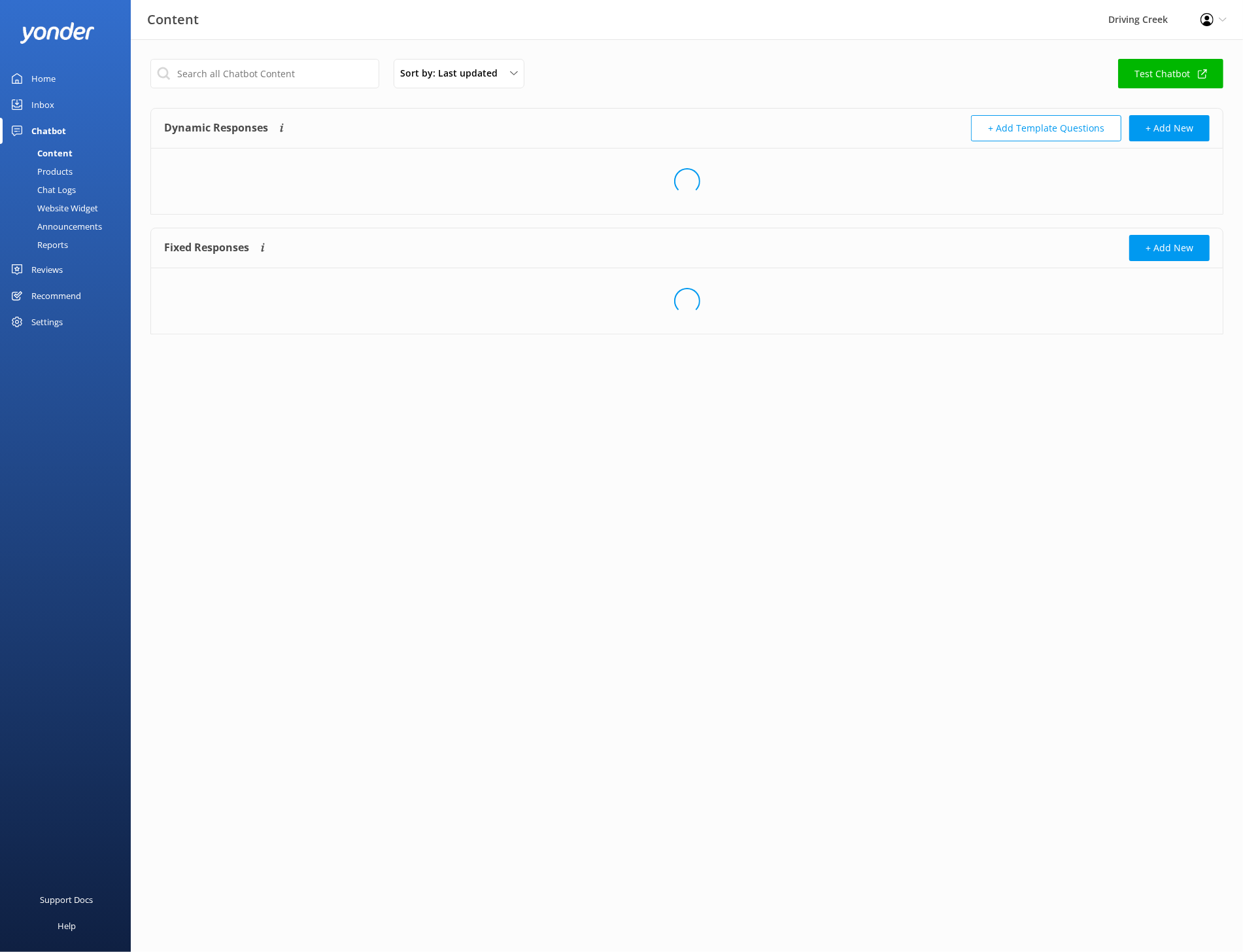
click at [873, 77] on div "Sort by: Last updated Title (A-Z) Last updated Test Chatbot" at bounding box center [686, 77] width 1073 height 37
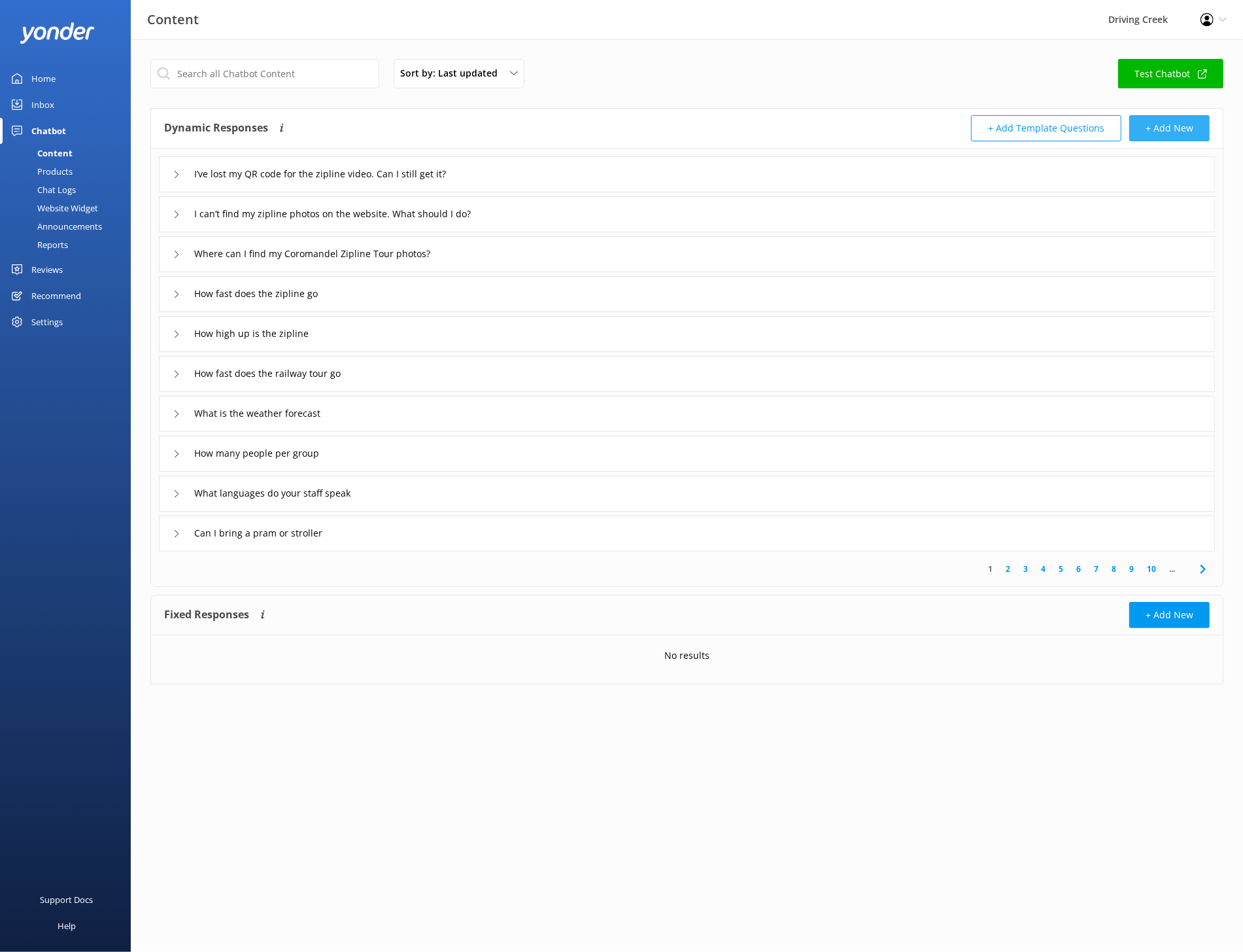
click at [873, 136] on button "+ Add New" at bounding box center [1169, 128] width 80 height 26
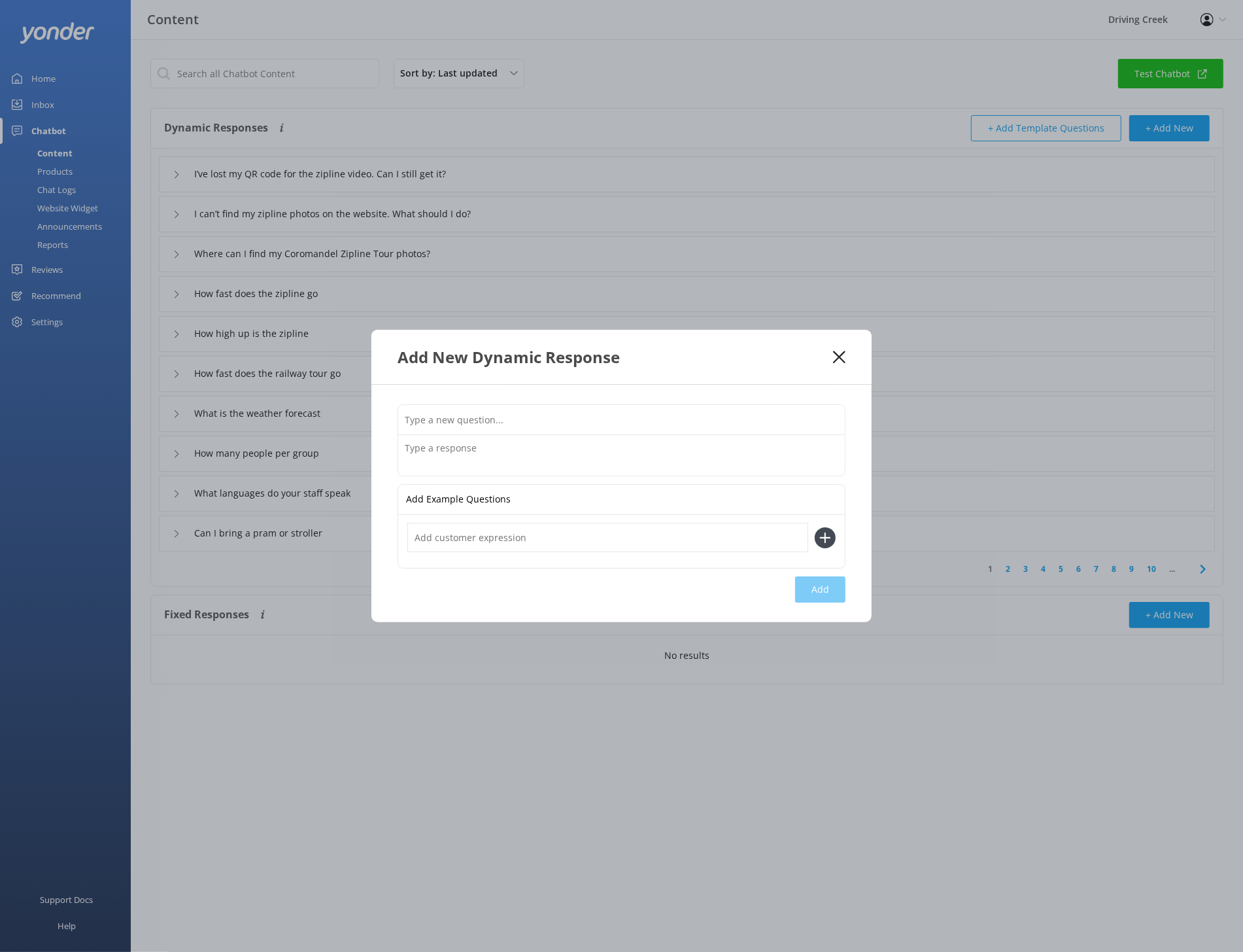
click at [483, 423] on input "text" at bounding box center [621, 419] width 447 height 29
click at [612, 510] on div "Add Example Questions" at bounding box center [621, 500] width 447 height 30
click at [578, 497] on div "Add Example Questions" at bounding box center [621, 500] width 447 height 30
click at [529, 552] on div at bounding box center [621, 541] width 447 height 53
click at [452, 420] on input "Do you run in the rain?" at bounding box center [621, 419] width 447 height 29
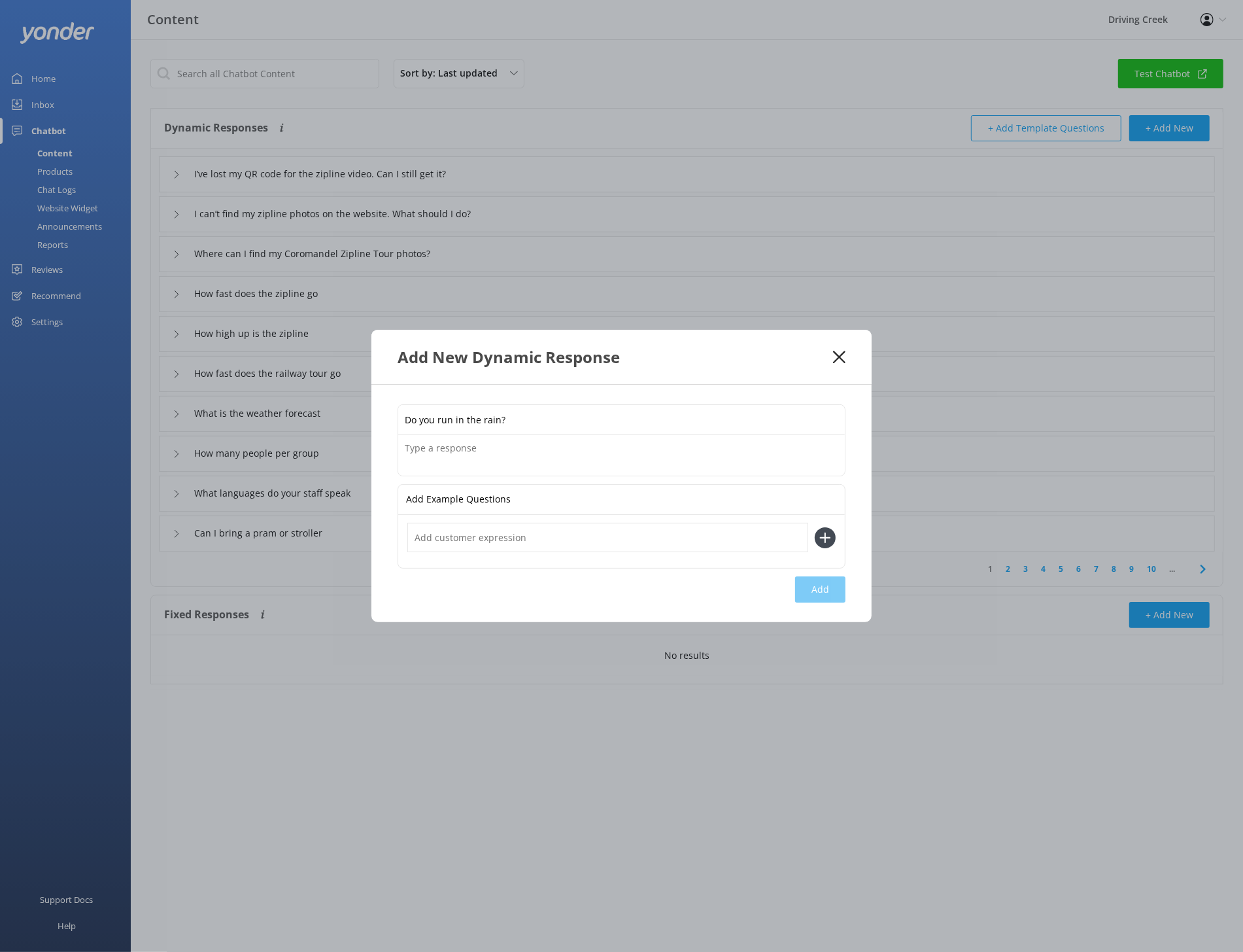
click at [438, 417] on input "Do you run in the rain?" at bounding box center [621, 419] width 447 height 29
type input "Do you still run in the rain?"
click at [498, 457] on textarea at bounding box center [621, 455] width 447 height 41
paste textarea "Absolutely! Our zipline and railway experiences run in almost any weather — rai…"
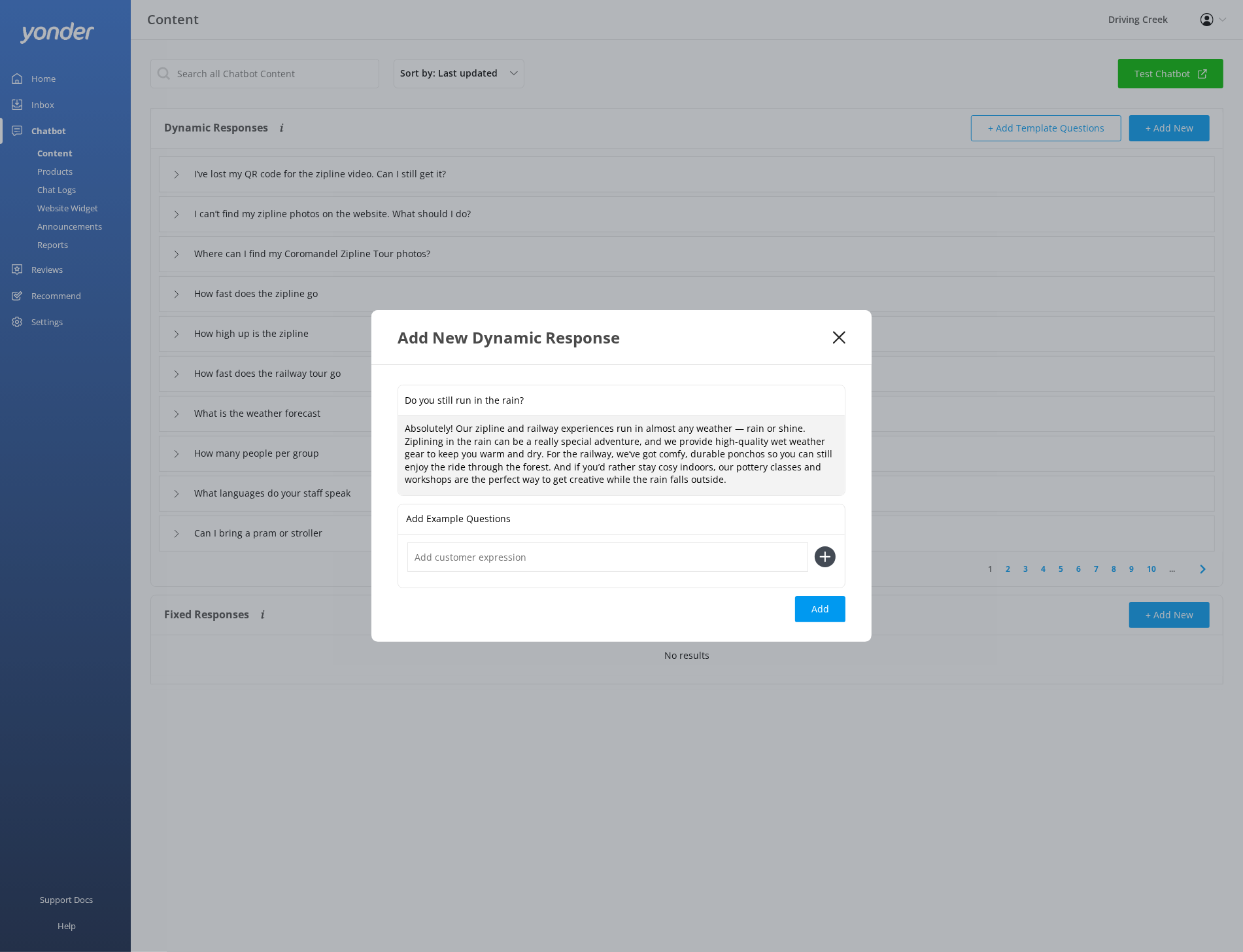
click at [728, 429] on textarea "Absolutely! Our zipline and railway experiences run in almost any weather — rai…" at bounding box center [621, 455] width 447 height 80
drag, startPoint x: 795, startPoint y: 467, endPoint x: 731, endPoint y: 466, distance: 64.0
click at [731, 466] on textarea "Absolutely! Our zipline and railway experiences run in almost any weather, rain…" at bounding box center [621, 455] width 447 height 80
type textarea "Absolutely! Our zipline and railway experiences run in almost any weather, rain…"
click at [828, 606] on button "Add" at bounding box center [820, 609] width 51 height 26
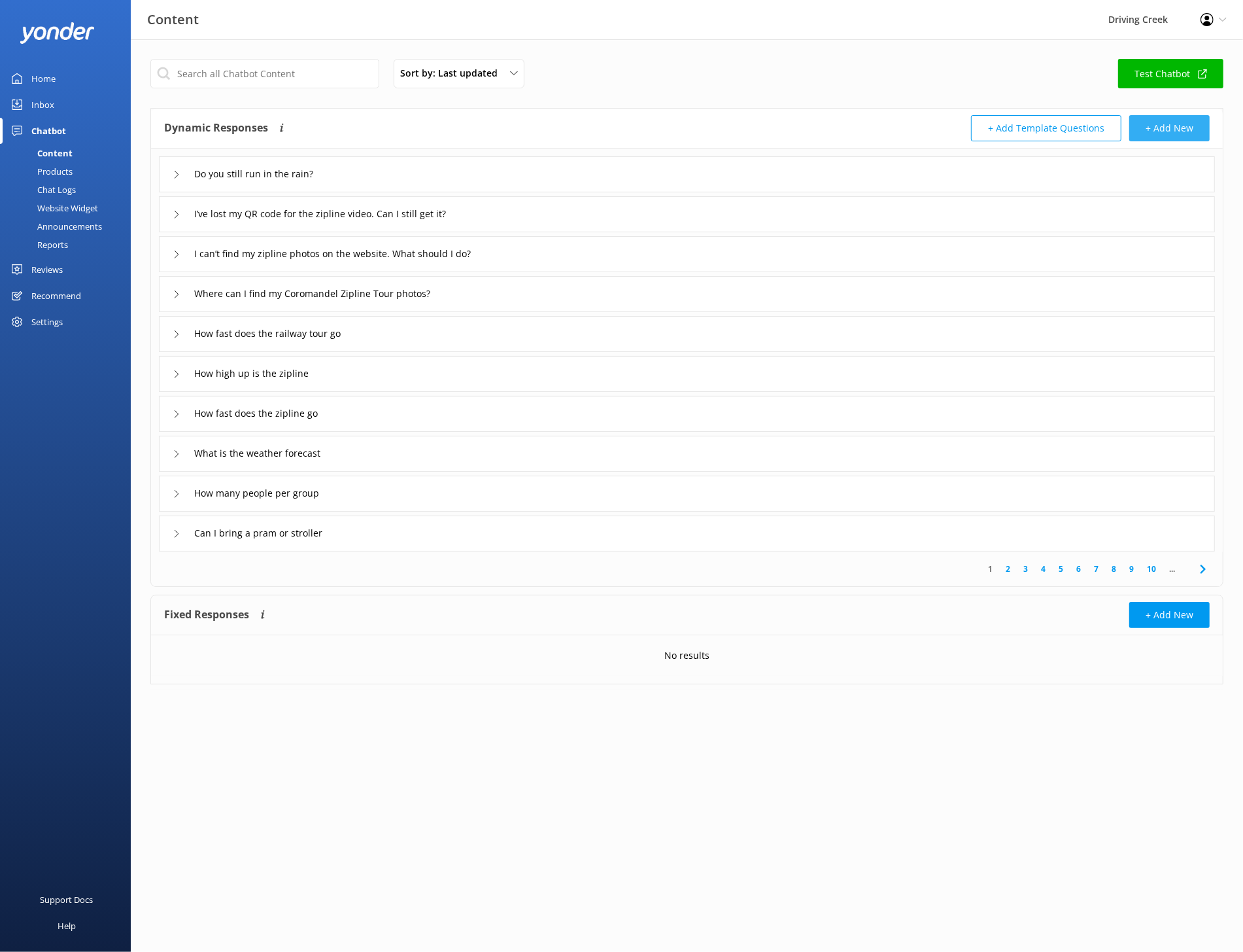
click at [1158, 129] on button "+ Add New" at bounding box center [1169, 128] width 80 height 26
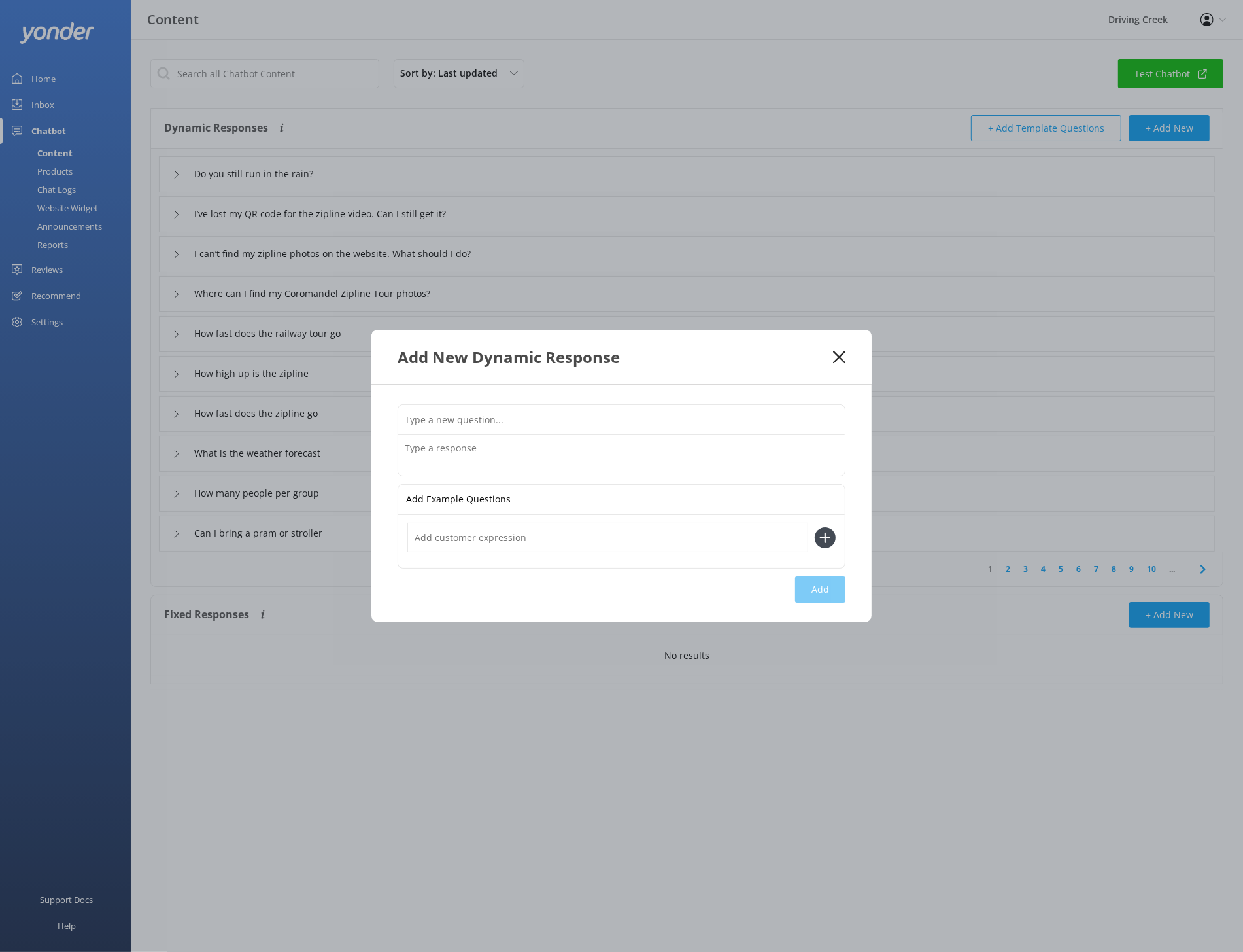
click at [463, 425] on input "text" at bounding box center [621, 419] width 447 height 29
paste input "We’re really sorry to hear something didn’t meet your expectations. We value al…"
click at [583, 422] on input "We’re really sorry to hear something didn’t meet your expectations. We value al…" at bounding box center [621, 419] width 447 height 29
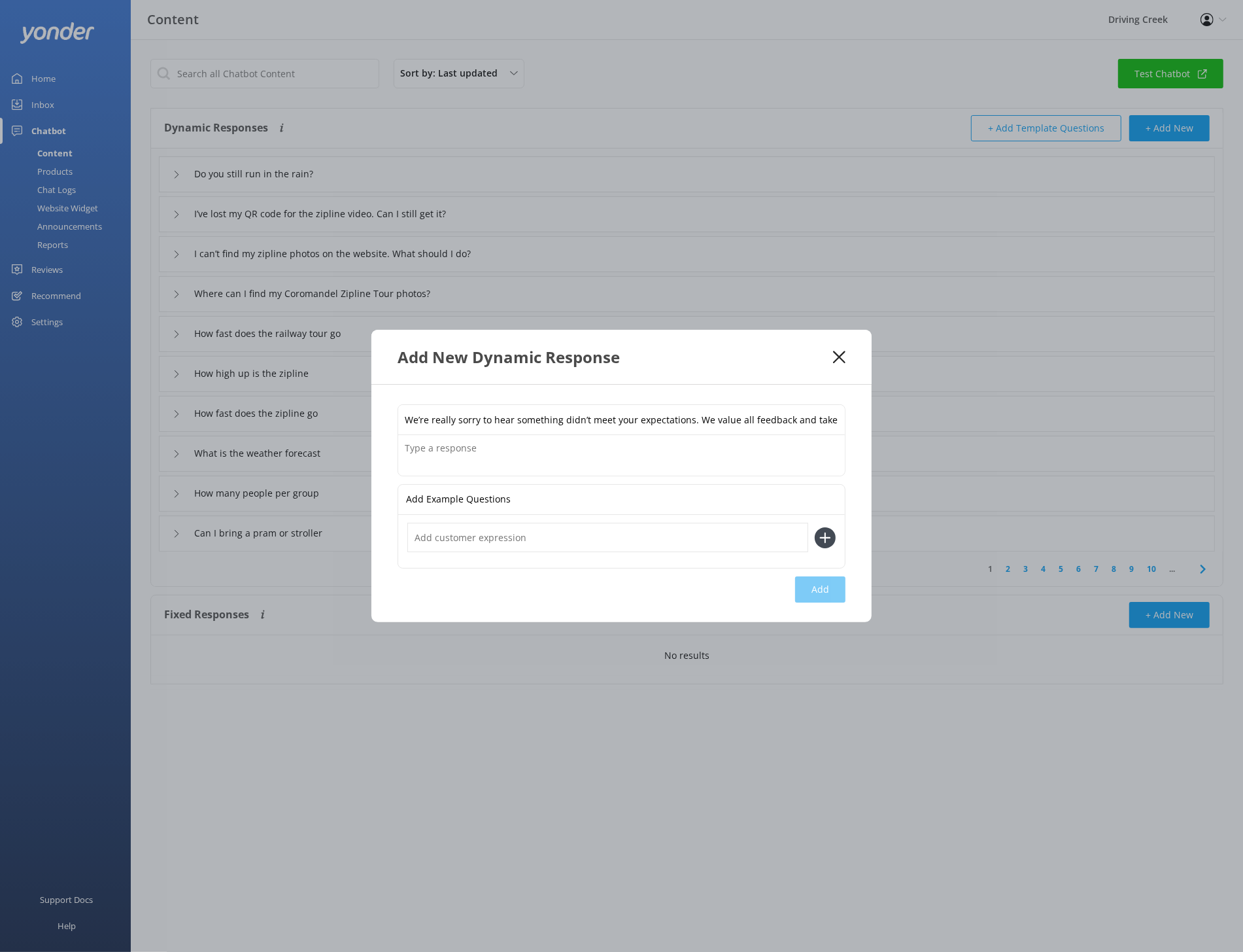
click at [659, 421] on input "We’re really sorry to hear something didn’t meet your expectations. We value al…" at bounding box center [621, 419] width 447 height 29
type input "We’re really sorry to hear something didn’t meet your expectations. We value al…"
click at [652, 451] on textarea at bounding box center [621, 455] width 447 height 41
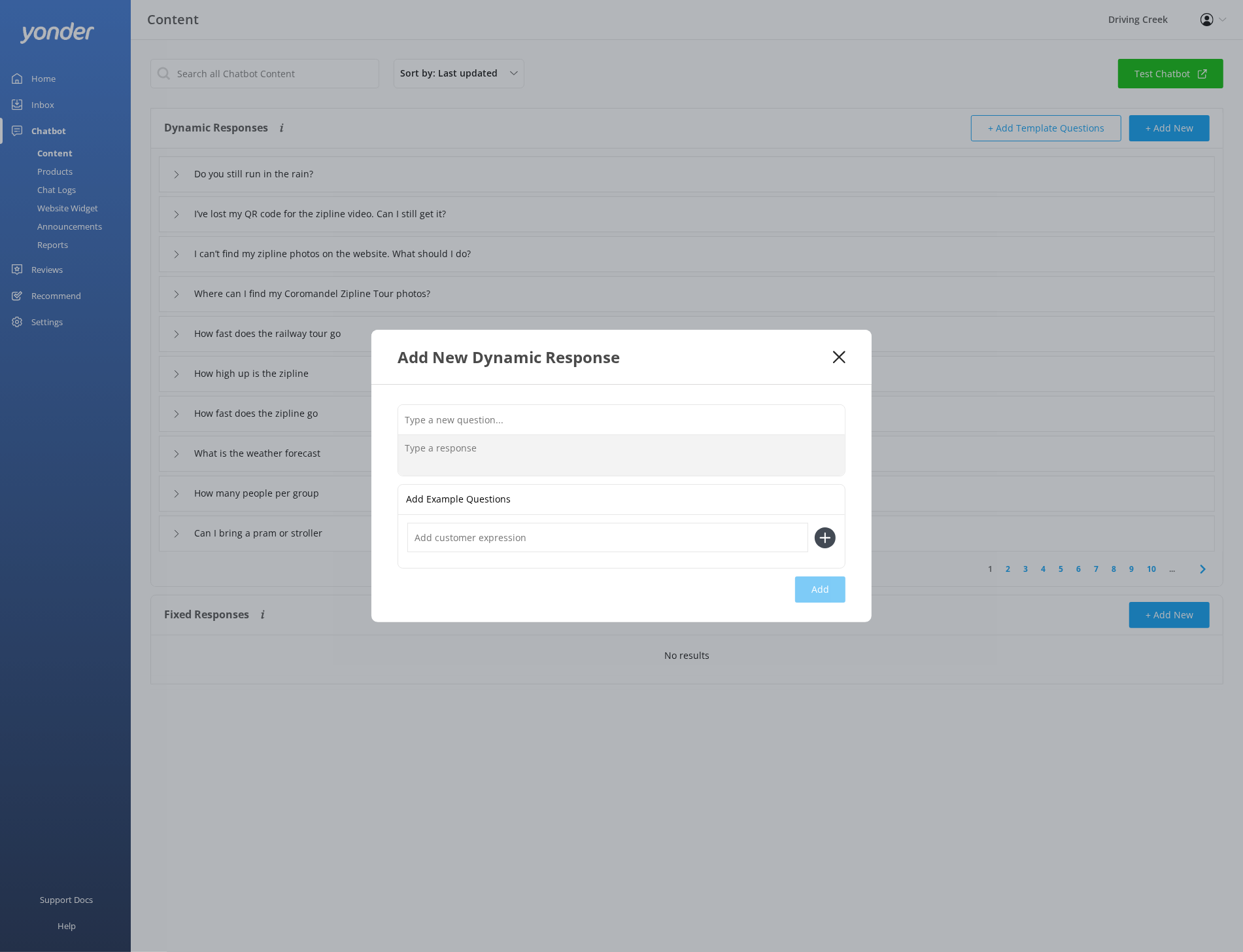
paste textarea "We’re really sorry to hear something didn’t meet your expectations. We value al…"
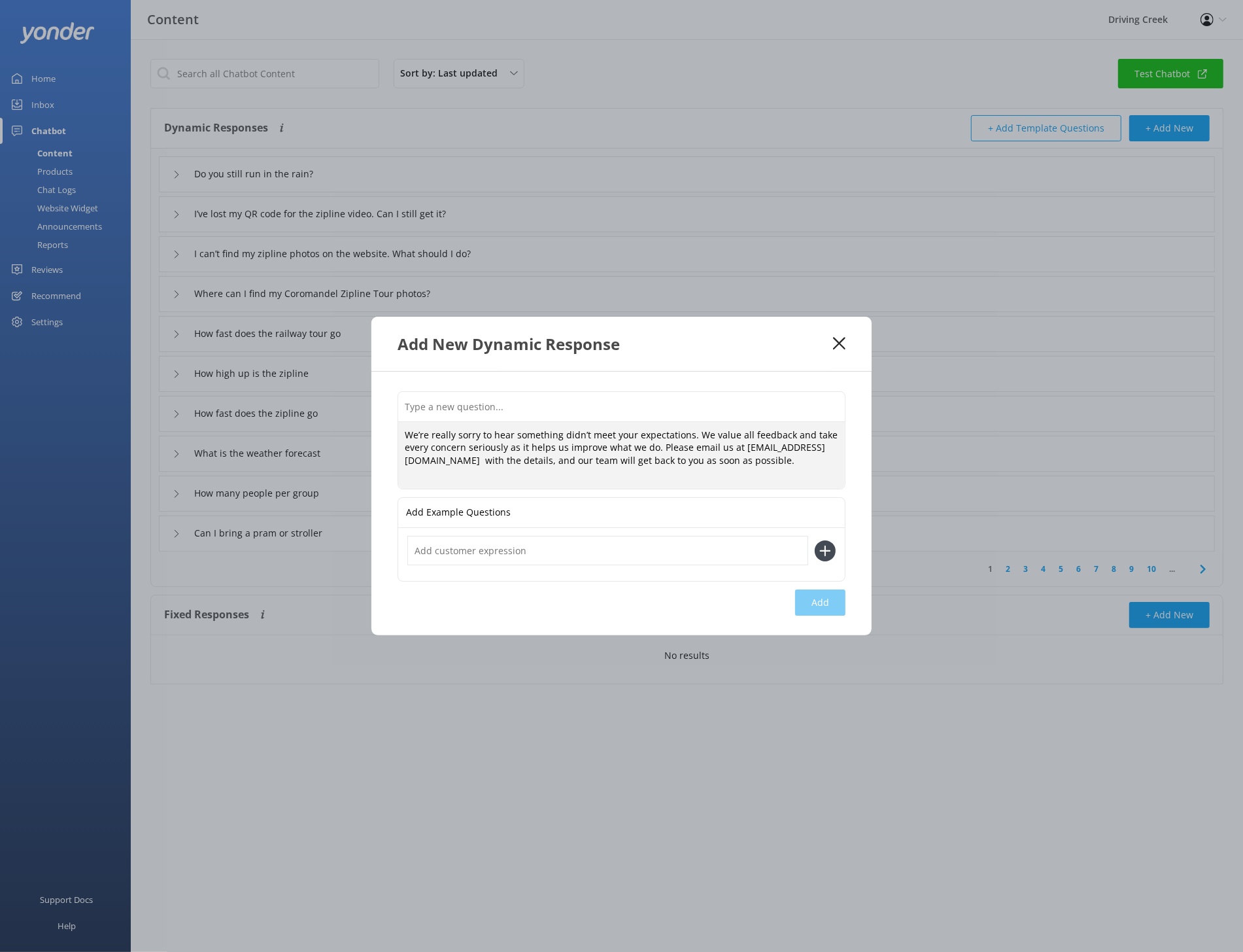
type textarea "We’re really sorry to hear something didn’t meet your expectations. We value al…"
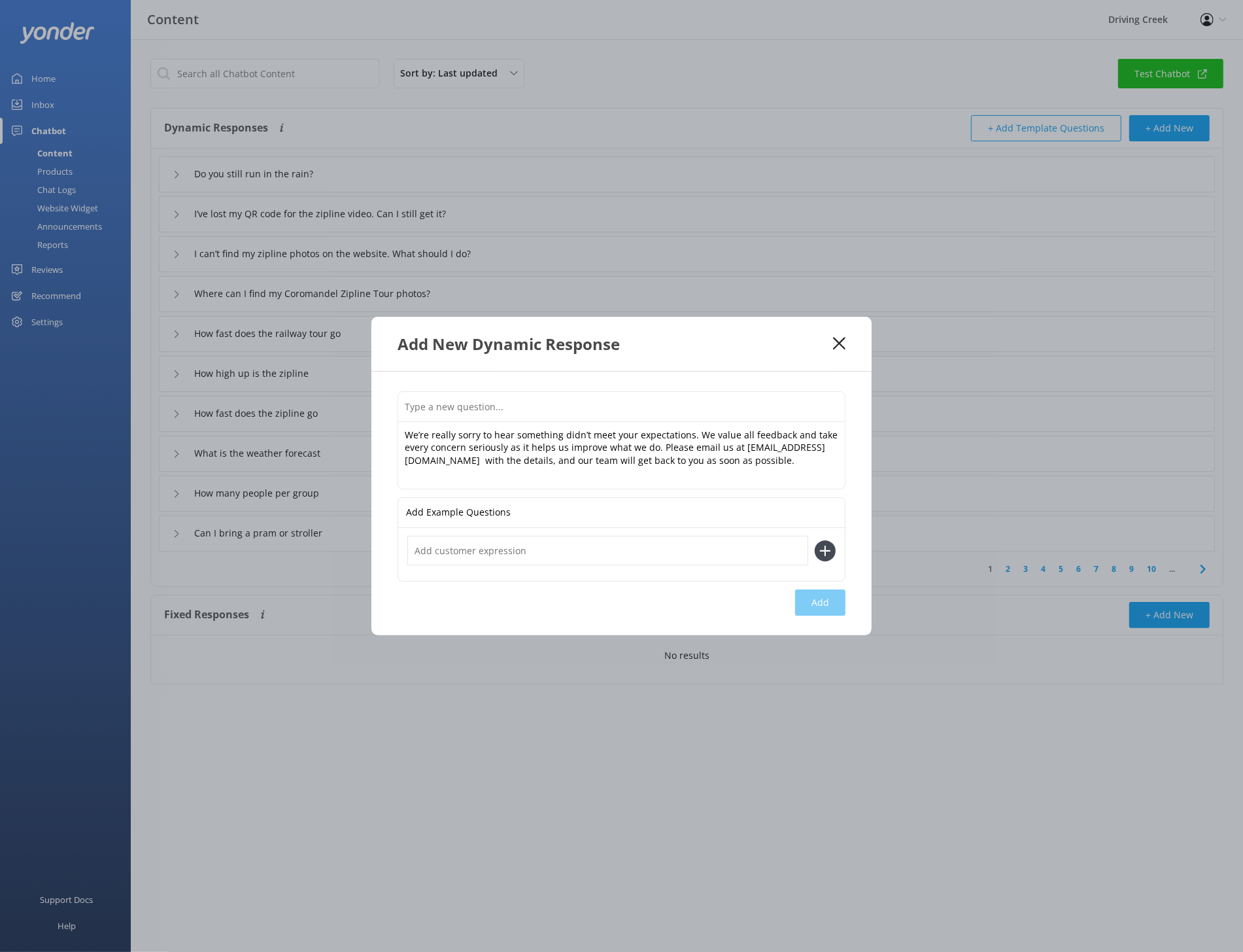
click at [445, 415] on input "text" at bounding box center [621, 406] width 447 height 29
paste input "How can I make a complaint"
type input "How can I make a complaint?"
click at [815, 601] on button "Add" at bounding box center [820, 602] width 51 height 26
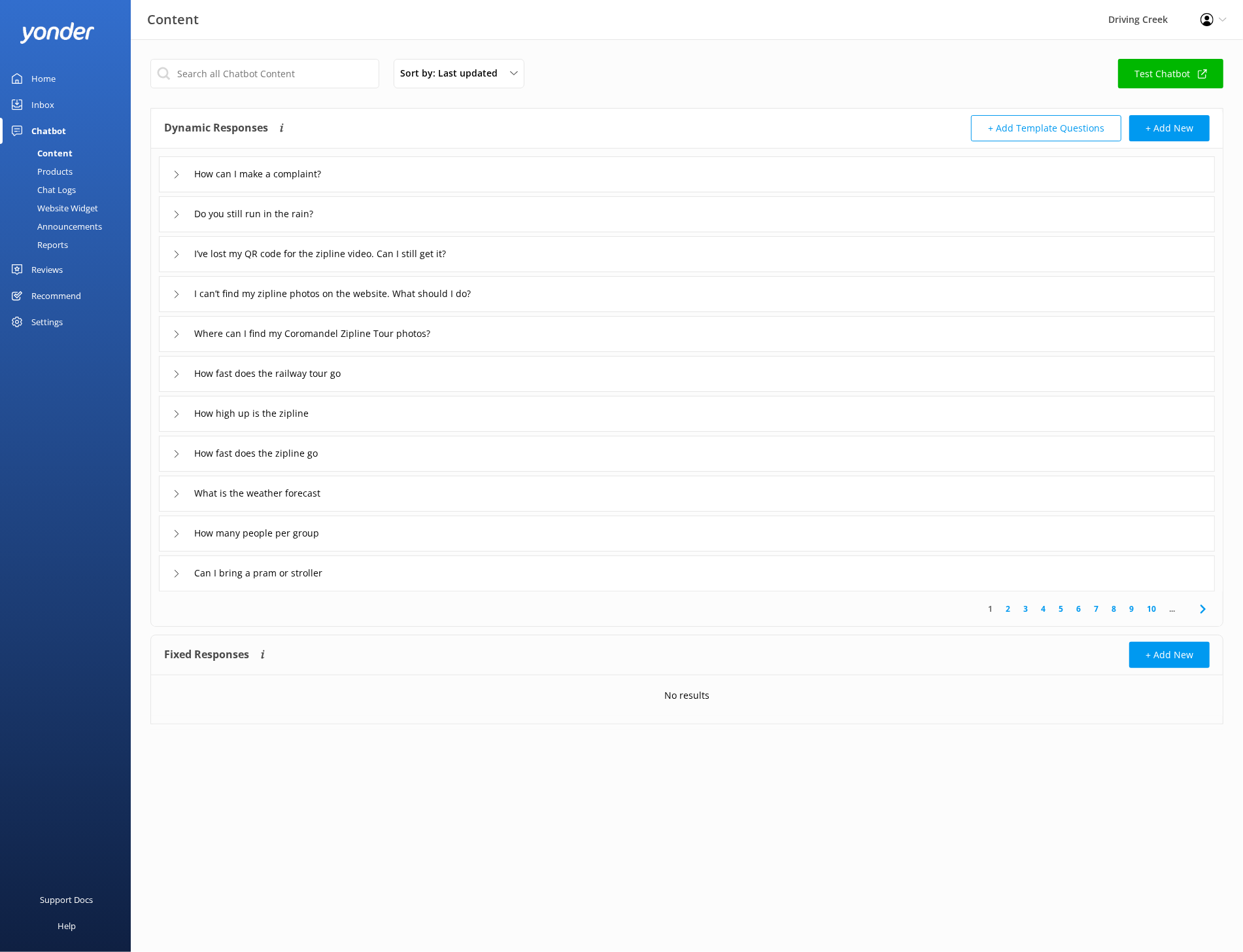
click at [1059, 219] on div "Do you still run in the rain?" at bounding box center [686, 214] width 1056 height 36
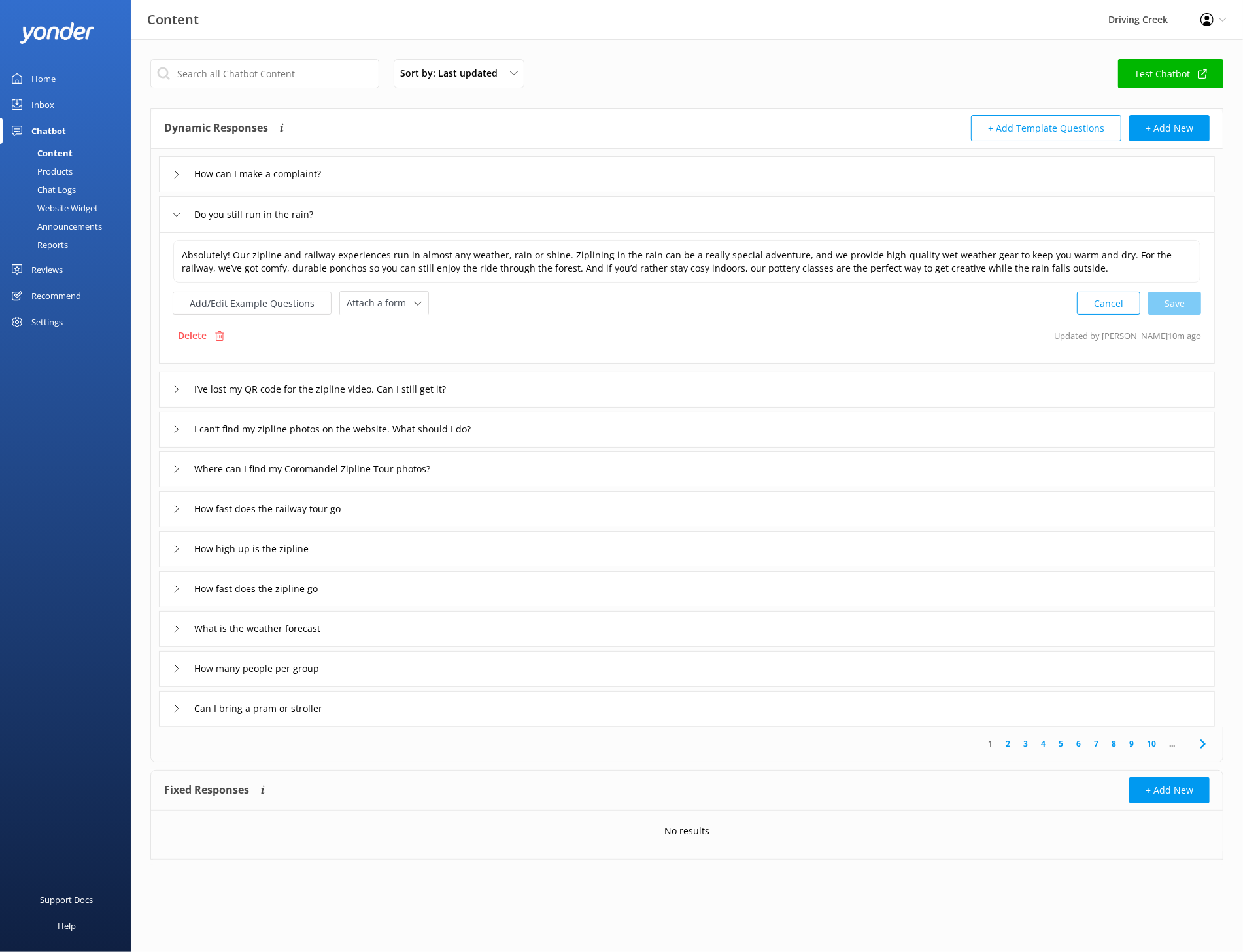
click at [1018, 388] on div "I’ve lost my QR code for the zipline video. Can I still get it?" at bounding box center [686, 389] width 1056 height 36
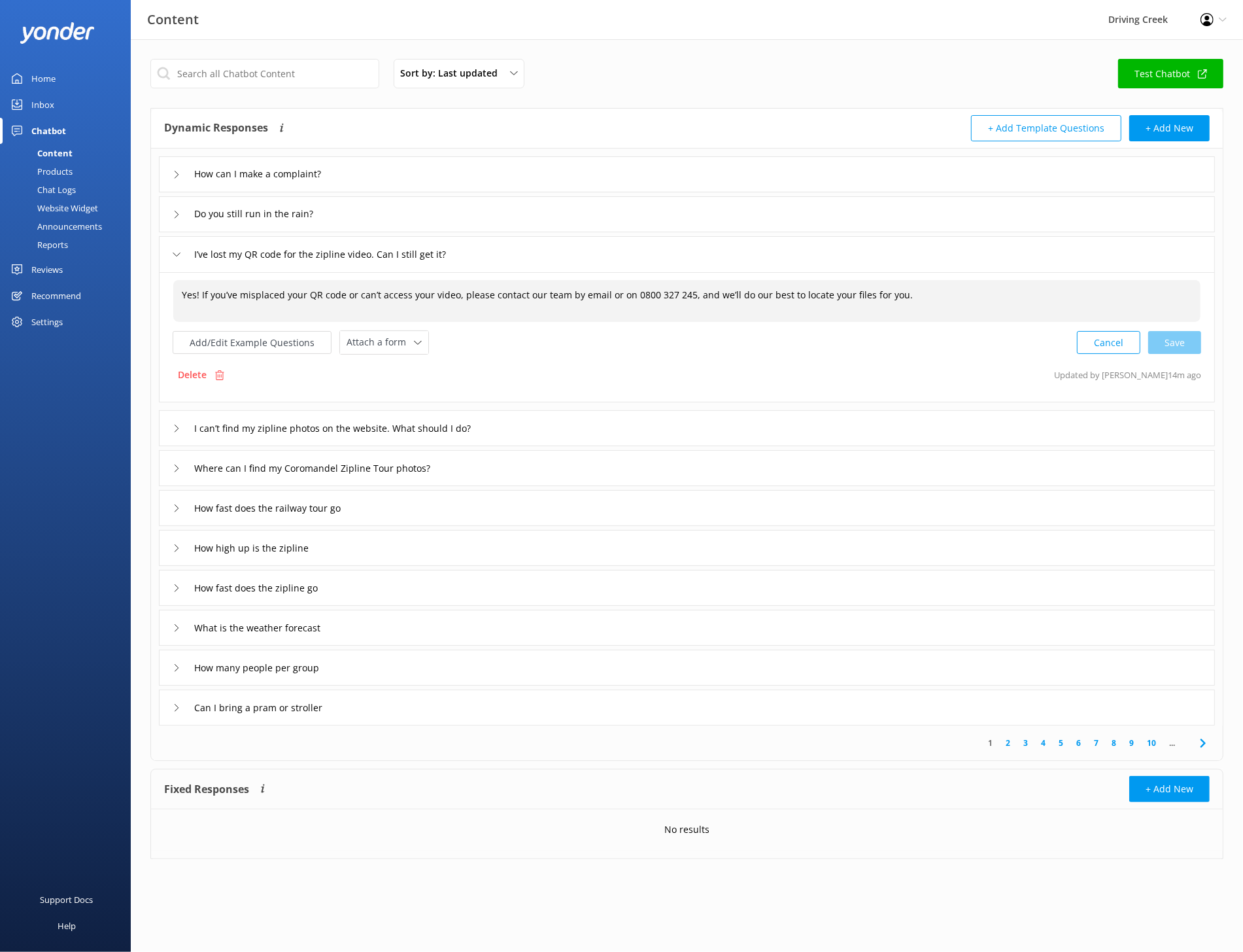
click at [594, 296] on span "Yes! If you’ve misplaced your QR code or can’t access your video, please contac…" at bounding box center [546, 294] width 731 height 12
click at [598, 292] on textarea "Yes! If you’ve misplaced your QR code or can’t access your video, please contac…" at bounding box center [687, 300] width 1026 height 41
type textarea "Yes! If you’ve misplaced your QR code or can’t access your video, please contac…"
click at [1188, 341] on div "Cancel Save" at bounding box center [1139, 342] width 124 height 24
click at [663, 423] on div "I can’t find my zipline photos on the website. What should I do?" at bounding box center [686, 427] width 1056 height 36
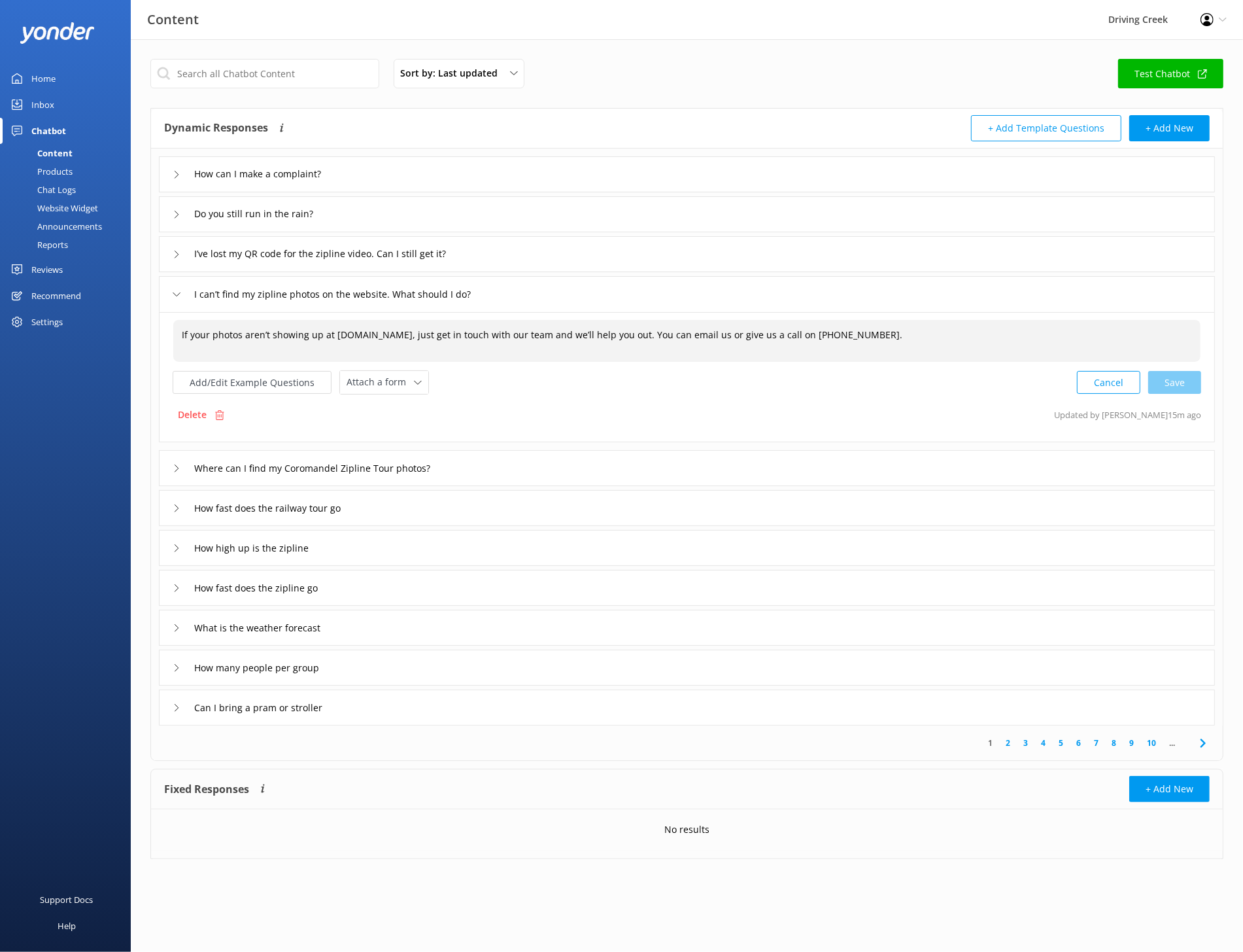
click at [592, 337] on span "If your photos aren’t showing up at [DOMAIN_NAME], just get in touch with our t…" at bounding box center [542, 334] width 721 height 12
click at [729, 333] on textarea "If your photos aren’t showing up at [DOMAIN_NAME], just get in touch with our t…" at bounding box center [687, 341] width 1026 height 41
type textarea "If your photos aren’t showing up at myphotos.corozip.nz, just get in touch with…"
click at [1170, 386] on div "Cancel Save" at bounding box center [1139, 382] width 124 height 24
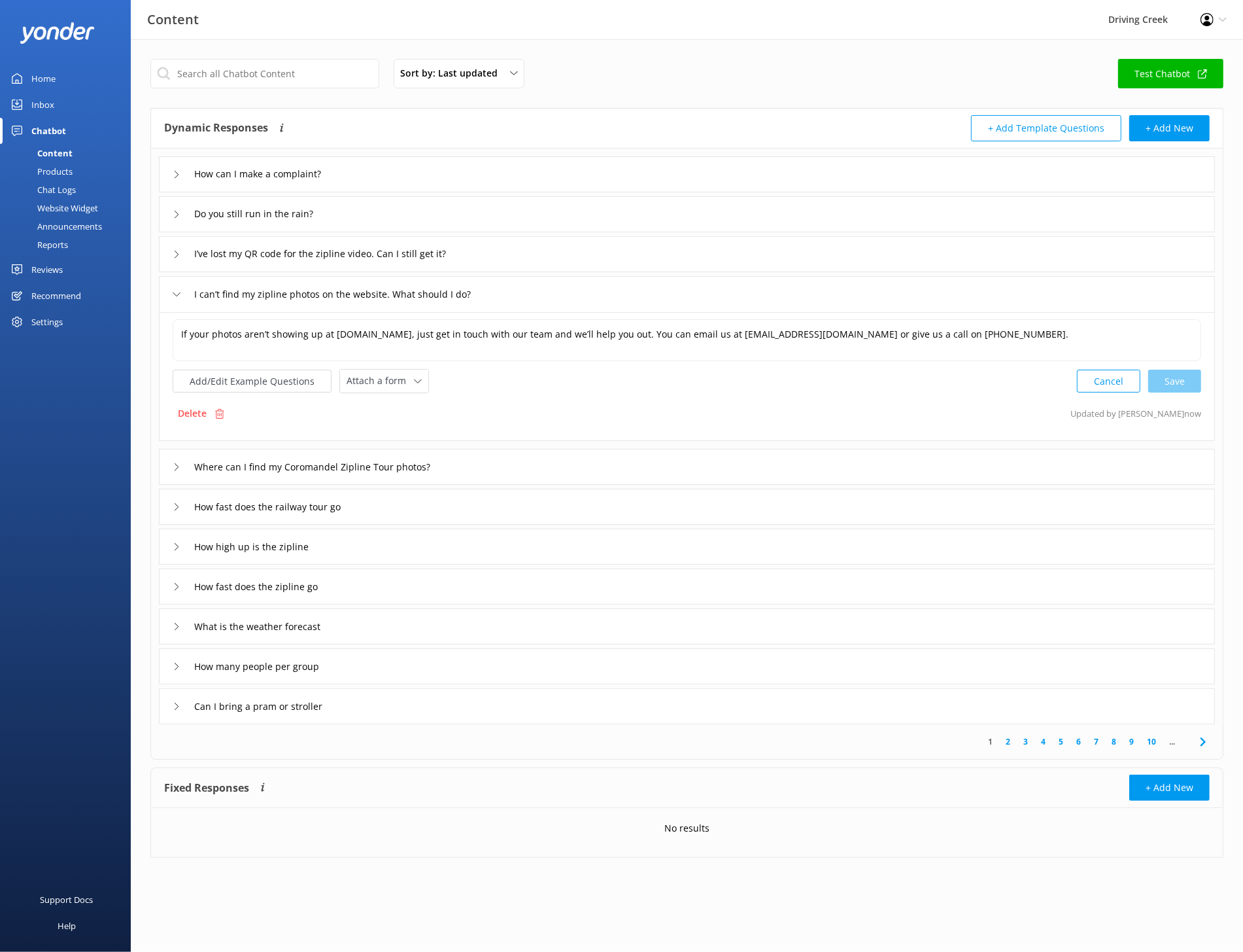
click at [429, 924] on div "Sort by: Last updated Title (A-Z) Last updated Test Chatbot Dynamic Responses T…" at bounding box center [686, 496] width 1112 height 912
click at [41, 188] on div "Chat Logs" at bounding box center [42, 190] width 68 height 18
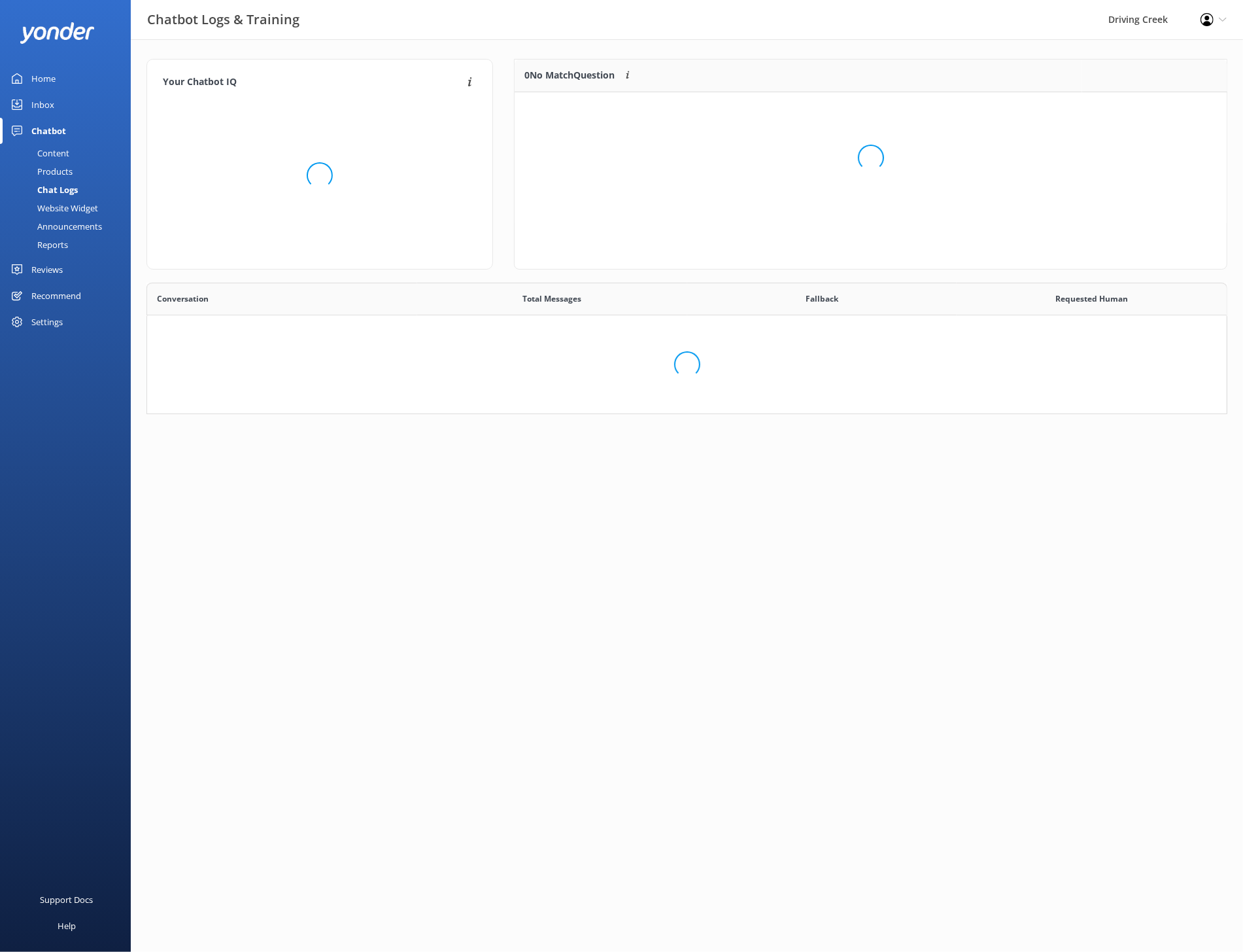
scroll to position [416, 1081]
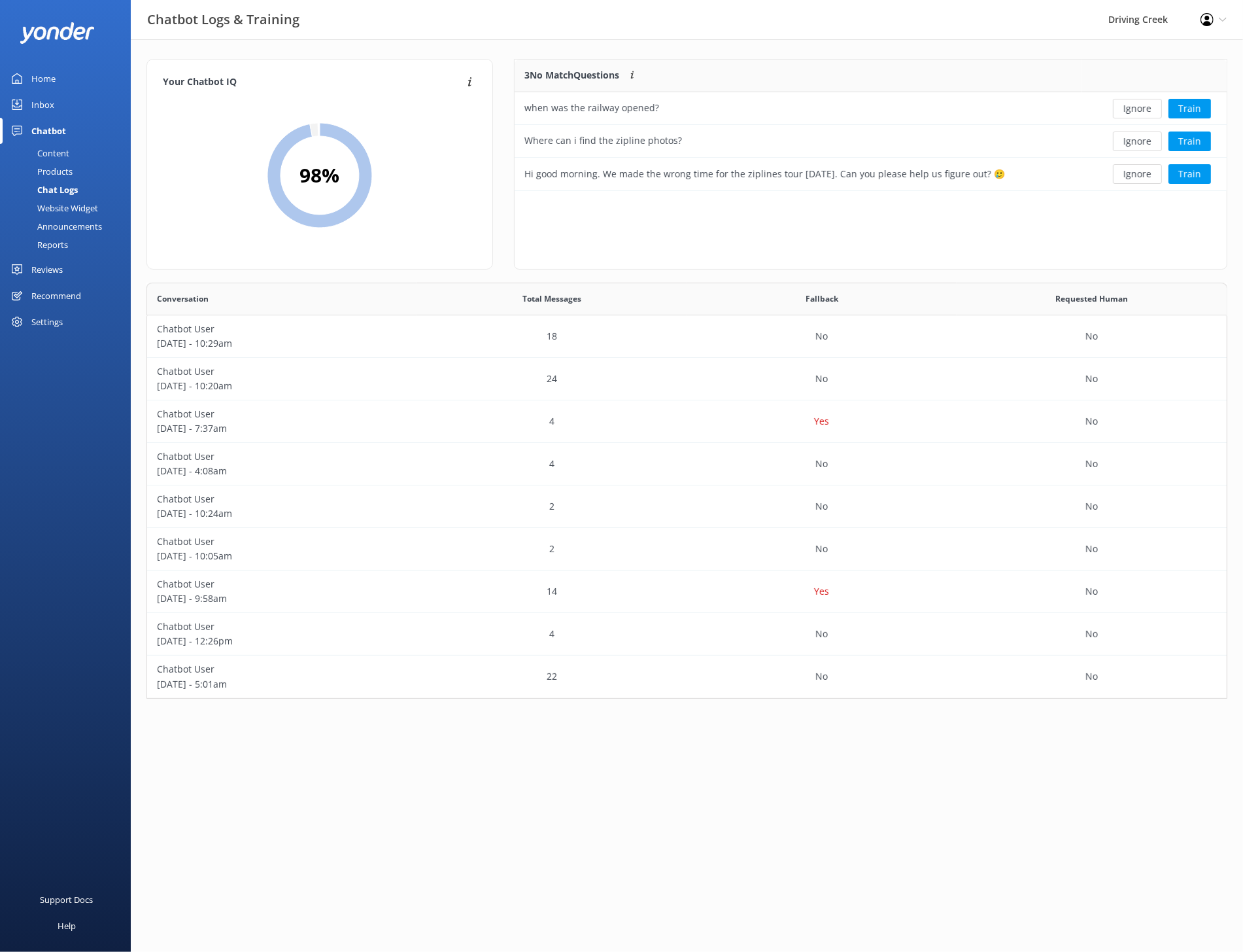
click at [55, 229] on div "Announcements" at bounding box center [55, 227] width 94 height 18
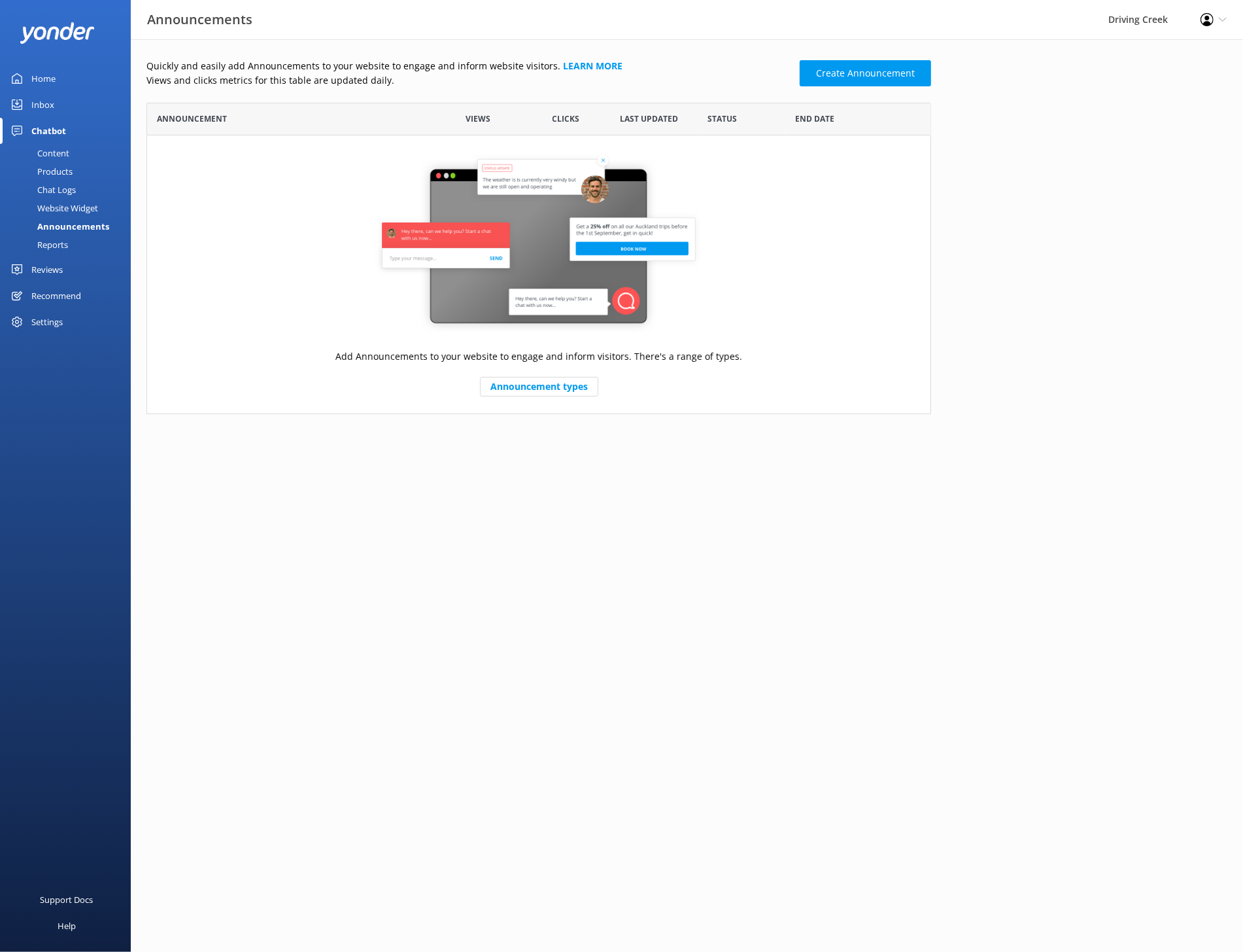
scroll to position [311, 785]
click at [55, 192] on div "Chat Logs" at bounding box center [42, 190] width 68 height 18
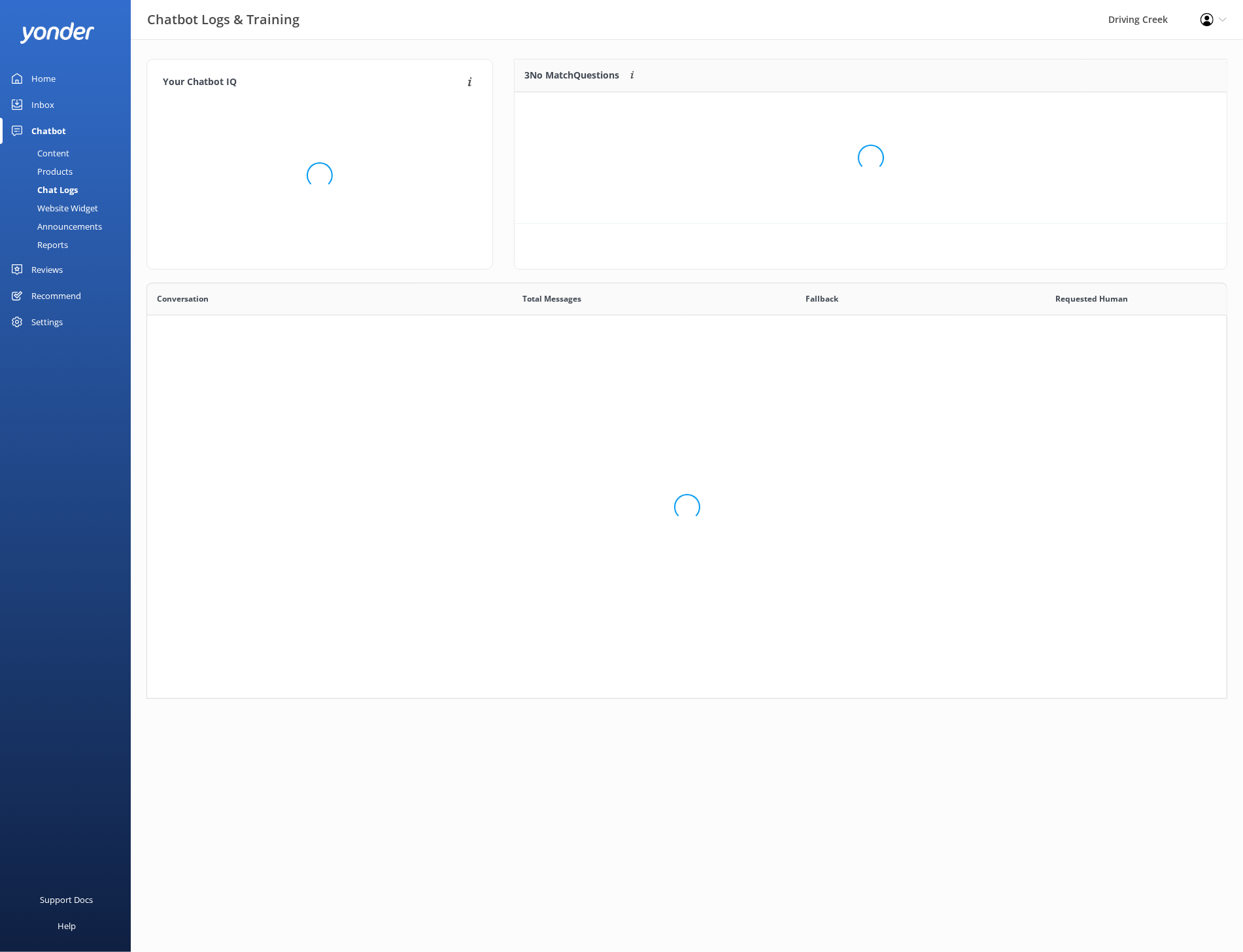
scroll to position [416, 1081]
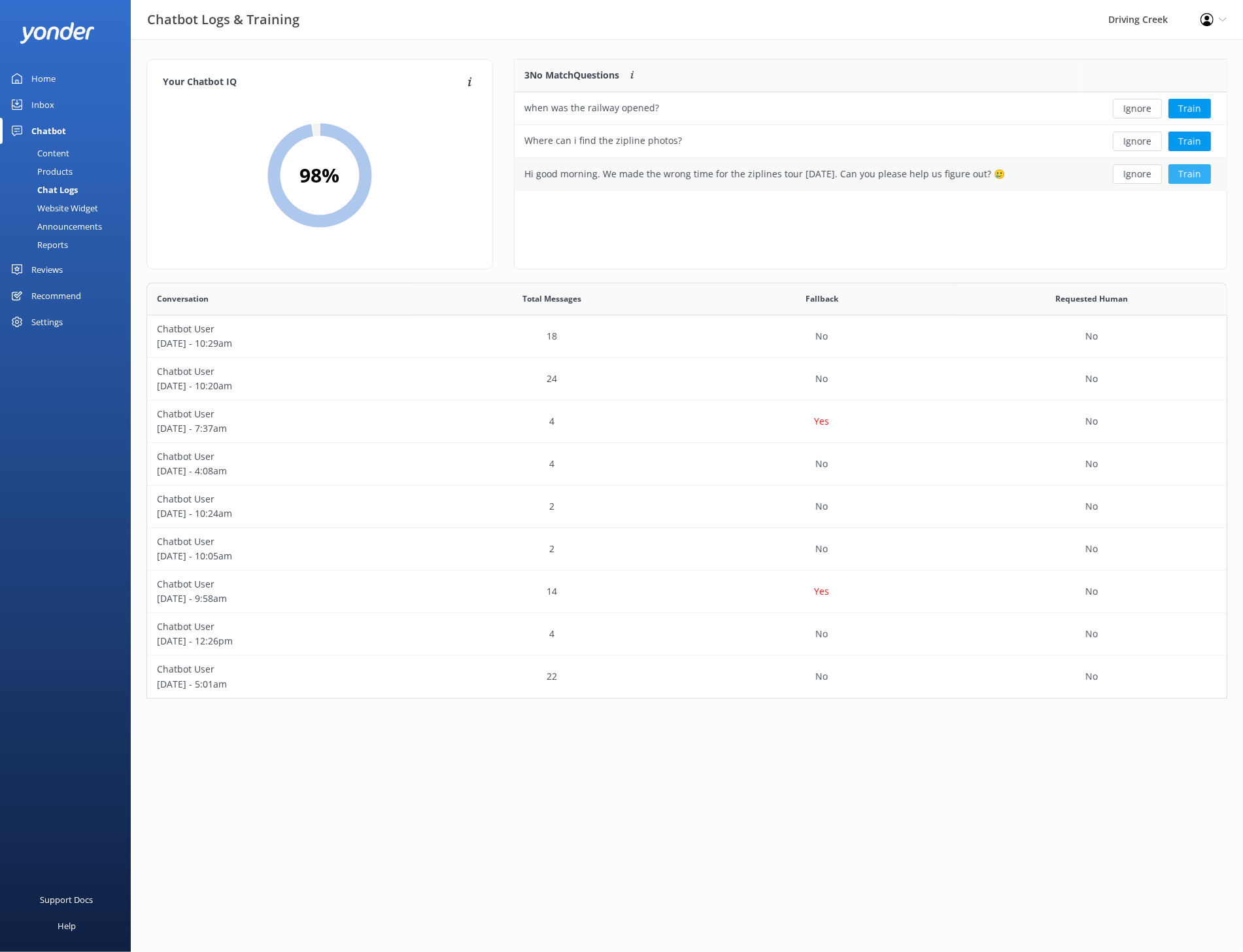
click at [1193, 169] on button "Train" at bounding box center [1190, 173] width 42 height 19
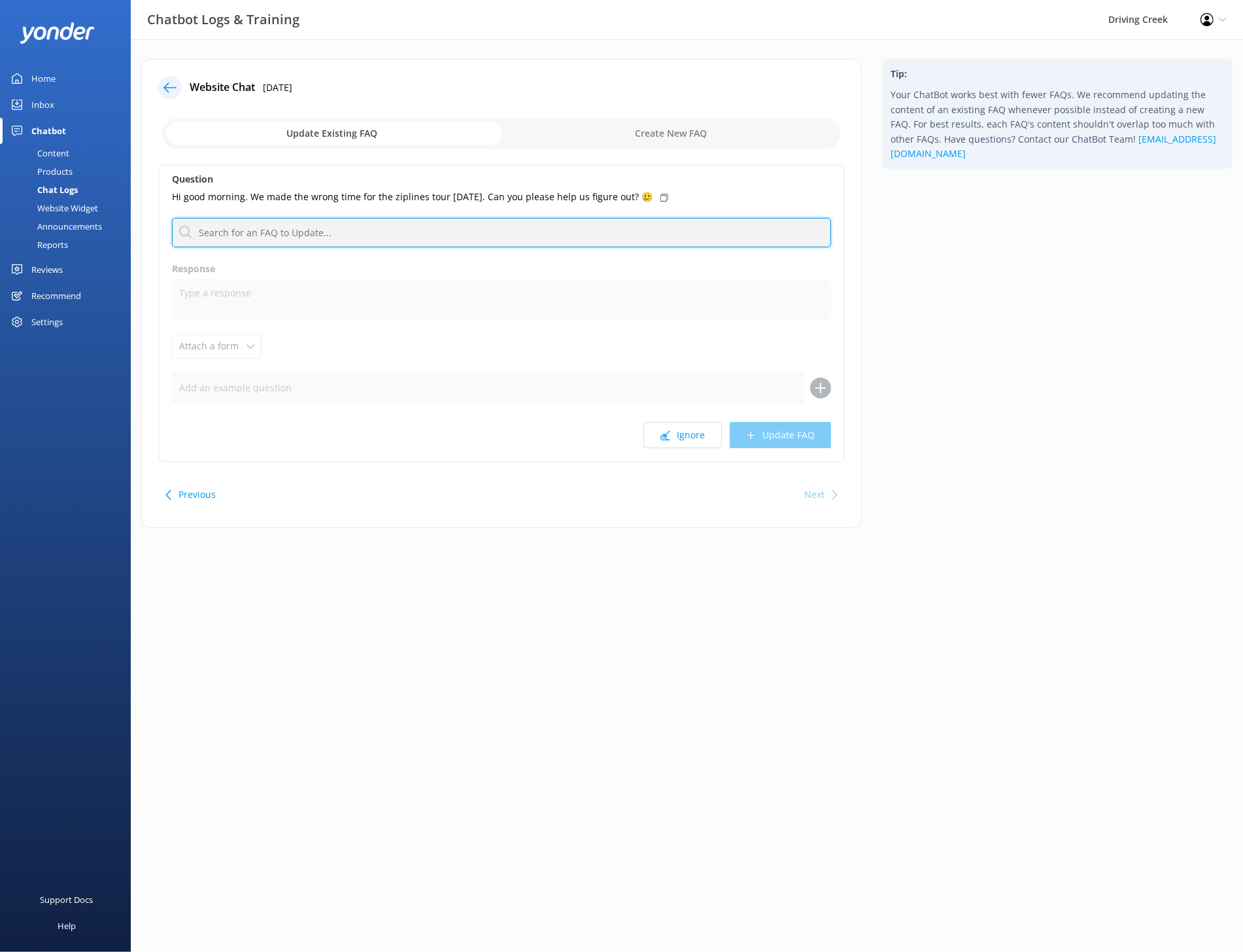
click at [473, 225] on input "text" at bounding box center [501, 232] width 659 height 29
type input "w"
type input "I"
type input "w"
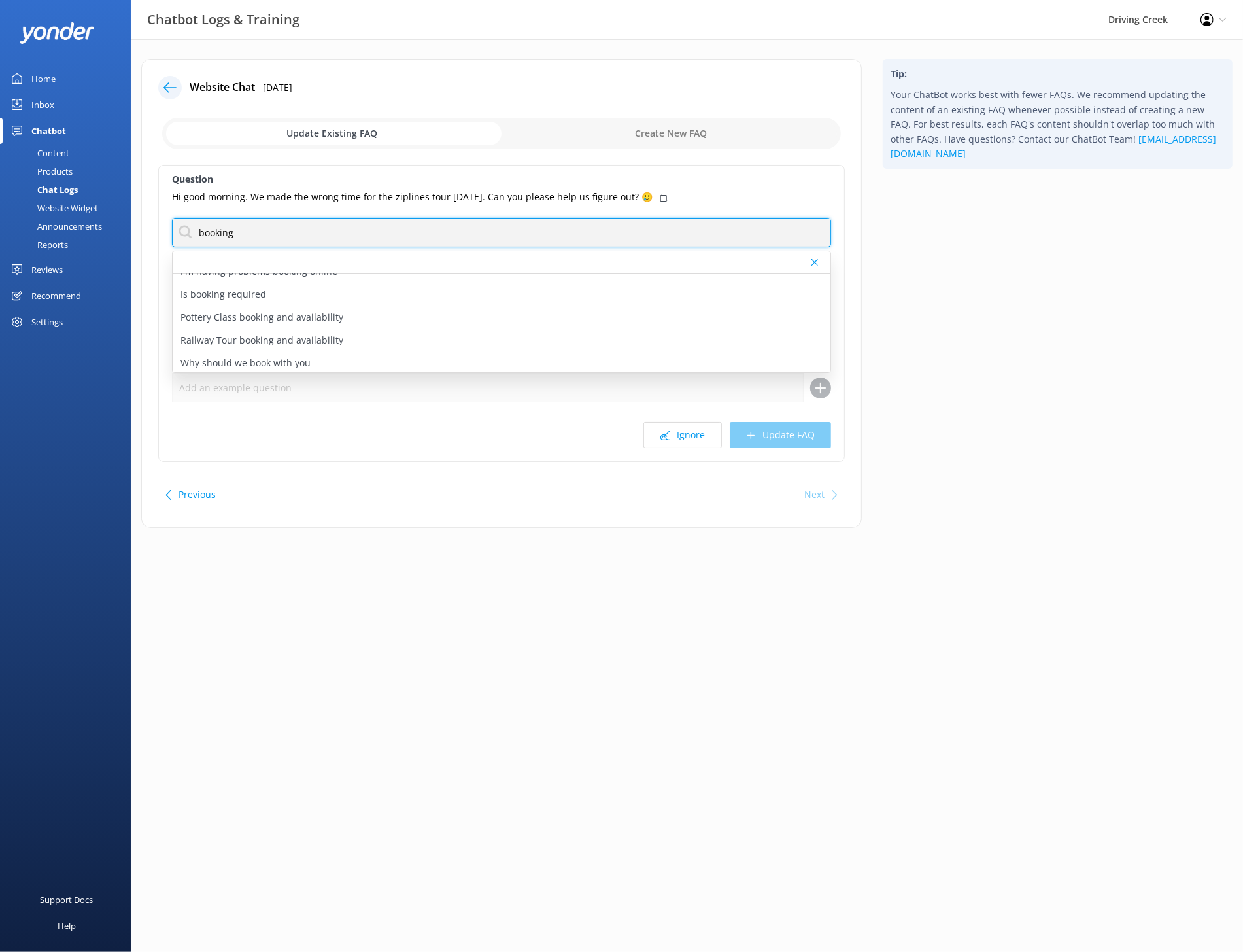
scroll to position [222, 0]
type input "booking"
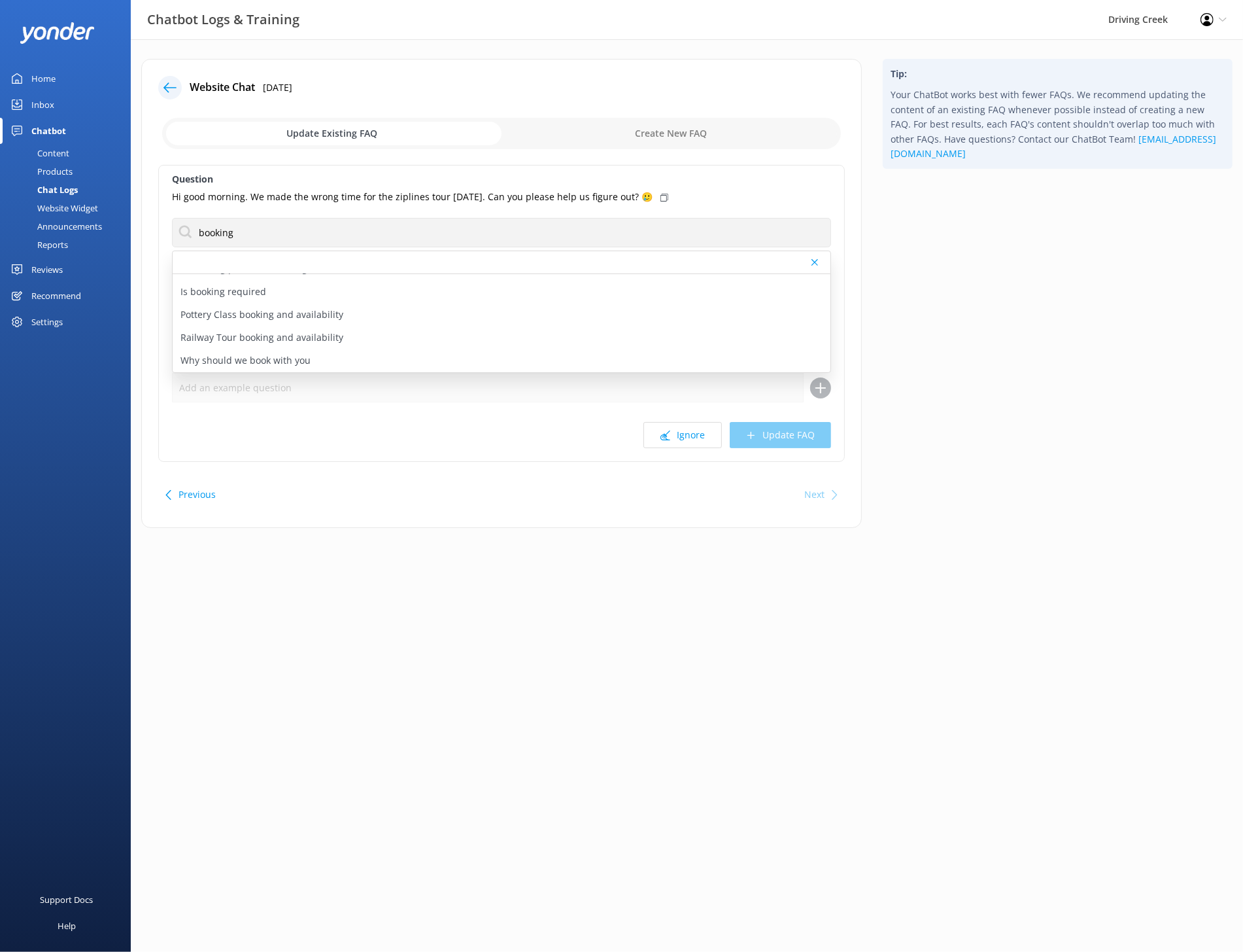
click at [599, 594] on main "Website Chat 15th Oct 2025 Update Existing FAQ Create New FAQ Question Hi good …" at bounding box center [686, 496] width 1112 height 912
click at [674, 122] on input "checkbox" at bounding box center [501, 134] width 679 height 31
checkbox input "true"
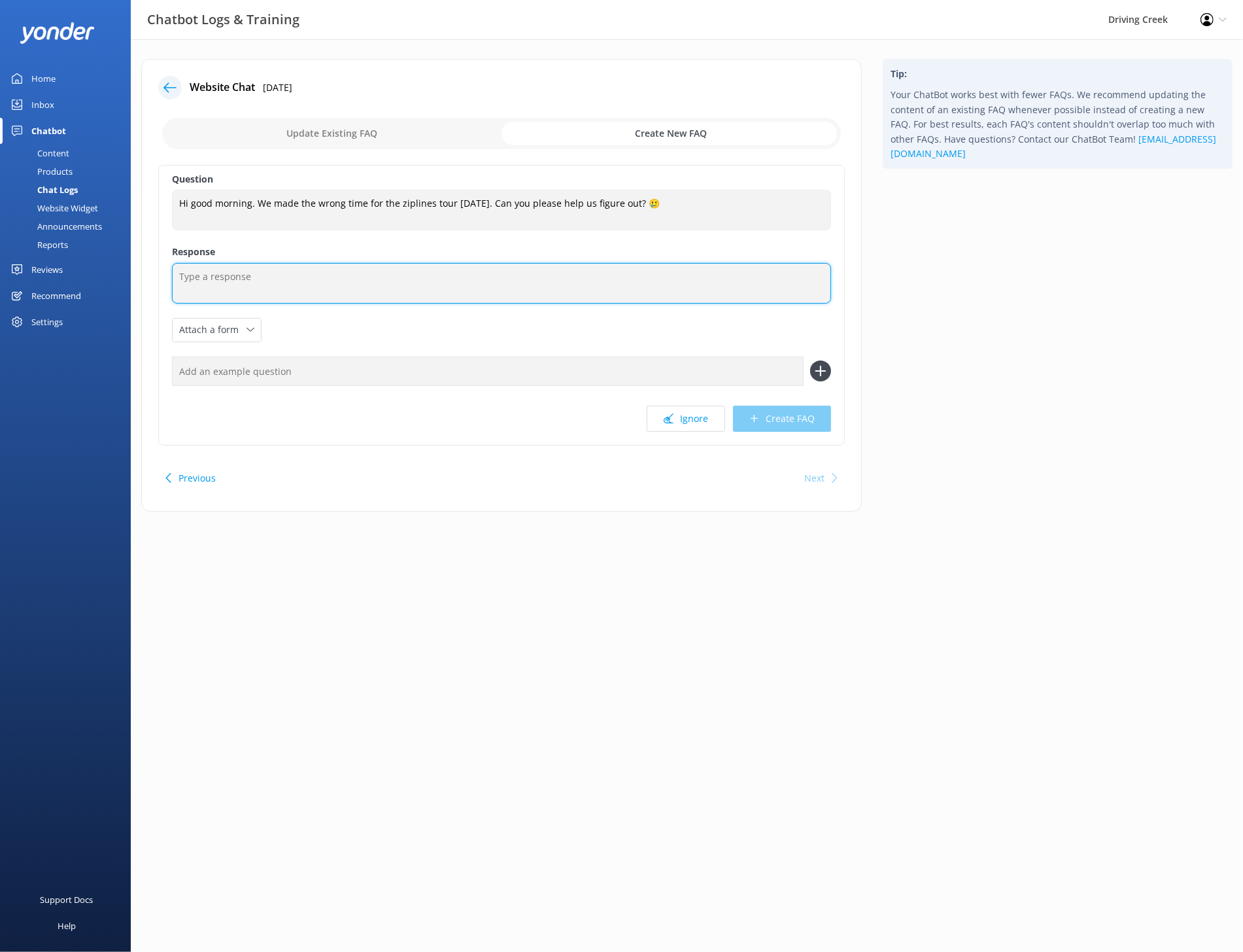
click at [309, 272] on textarea at bounding box center [501, 283] width 659 height 41
paste textarea "No worries, we can help sort that out. Please email us at bookings@drivingcreek…"
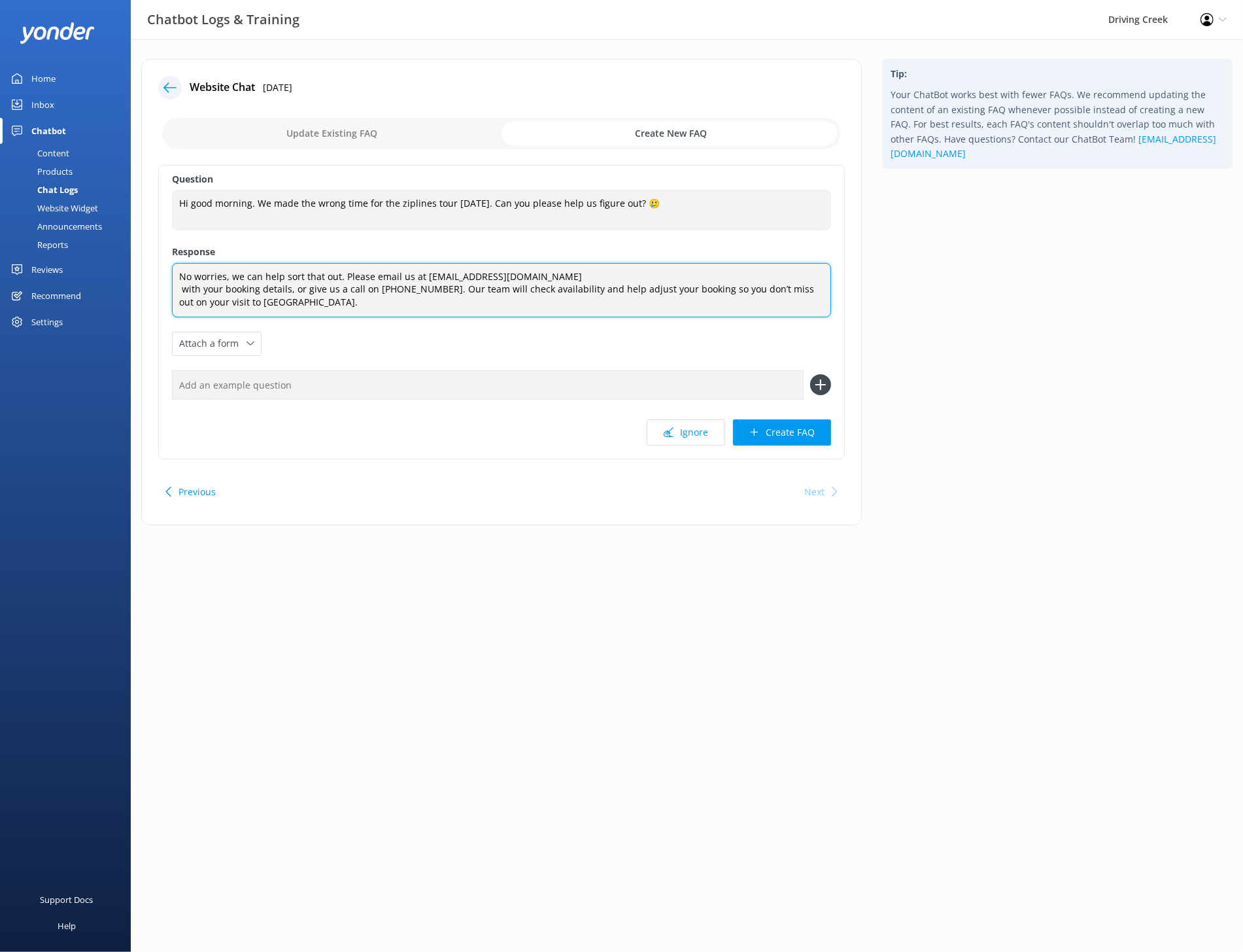
click at [176, 288] on textarea "No worries, we can help sort that out. Please email us at bookings@drivingcreek…" at bounding box center [501, 289] width 659 height 54
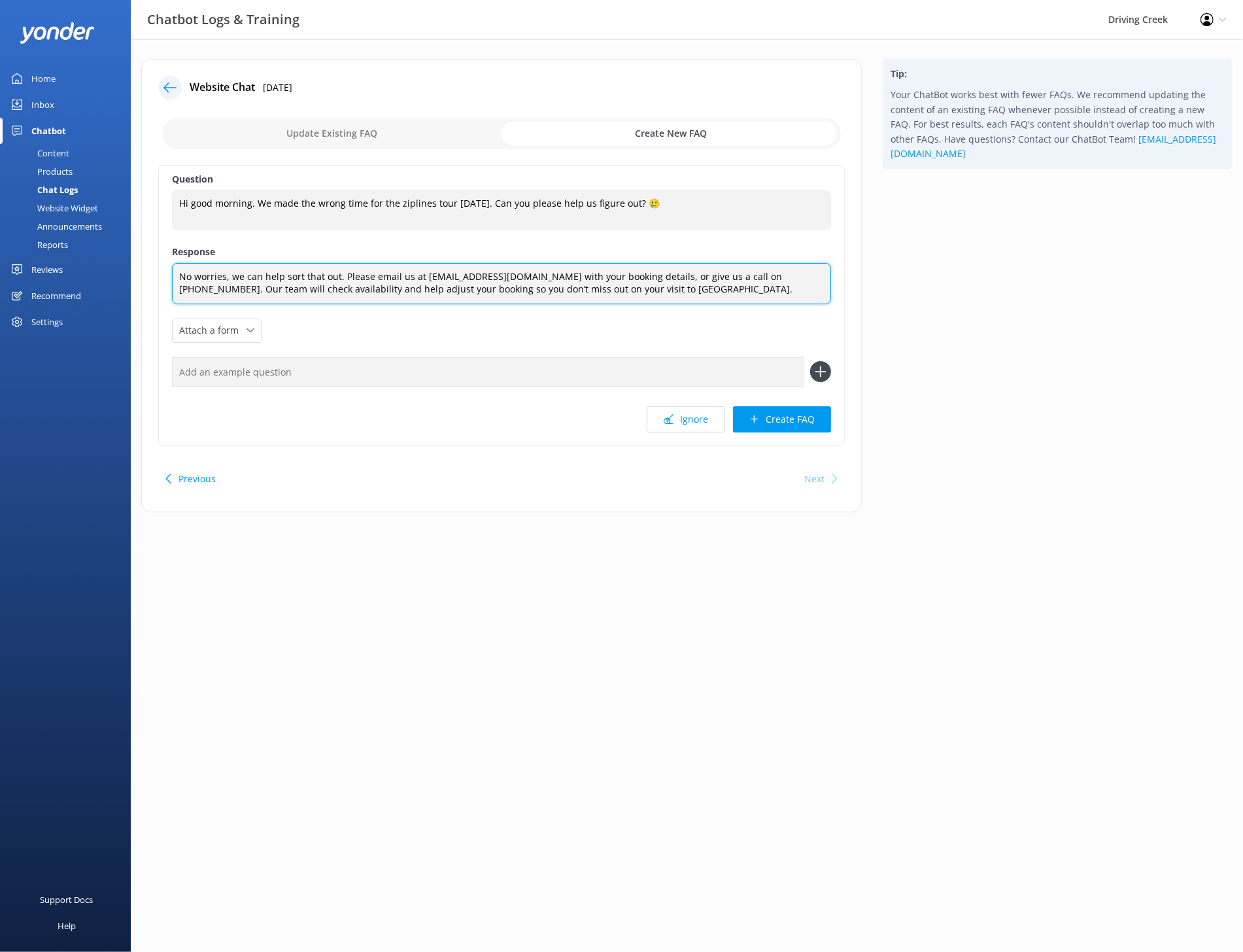
click at [224, 278] on textarea "No worries, we can help sort that out. Please email us at bookings@drivingcreek…" at bounding box center [501, 283] width 659 height 41
drag, startPoint x: 328, startPoint y: 288, endPoint x: 243, endPoint y: 293, distance: 85.1
click at [243, 293] on textarea "No worries at all, we can help sort that out. Please email us at bookings@drivi…" at bounding box center [501, 283] width 659 height 41
click at [478, 290] on textarea "No worries at all, we can help sort that out. Please email us at bookings@drivi…" at bounding box center [501, 283] width 659 height 41
drag, startPoint x: 659, startPoint y: 289, endPoint x: 473, endPoint y: 292, distance: 186.0
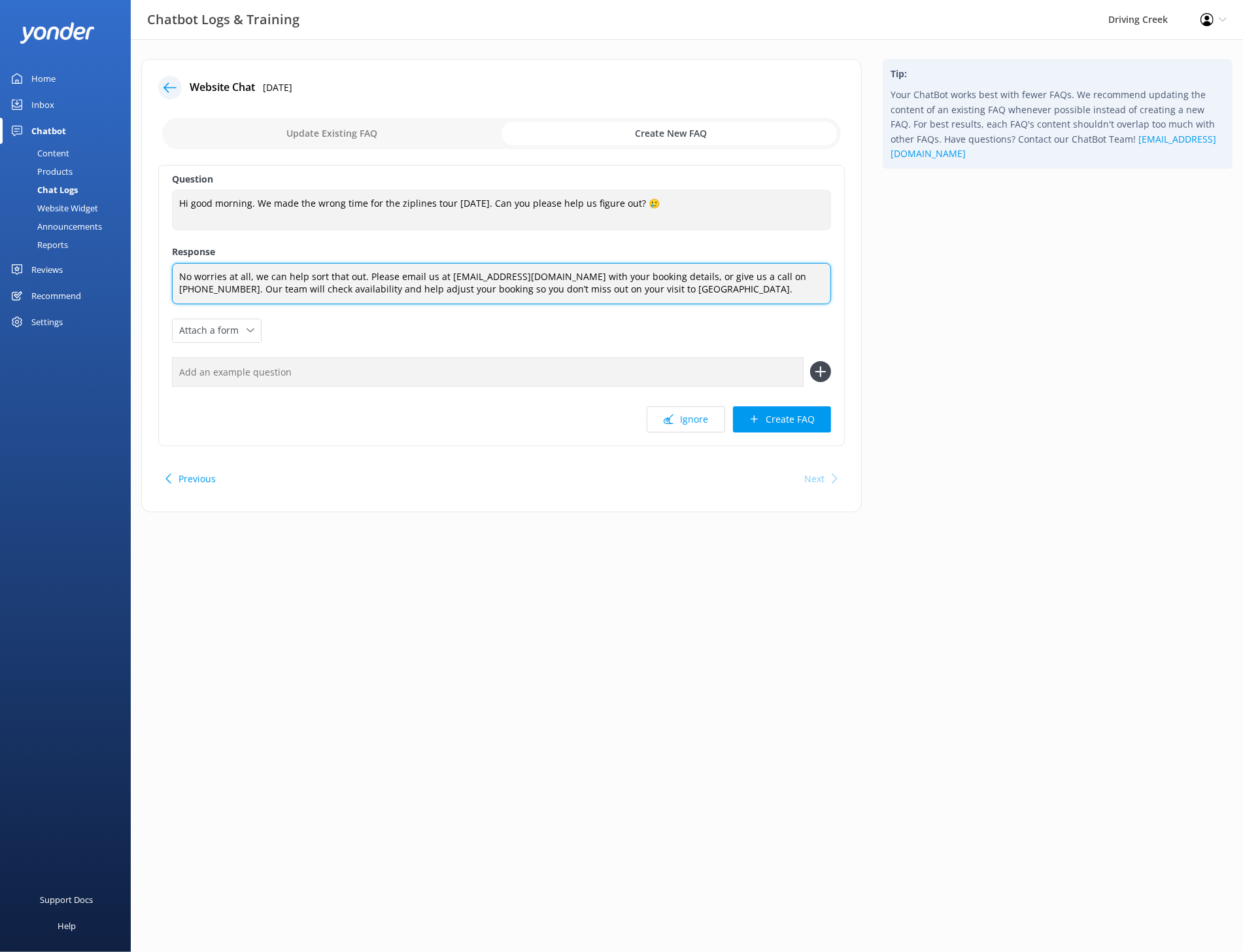
click at [473, 292] on textarea "No worries at all, we can help sort that out. Please email us at bookings@drivi…" at bounding box center [501, 283] width 659 height 41
drag, startPoint x: 517, startPoint y: 299, endPoint x: 177, endPoint y: 289, distance: 340.1
click at [177, 289] on textarea "No worries at all, we can help sort that out. Please email us at bookings@drivi…" at bounding box center [501, 283] width 659 height 41
paste textarea "help adjust your booking so you can visit Driving Creek when it suits you best."
click at [177, 289] on textarea "No worries at all, we can help sort that out. Please email us at bookings@drivi…" at bounding box center [501, 283] width 659 height 41
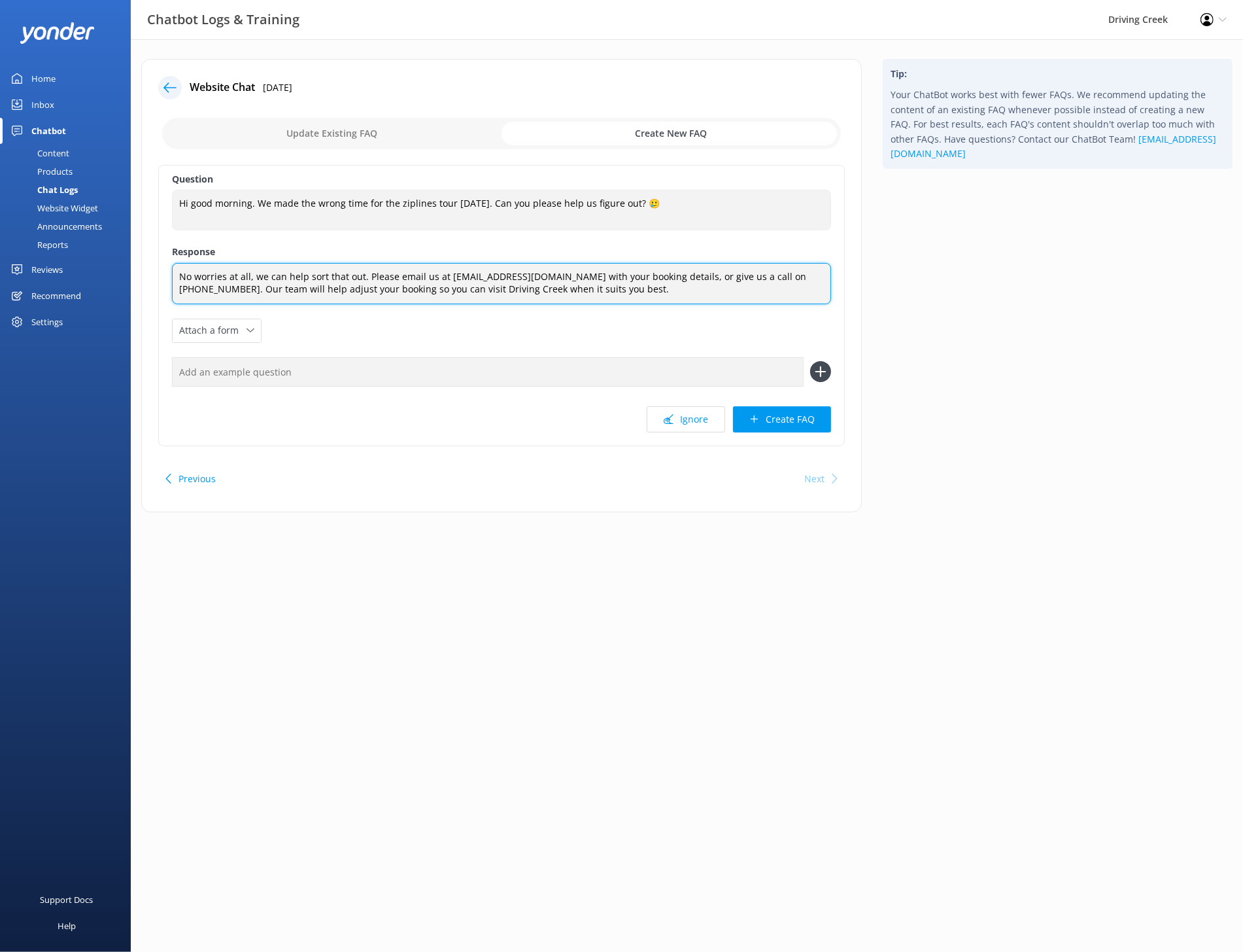
type textarea "No worries at all, we can help sort that out. Please email us at bookings@drivi…"
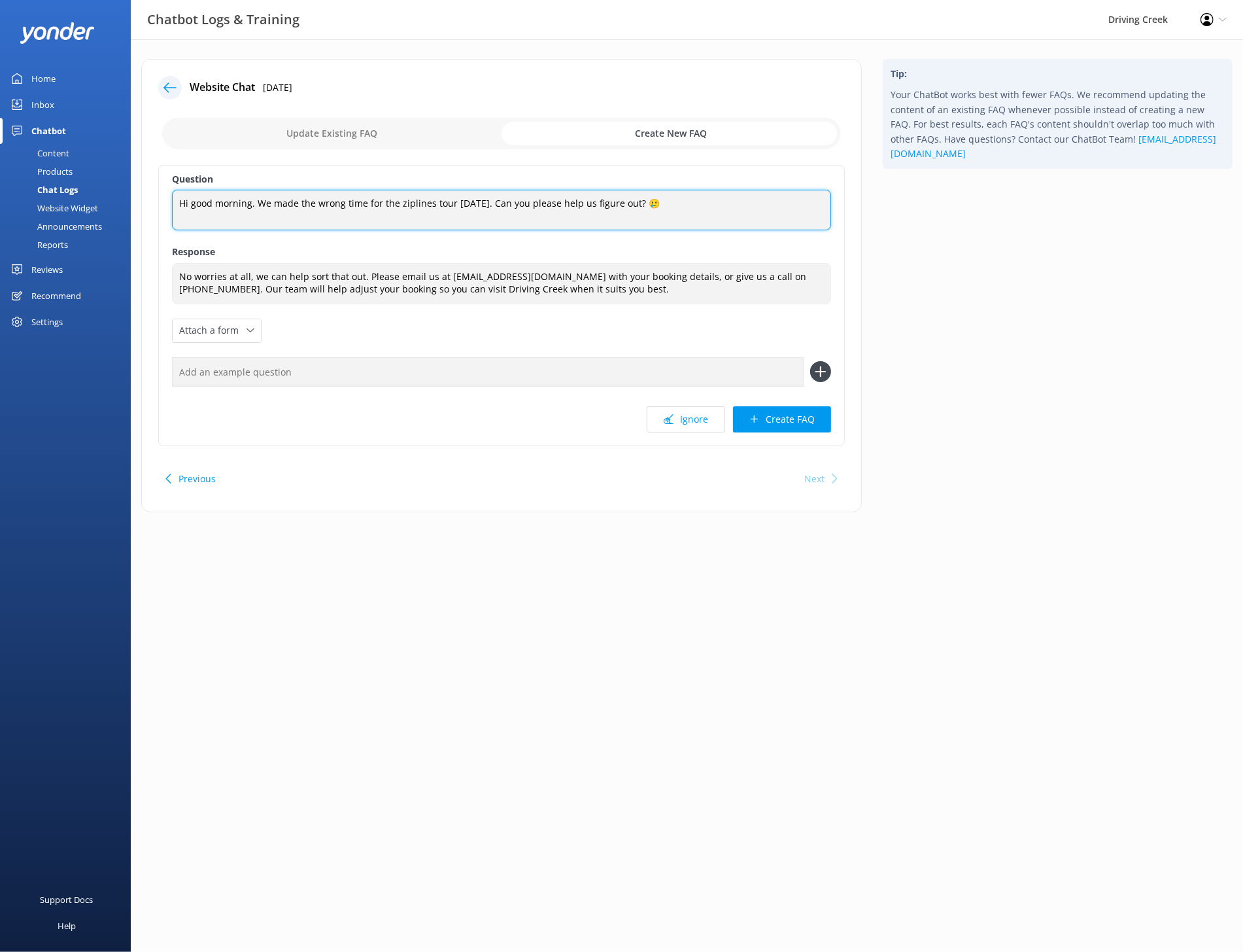
click at [456, 204] on textarea "Hi good morning. We made the wrong time for the ziplines tour [DATE]. Can you p…" at bounding box center [501, 210] width 659 height 41
paste textarea "I booked the wrong time or day — what should I do?"
click at [324, 204] on textarea "I booked the wrong time or day — what should I do?" at bounding box center [501, 210] width 659 height 41
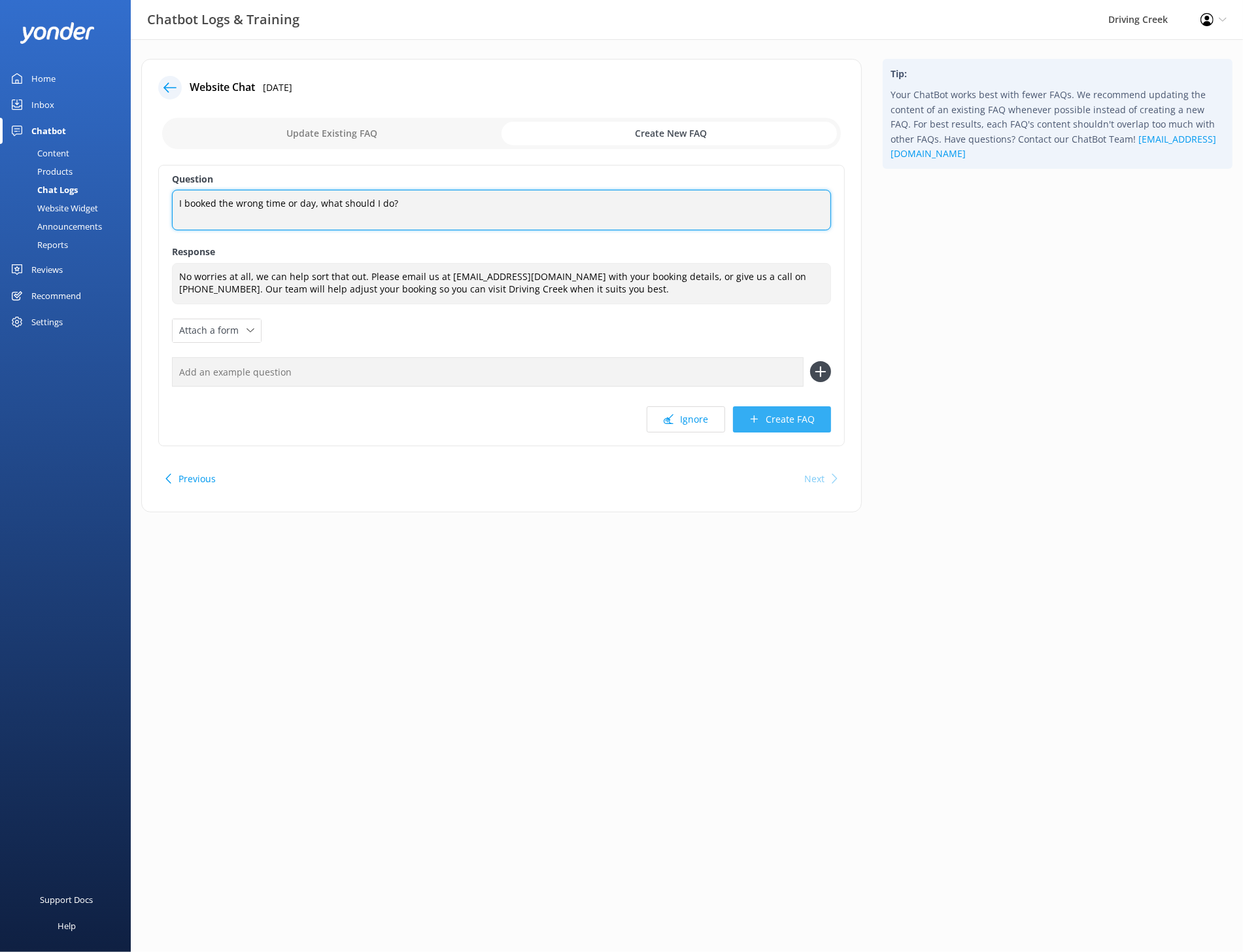
type textarea "I booked the wrong time or day, what should I do?"
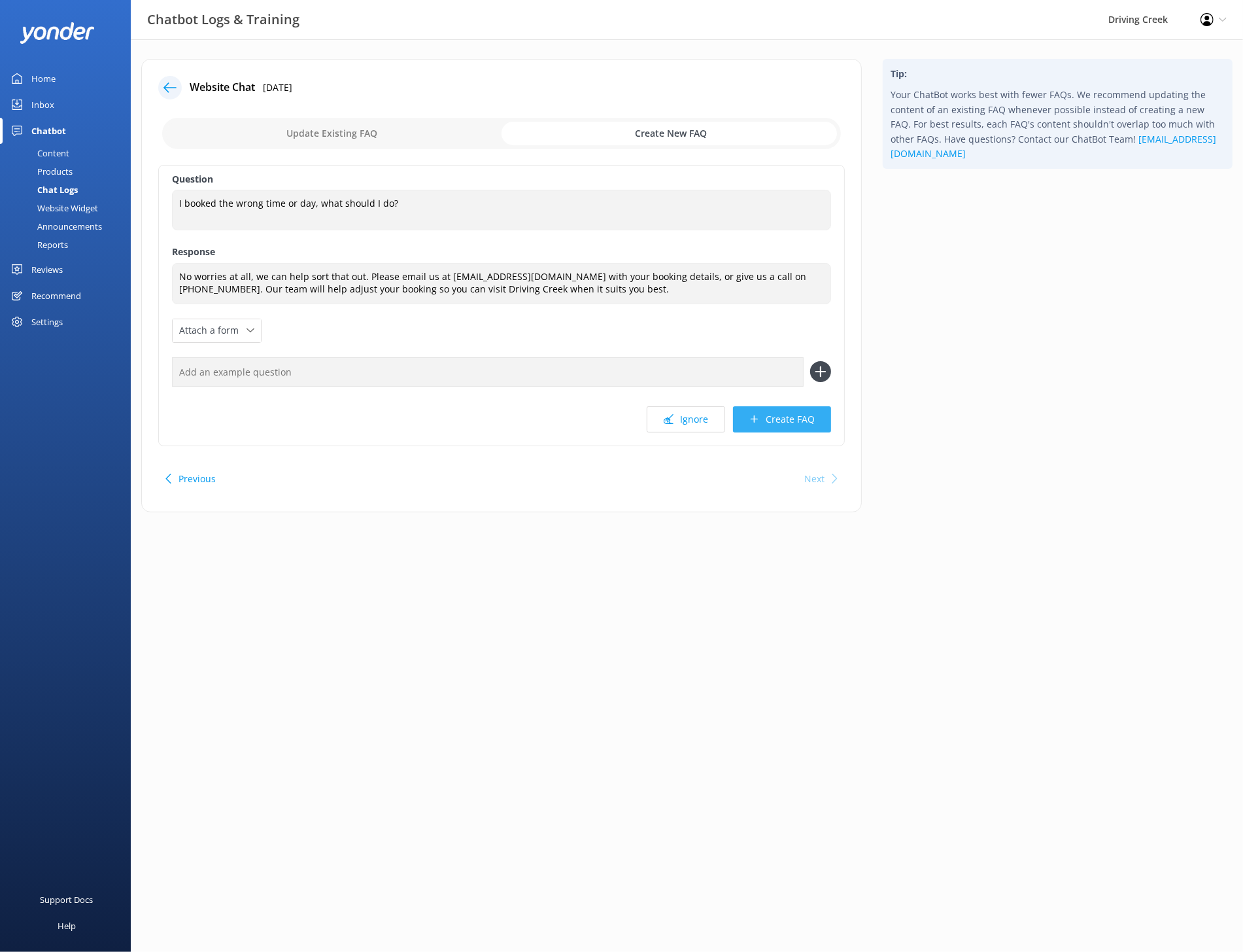
click at [816, 425] on button "Create FAQ" at bounding box center [782, 419] width 98 height 26
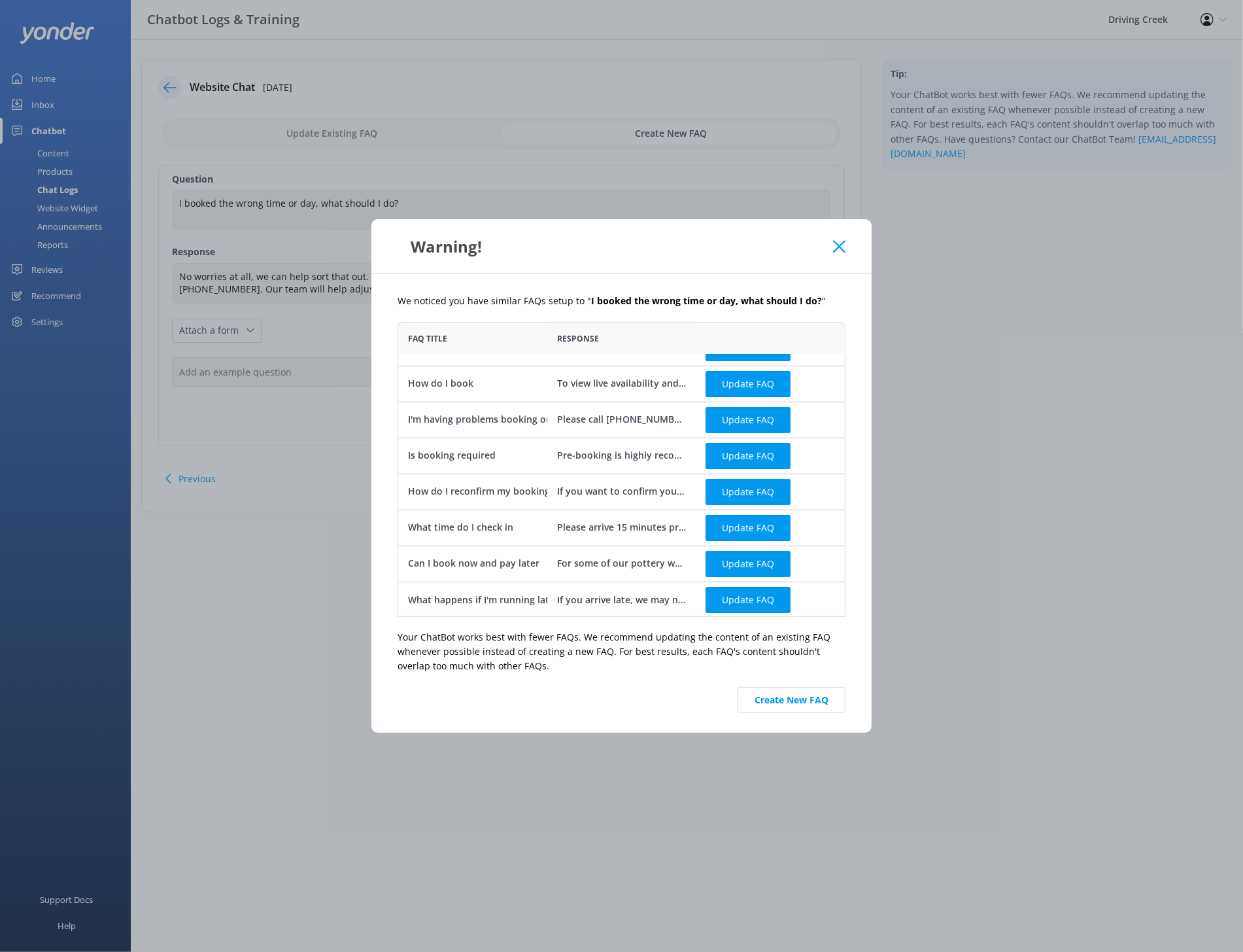
scroll to position [26, 0]
click at [749, 596] on button "Update FAQ" at bounding box center [748, 598] width 85 height 26
checkbox input "false"
type textarea "If you arrive late, we may not be able to accommodate you on the same tour, as …"
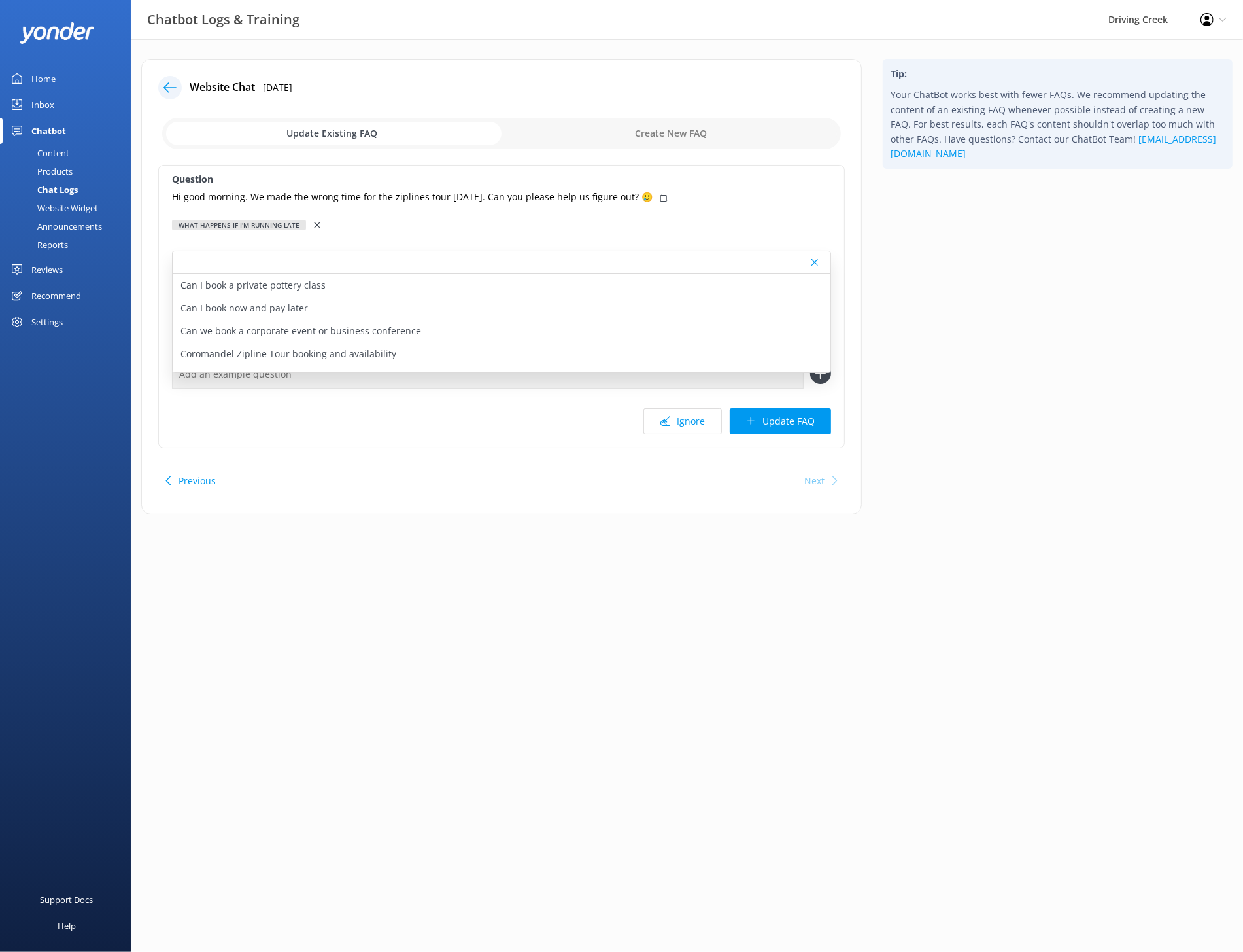
click at [310, 220] on div "What happens if I'm running late" at bounding box center [501, 225] width 659 height 15
click at [352, 222] on div "What happens if I'm running late" at bounding box center [501, 225] width 659 height 15
click at [816, 262] on icon at bounding box center [815, 262] width 6 height 8
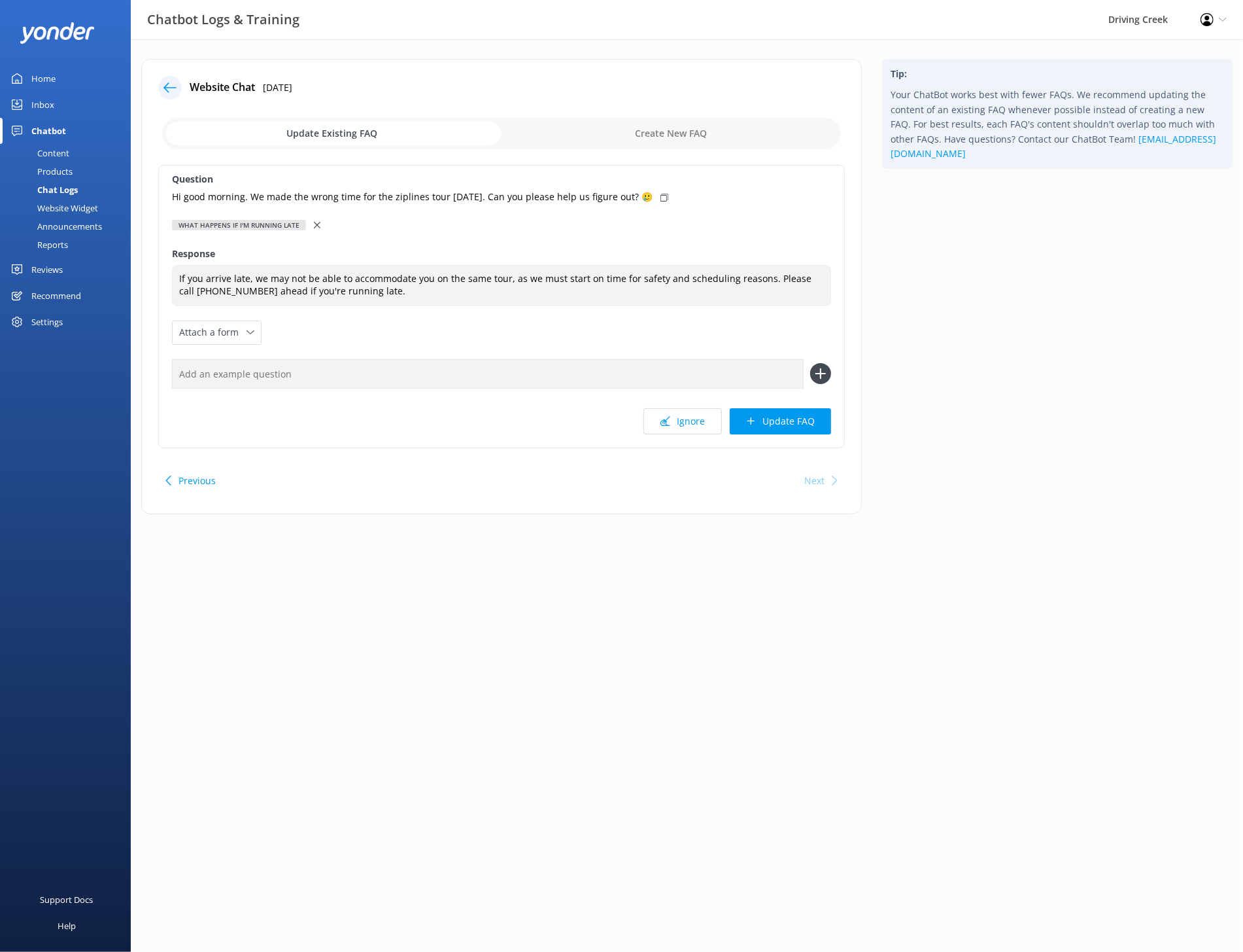
click at [303, 220] on div "What happens if I'm running late" at bounding box center [239, 224] width 134 height 10
click at [168, 81] on icon at bounding box center [170, 88] width 13 height 13
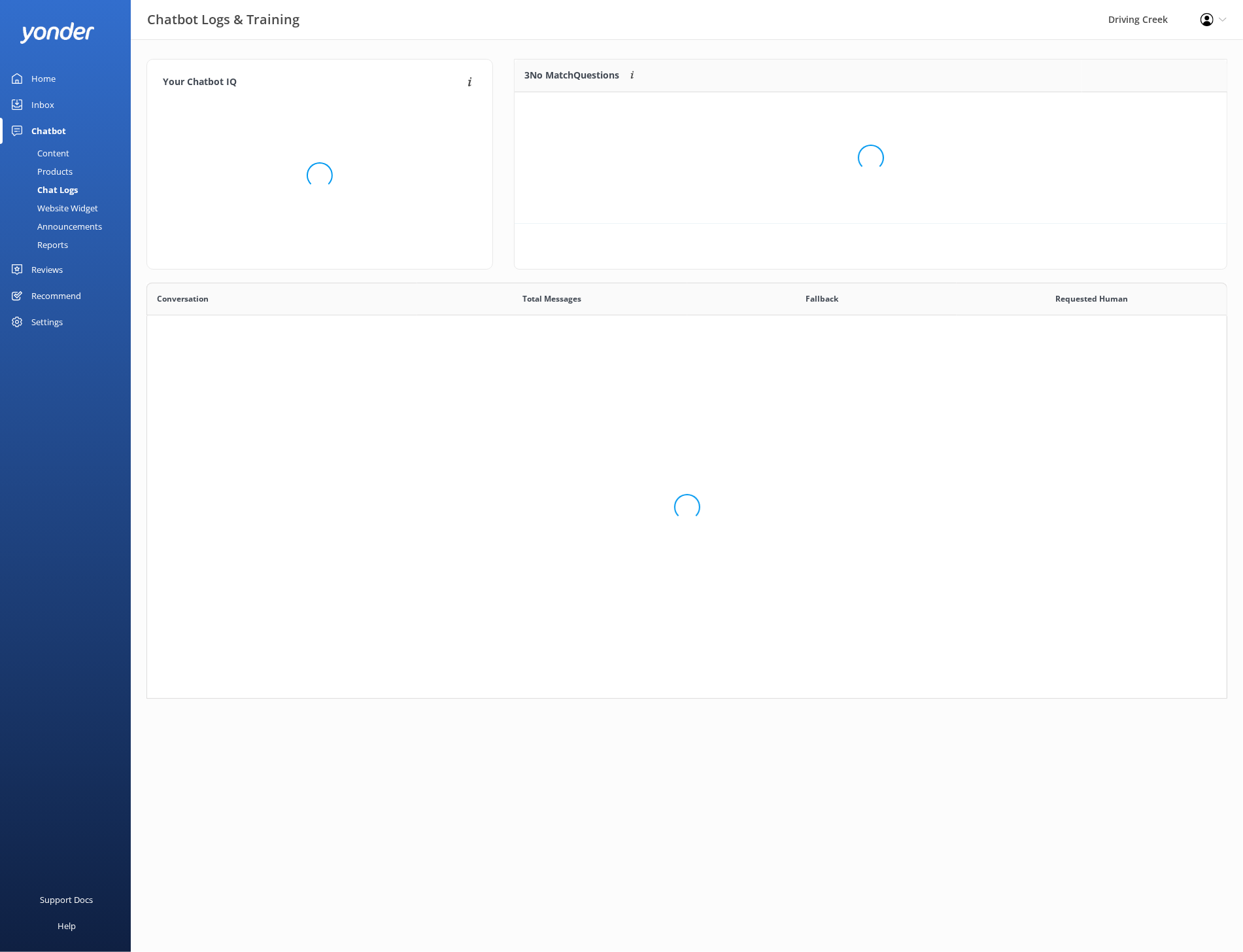
scroll to position [131, 713]
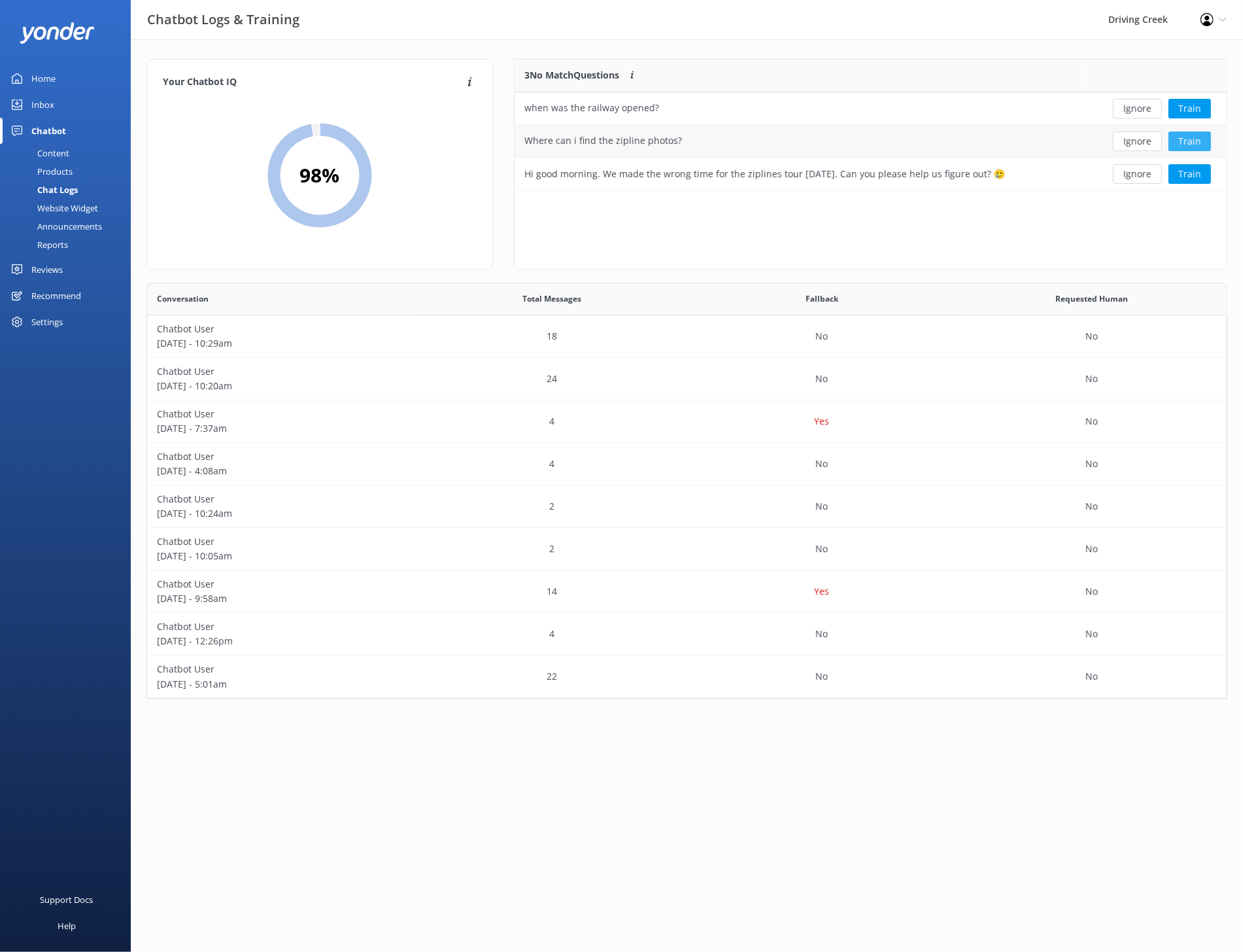
click at [1199, 144] on button "Train" at bounding box center [1190, 141] width 42 height 19
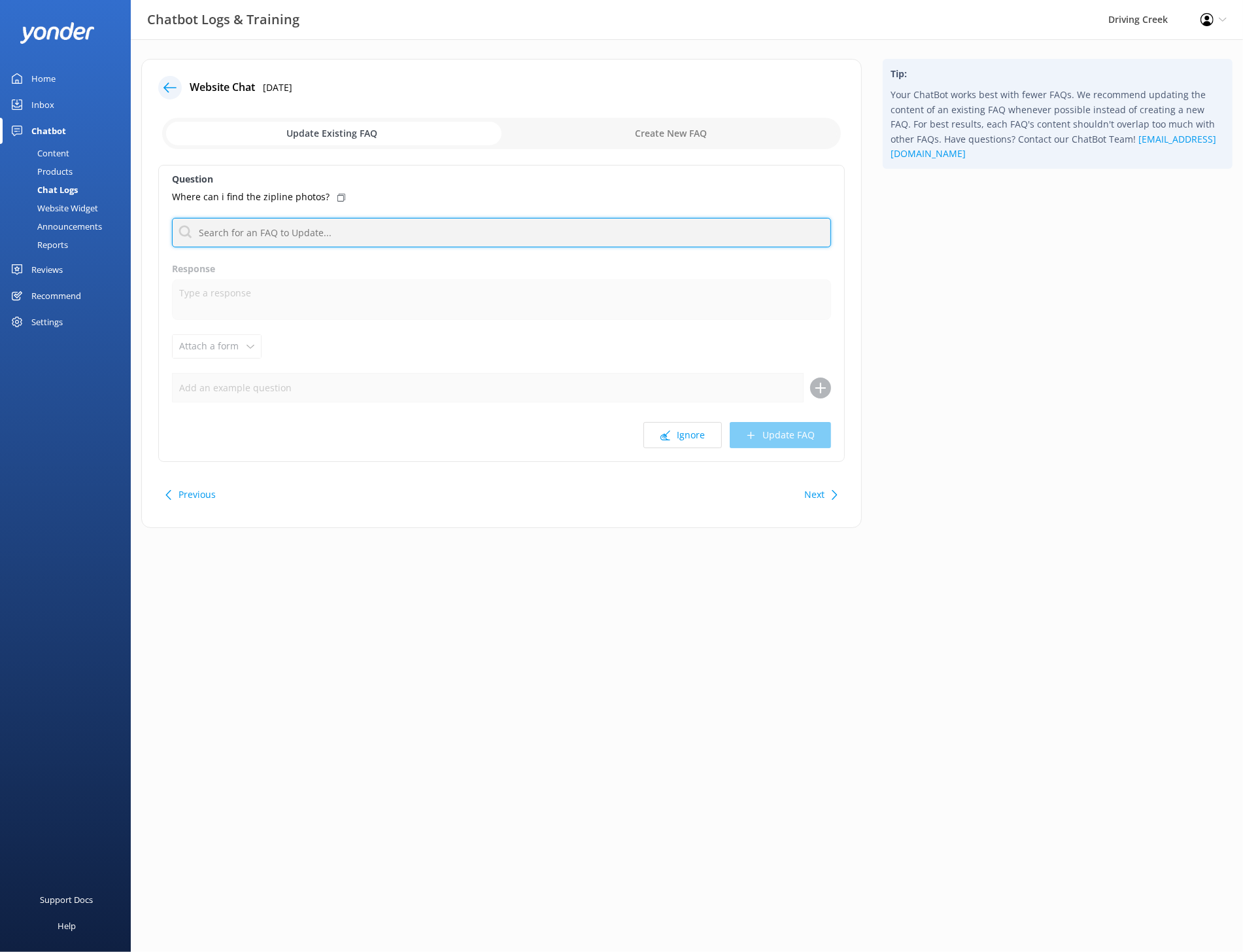
click at [420, 229] on input "text" at bounding box center [501, 232] width 659 height 29
type input "photos"
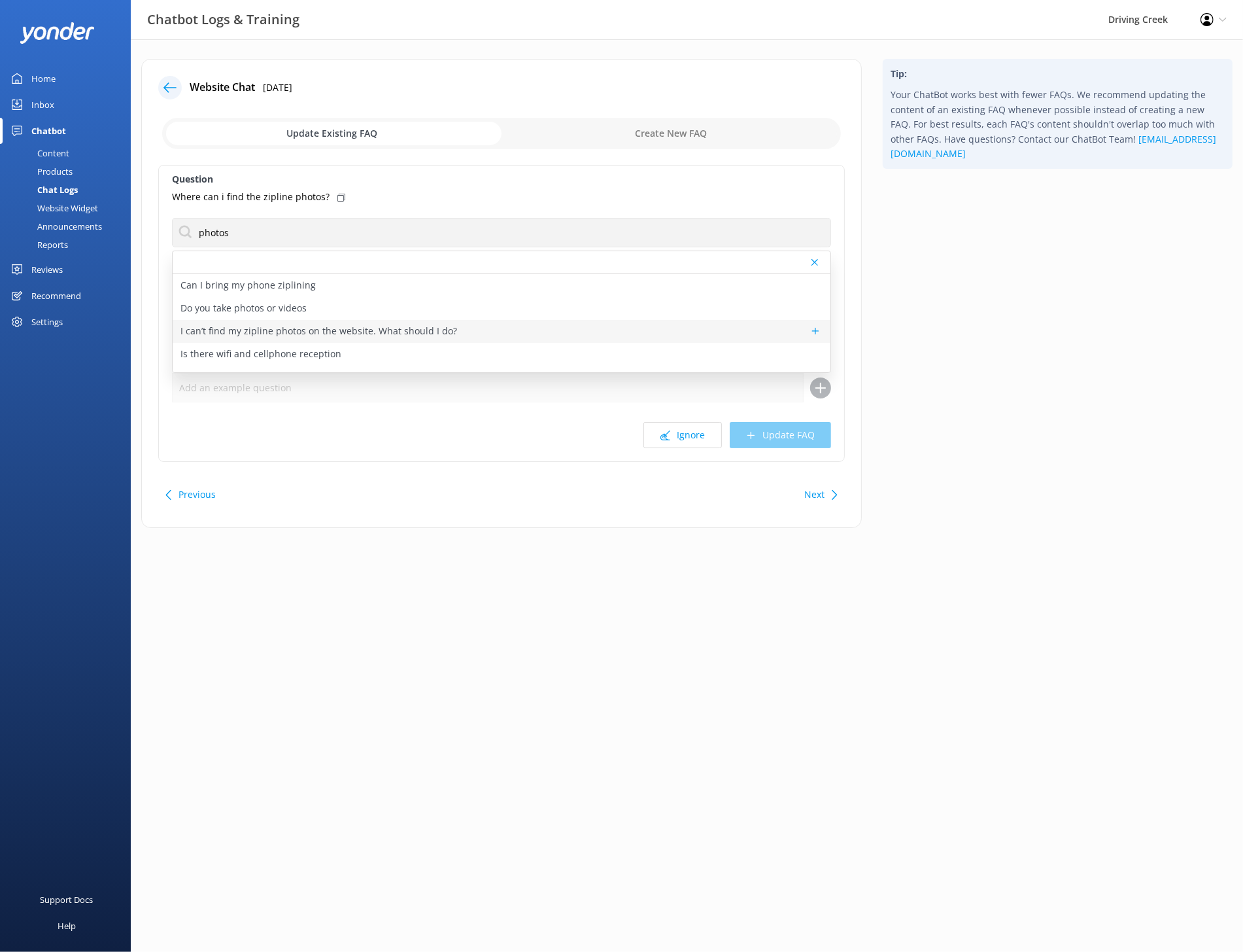
click at [416, 326] on p "I can’t find my zipline photos on the website. What should I do?" at bounding box center [319, 331] width 276 height 15
type textarea "If your photos aren’t showing up at myphotos.corozip.nz, just get in touch with…"
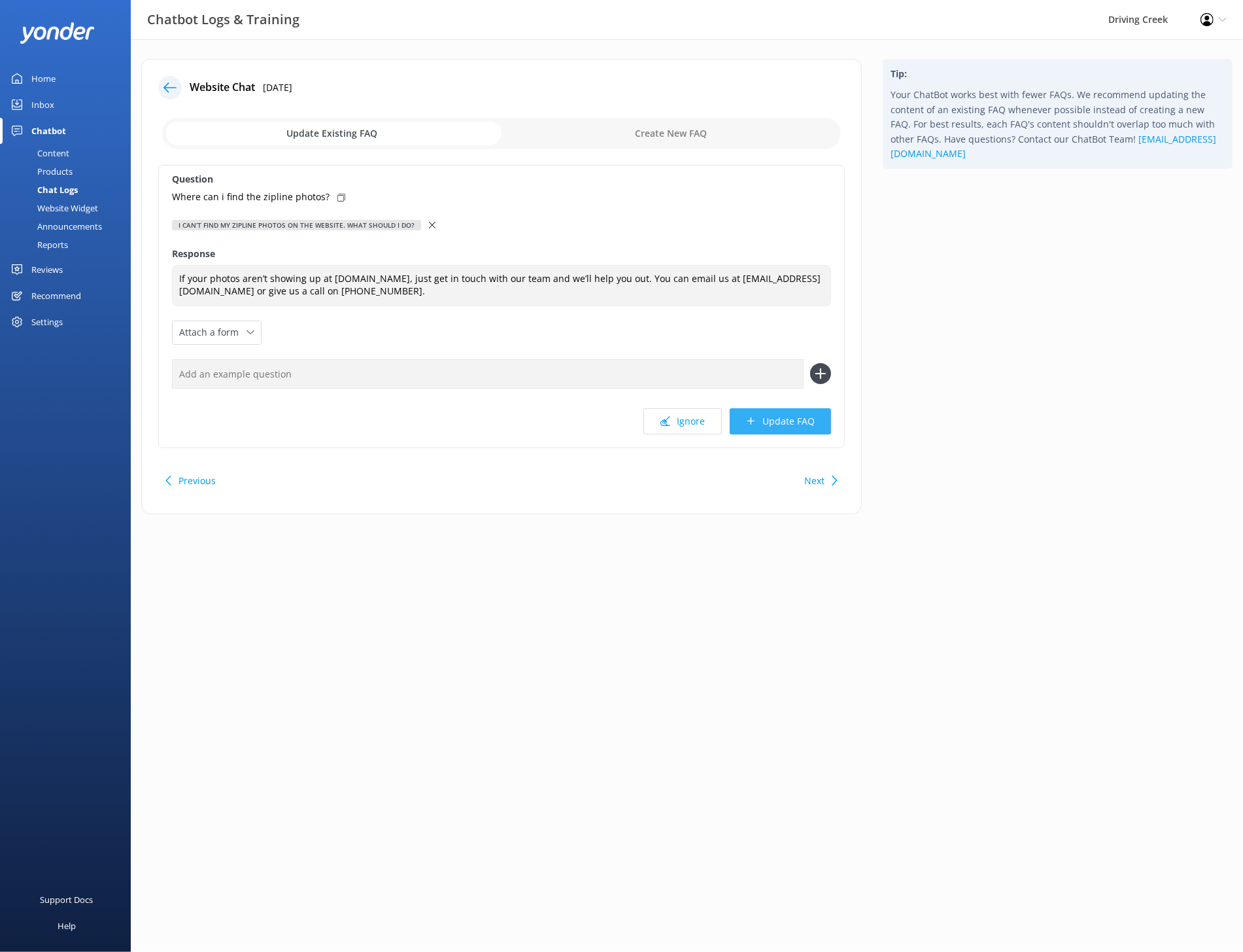
click at [776, 420] on button "Update FAQ" at bounding box center [780, 421] width 101 height 26
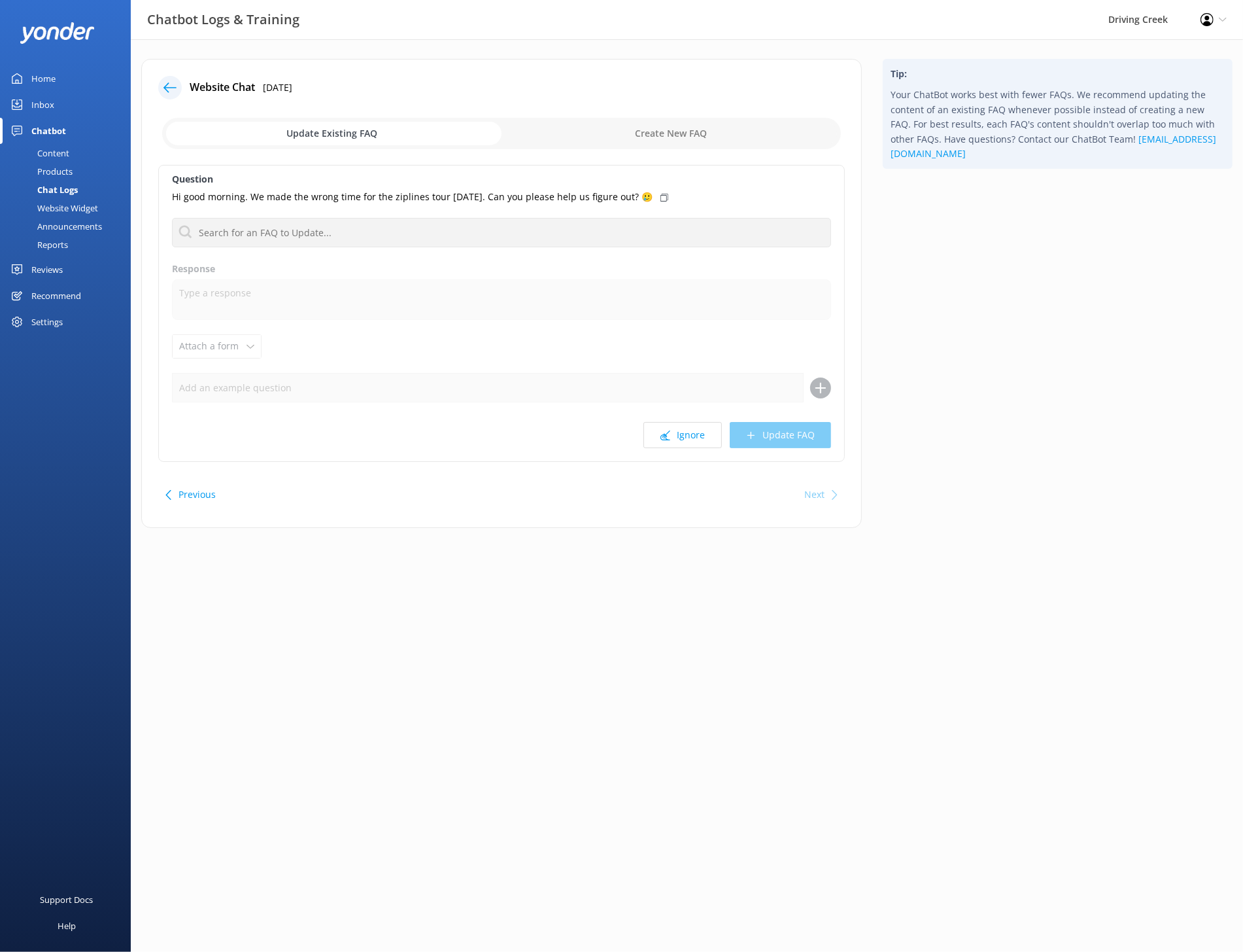
click at [175, 92] on icon at bounding box center [170, 88] width 13 height 13
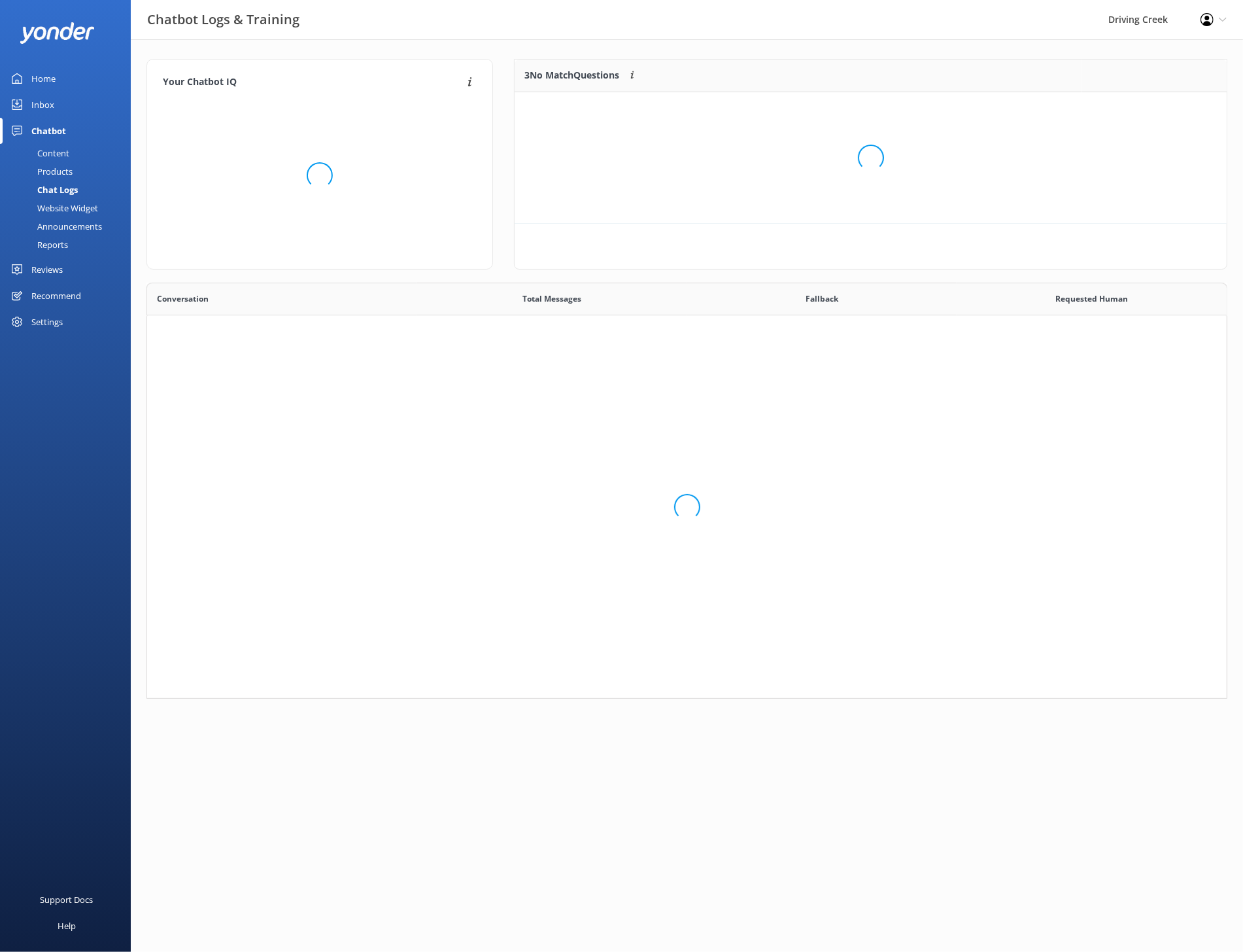
scroll to position [416, 1081]
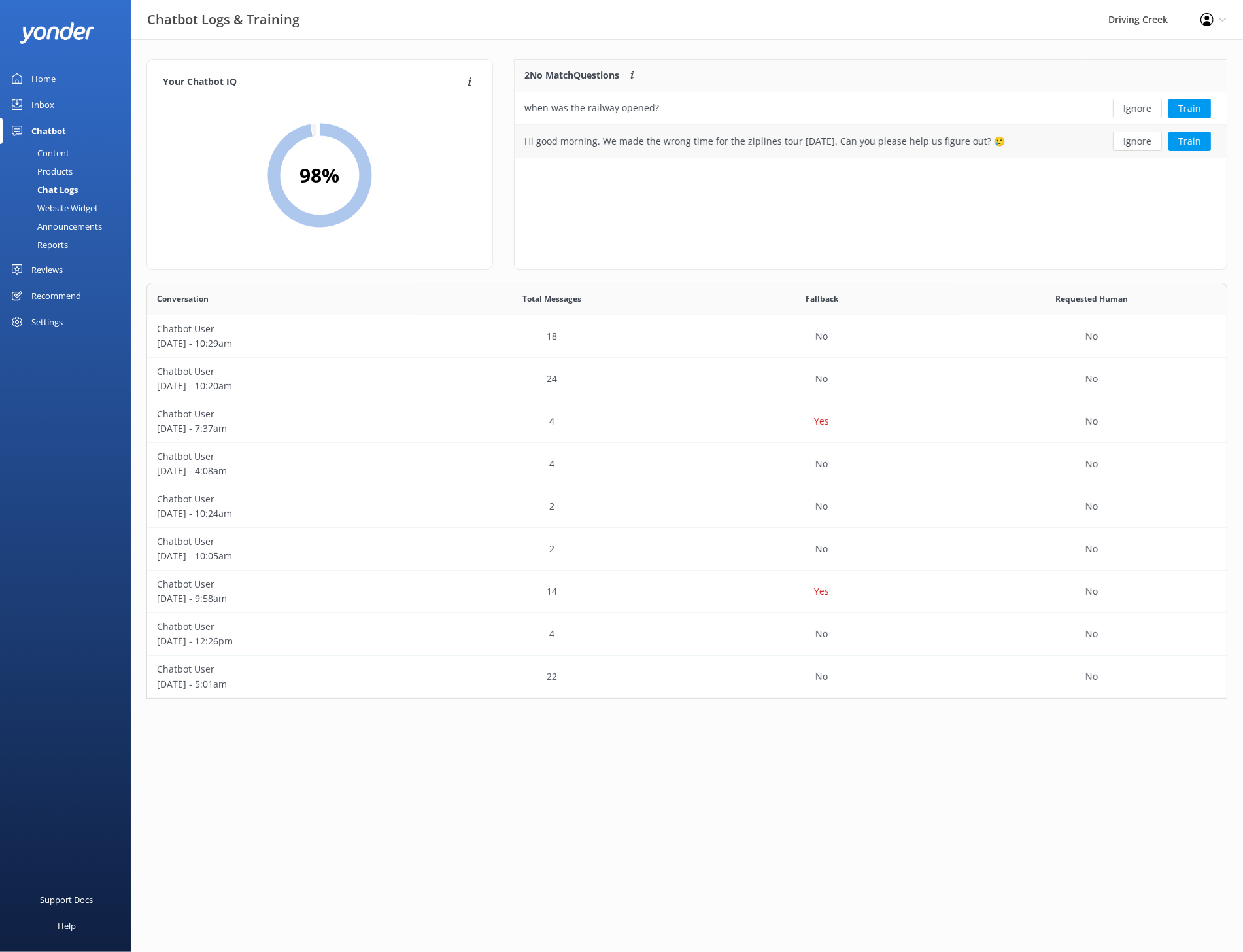
click at [1225, 146] on div "Ignore Train" at bounding box center [1155, 141] width 146 height 32
click at [1186, 141] on button "Train" at bounding box center [1190, 141] width 42 height 19
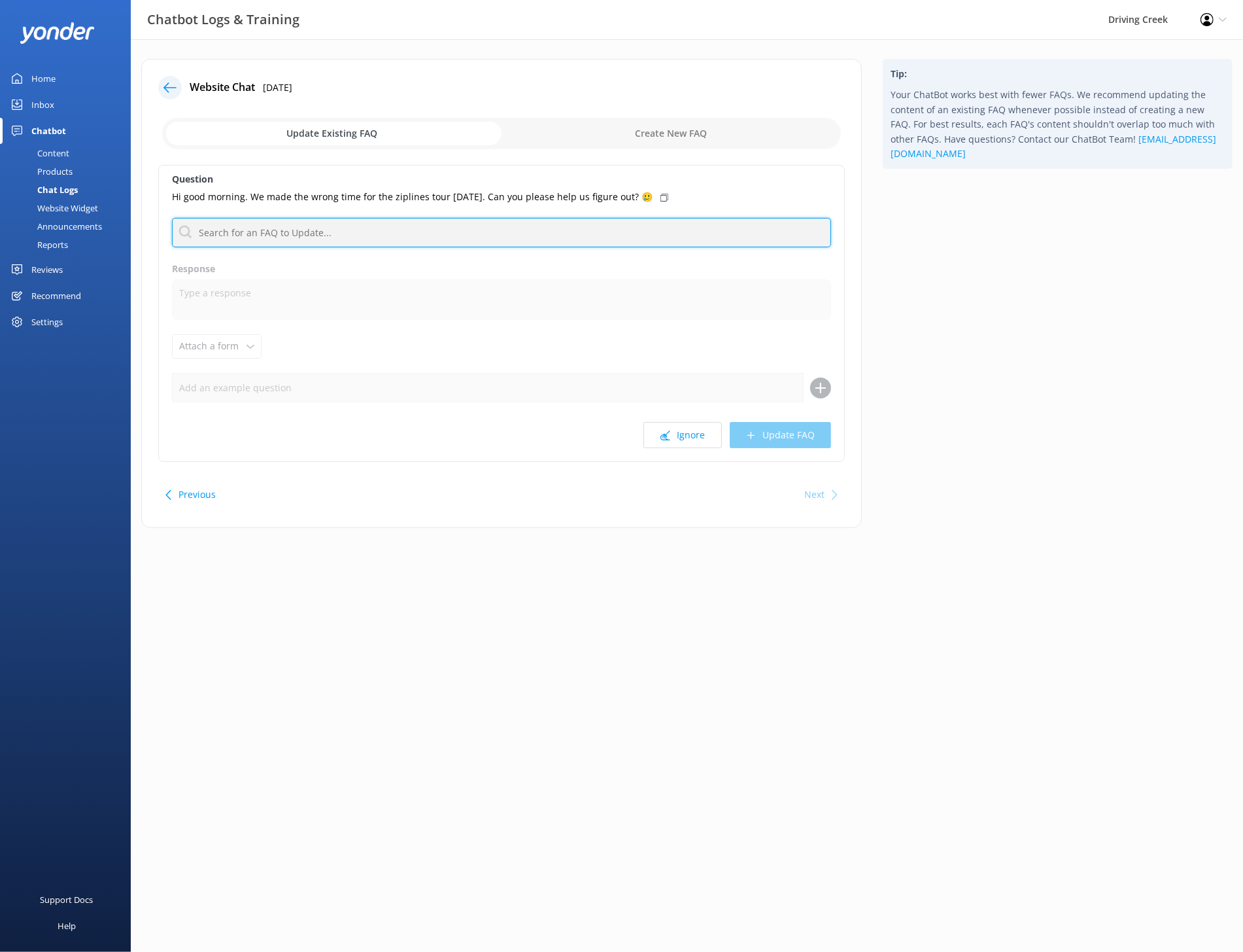
click at [401, 231] on input "text" at bounding box center [501, 232] width 659 height 29
type input "w"
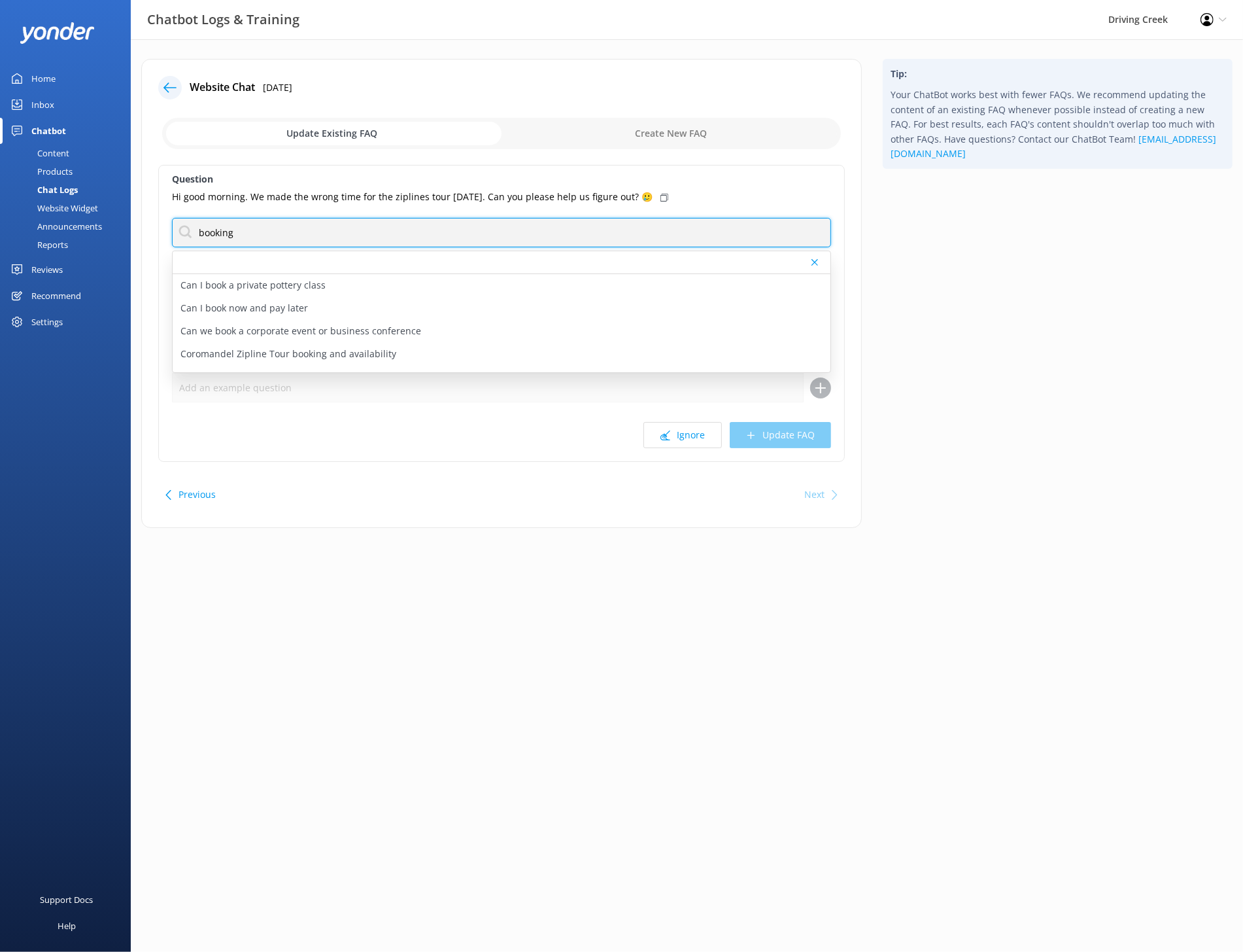
click at [343, 230] on input "booking" at bounding box center [501, 232] width 659 height 29
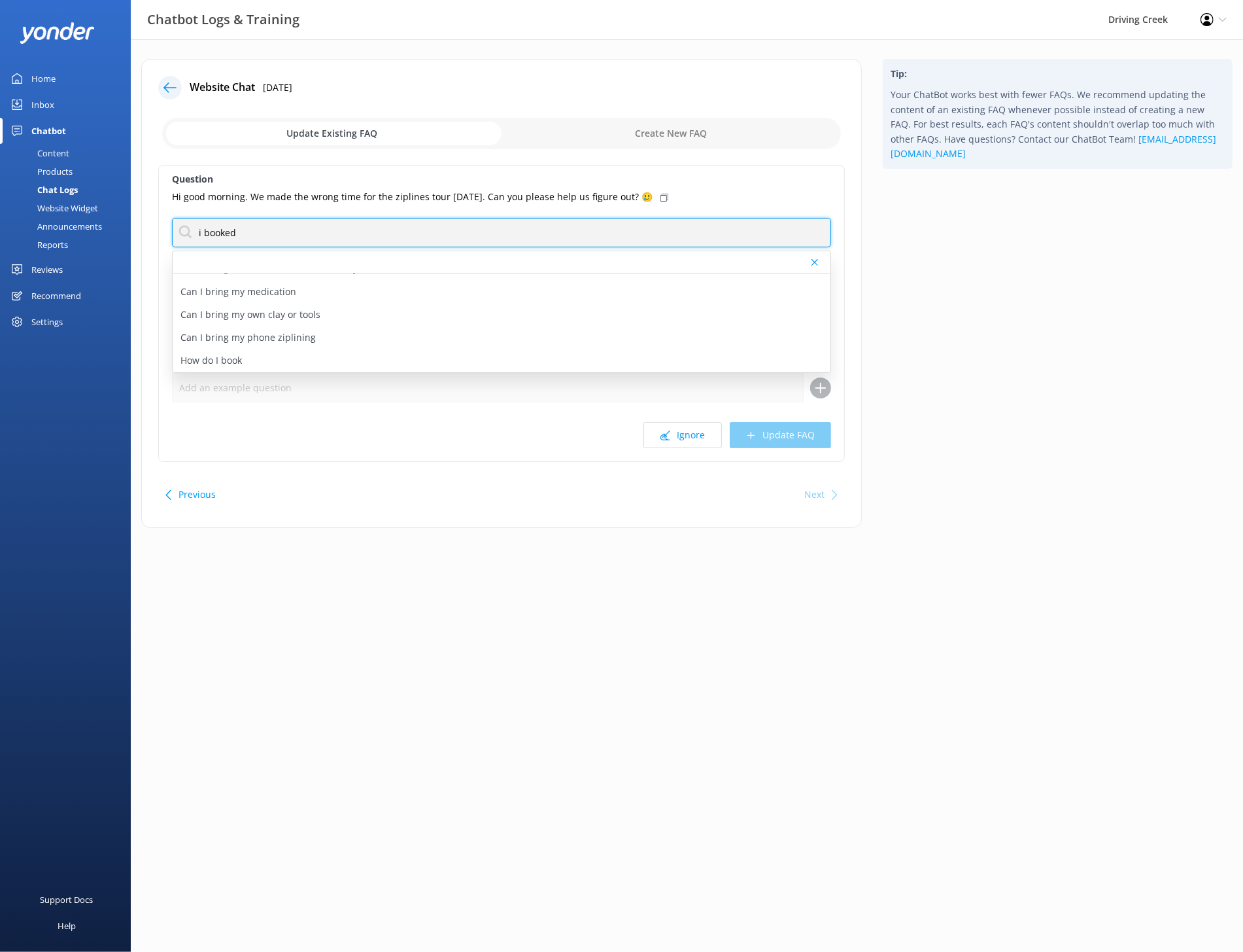
type input "i booked"
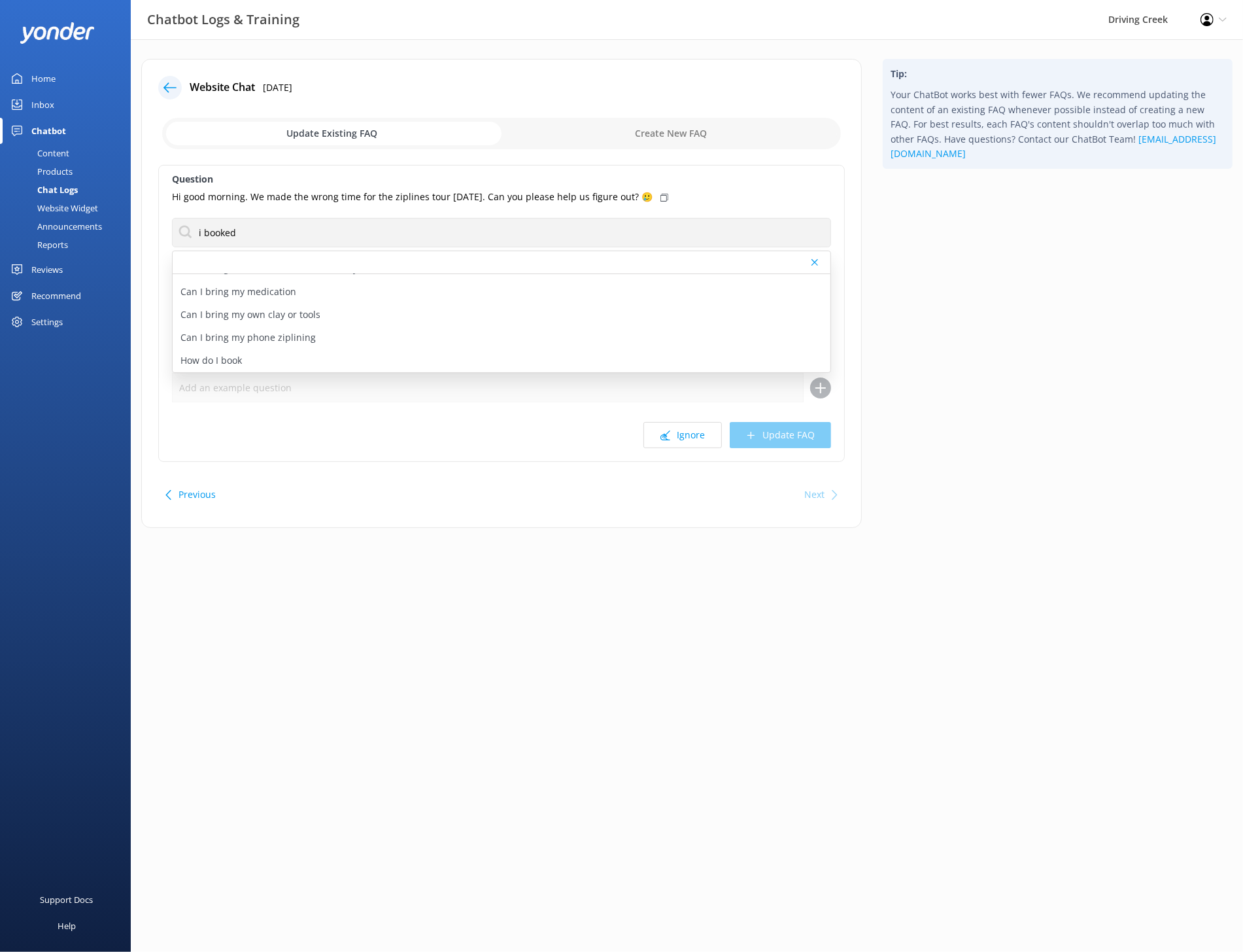
click at [454, 464] on div "Website Chat 15th Oct 2025 Update Existing FAQ Create New FAQ Question Hi good …" at bounding box center [501, 293] width 721 height 469
click at [674, 136] on input "checkbox" at bounding box center [501, 134] width 679 height 31
checkbox input "true"
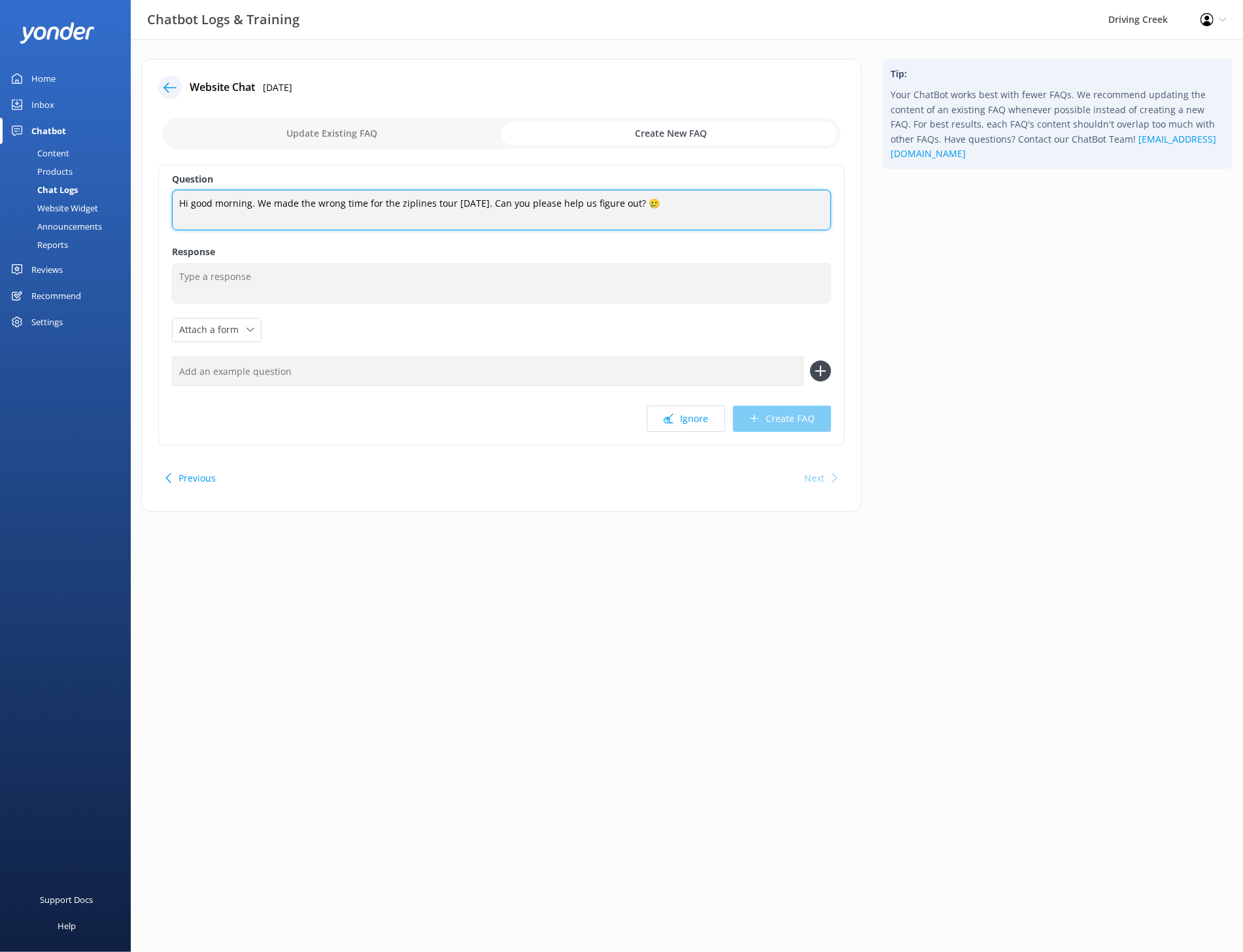
click at [528, 201] on textarea "Hi good morning. We made the wrong time for the ziplines tour [DATE]. Can you p…" at bounding box center [501, 210] width 659 height 41
paste textarea "I booked the wrong time or day — what should I do?"
click at [323, 205] on textarea "I booked the wrong time or day — what should I do?" at bounding box center [501, 210] width 659 height 41
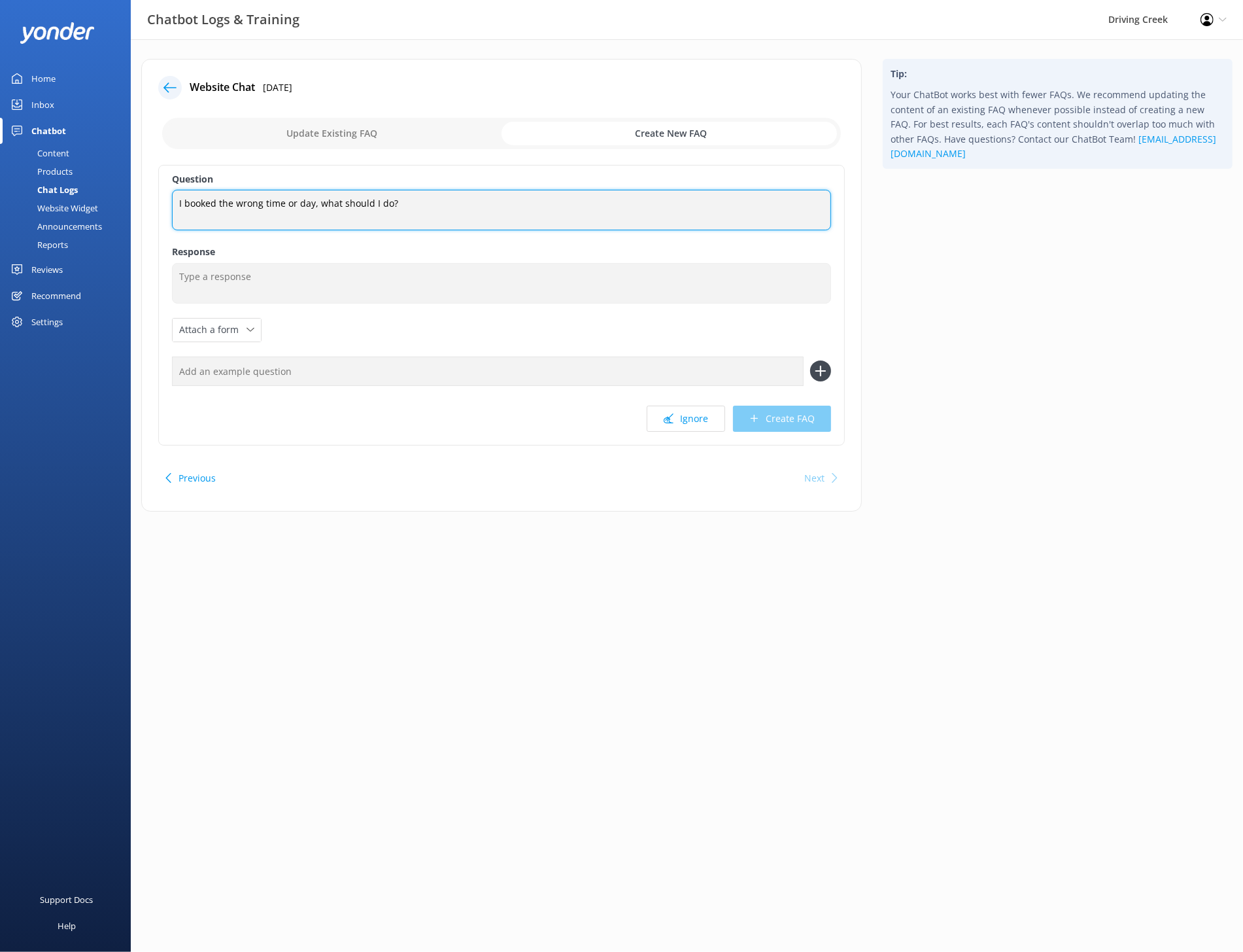
type textarea "I booked the wrong time or day, what should I do?"
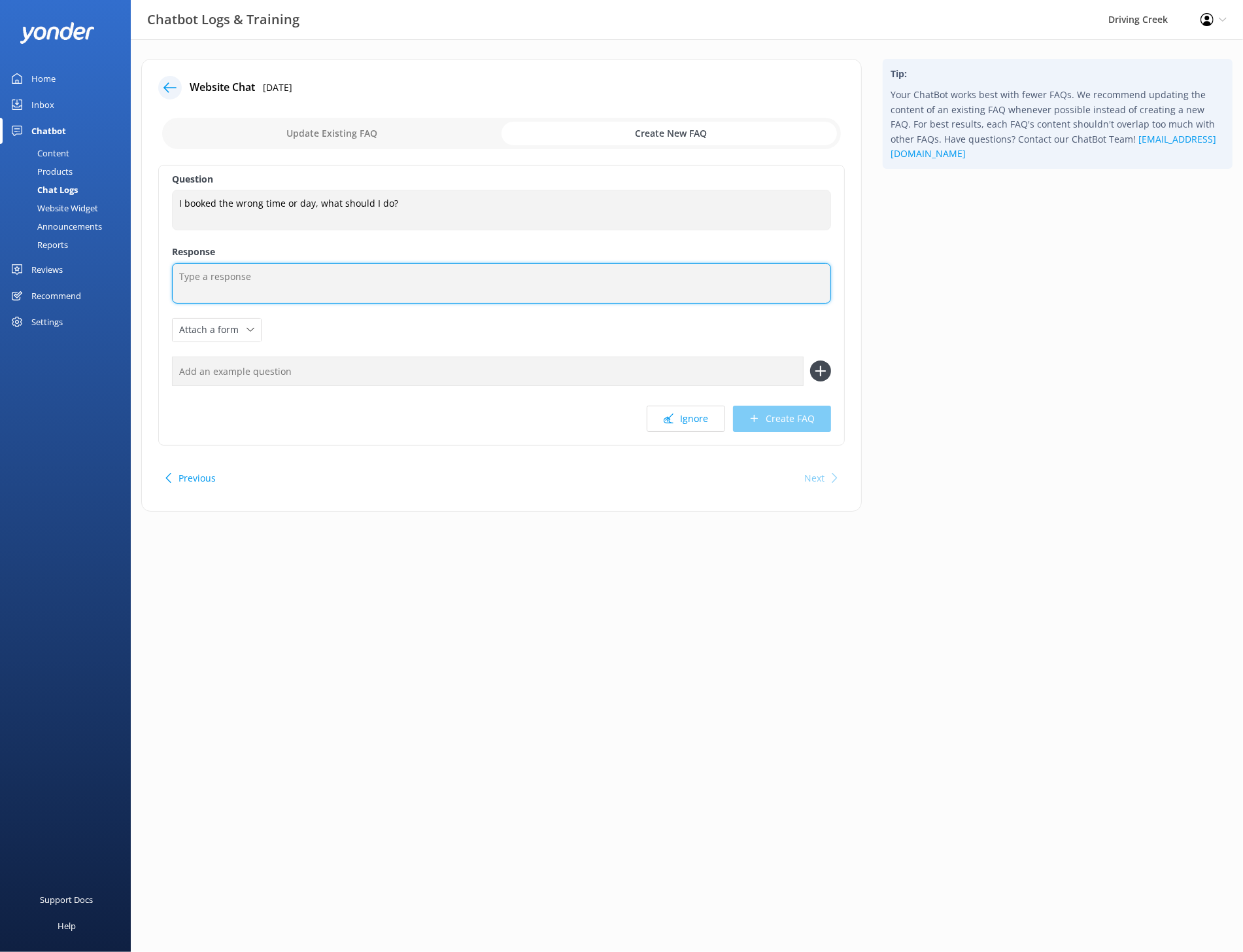
click at [327, 280] on textarea at bounding box center [501, 283] width 659 height 41
paste textarea "No worries, we can help sort that out. Please email us at bookings@drivingcreek…"
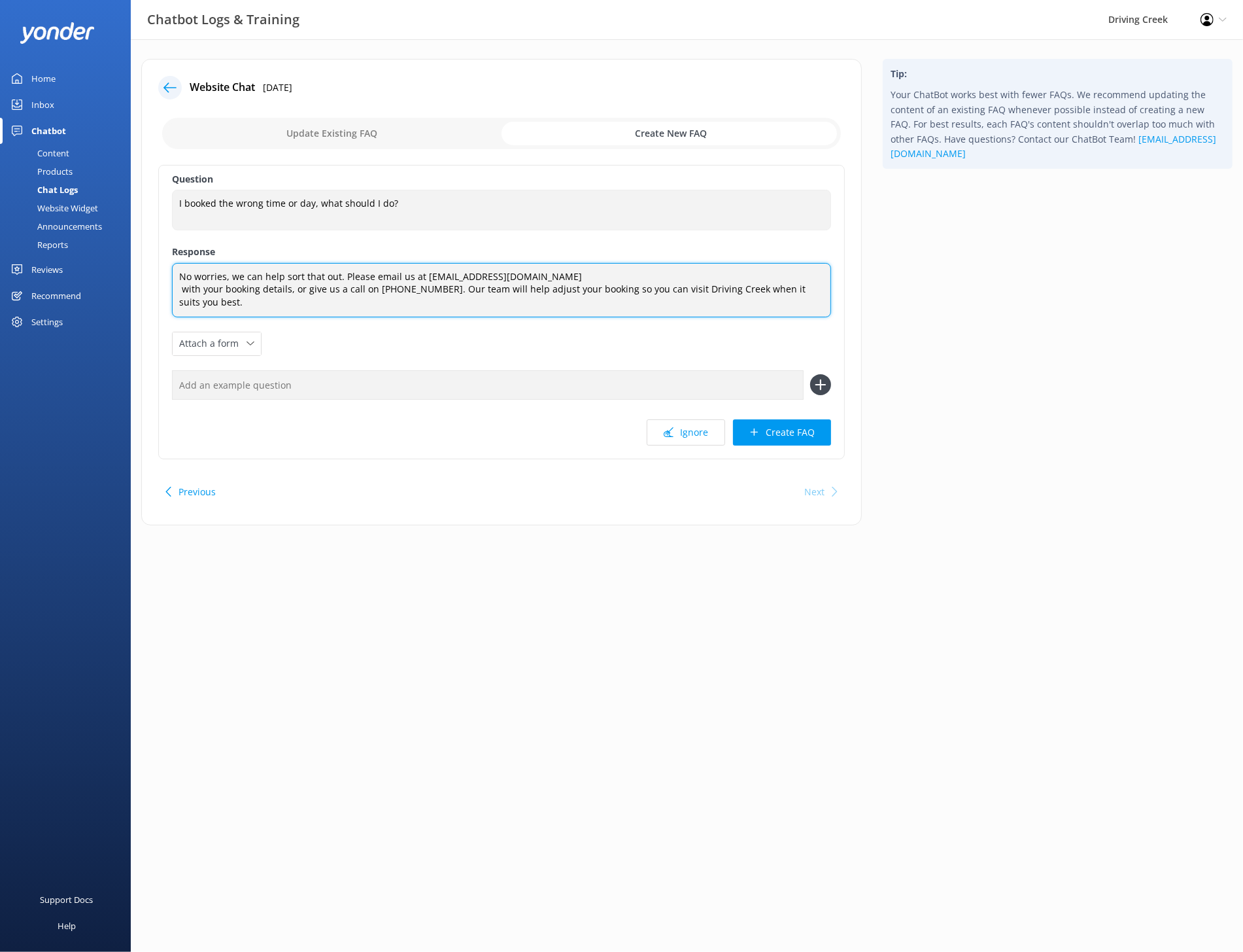
click at [223, 276] on textarea "No worries, we can help sort that out. Please email us at bookings@drivingcreek…" at bounding box center [501, 289] width 659 height 54
click at [180, 289] on textarea "No worries at all, we can help sort that out. Please email us at bookings@drivi…" at bounding box center [501, 289] width 659 height 54
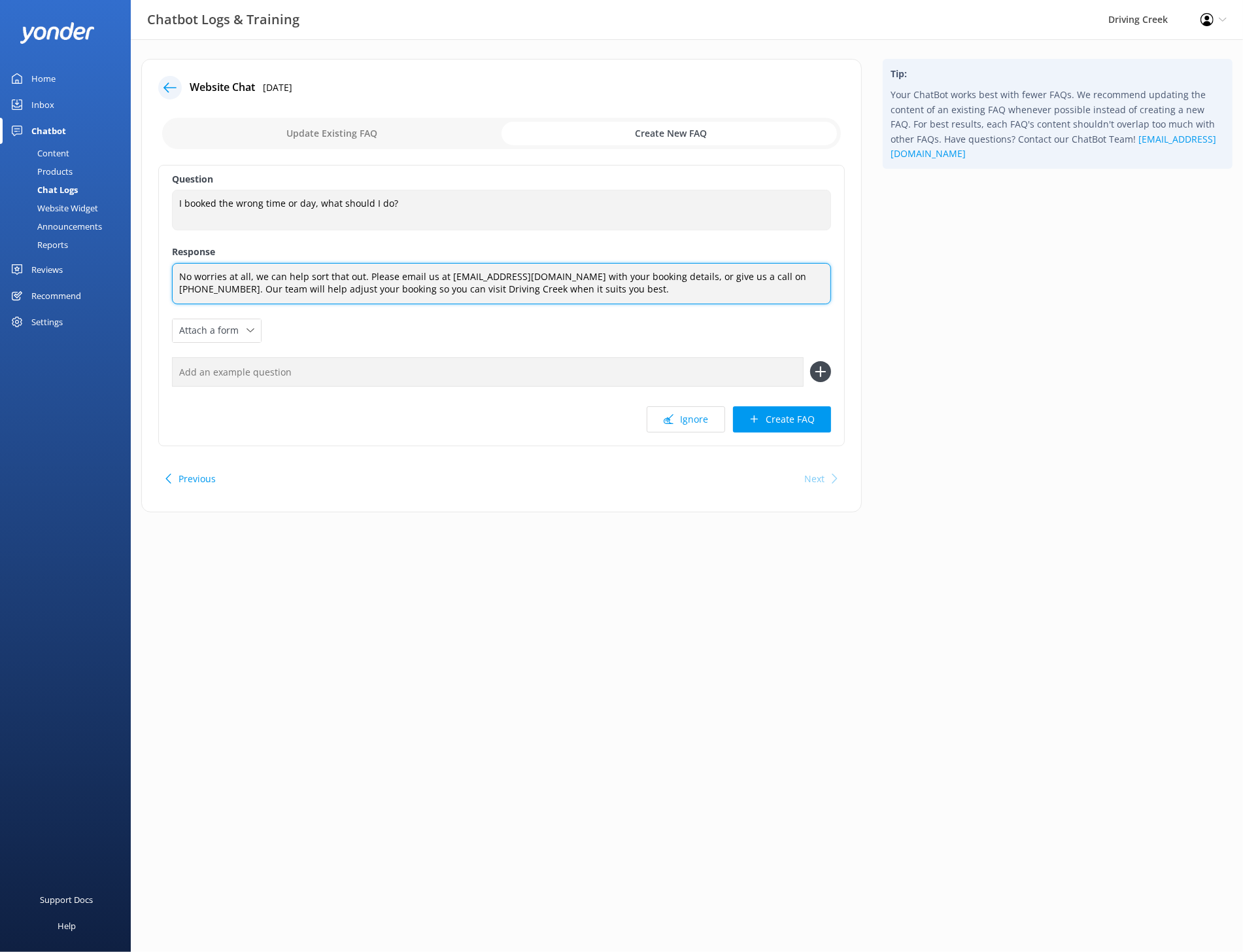
drag, startPoint x: 286, startPoint y: 289, endPoint x: 261, endPoint y: 289, distance: 25.0
click at [261, 289] on textarea "No worries at all, we can help sort that out. Please email us at bookings@drivi…" at bounding box center [501, 283] width 659 height 41
type textarea "No worries at all, we can help sort that out. Please email us at bookings@drivi…"
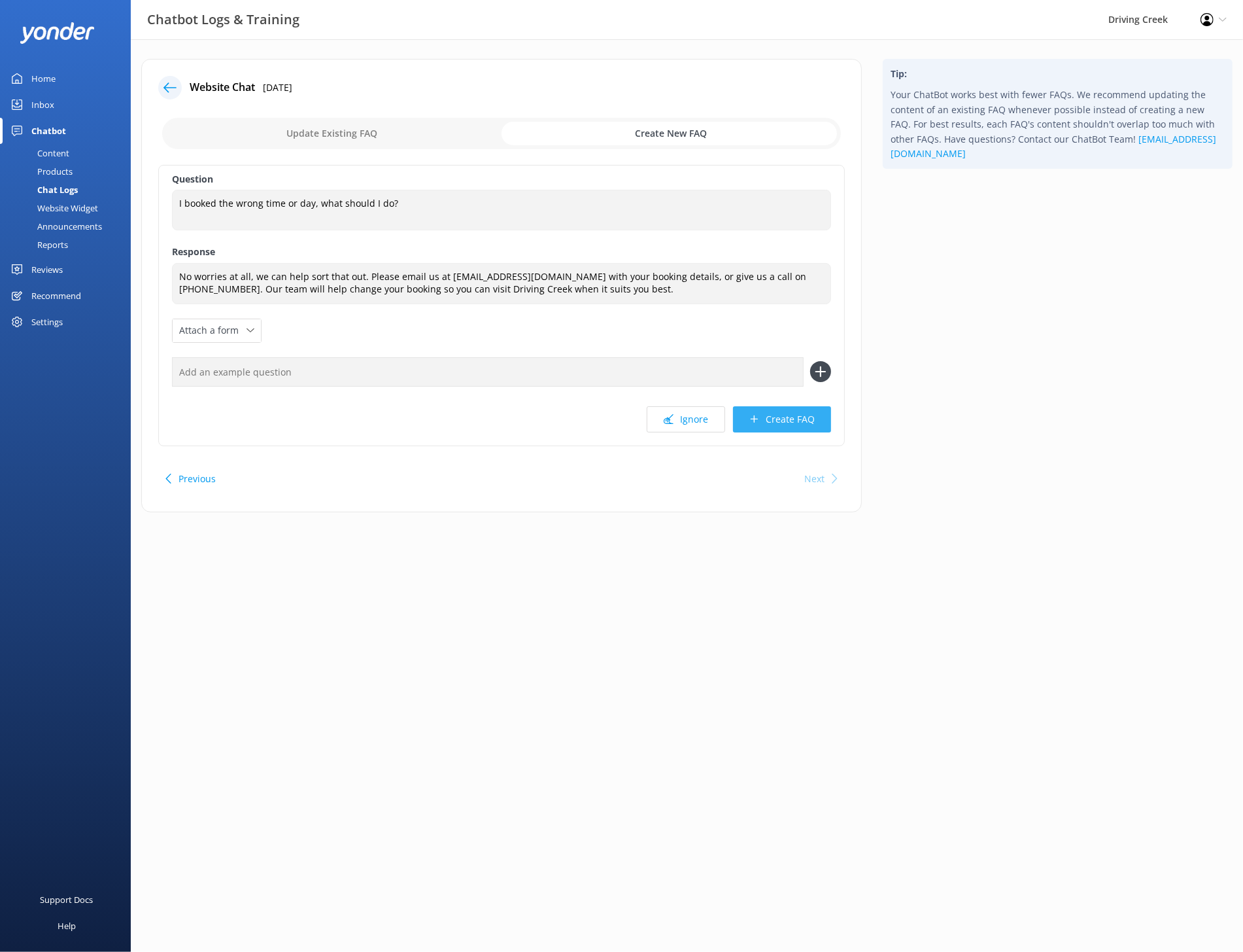
click at [797, 425] on button "Create FAQ" at bounding box center [782, 419] width 98 height 26
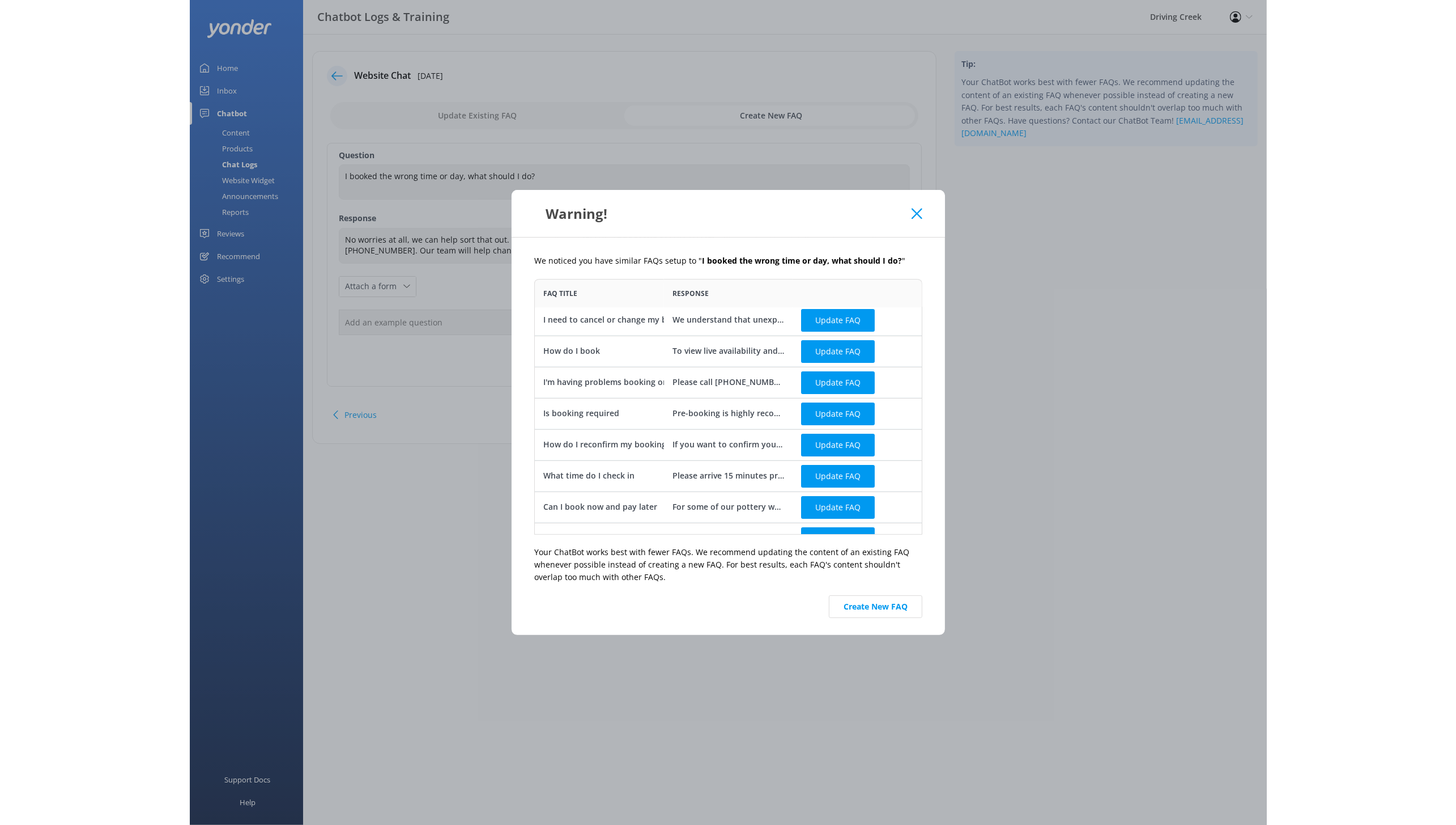
scroll to position [0, 0]
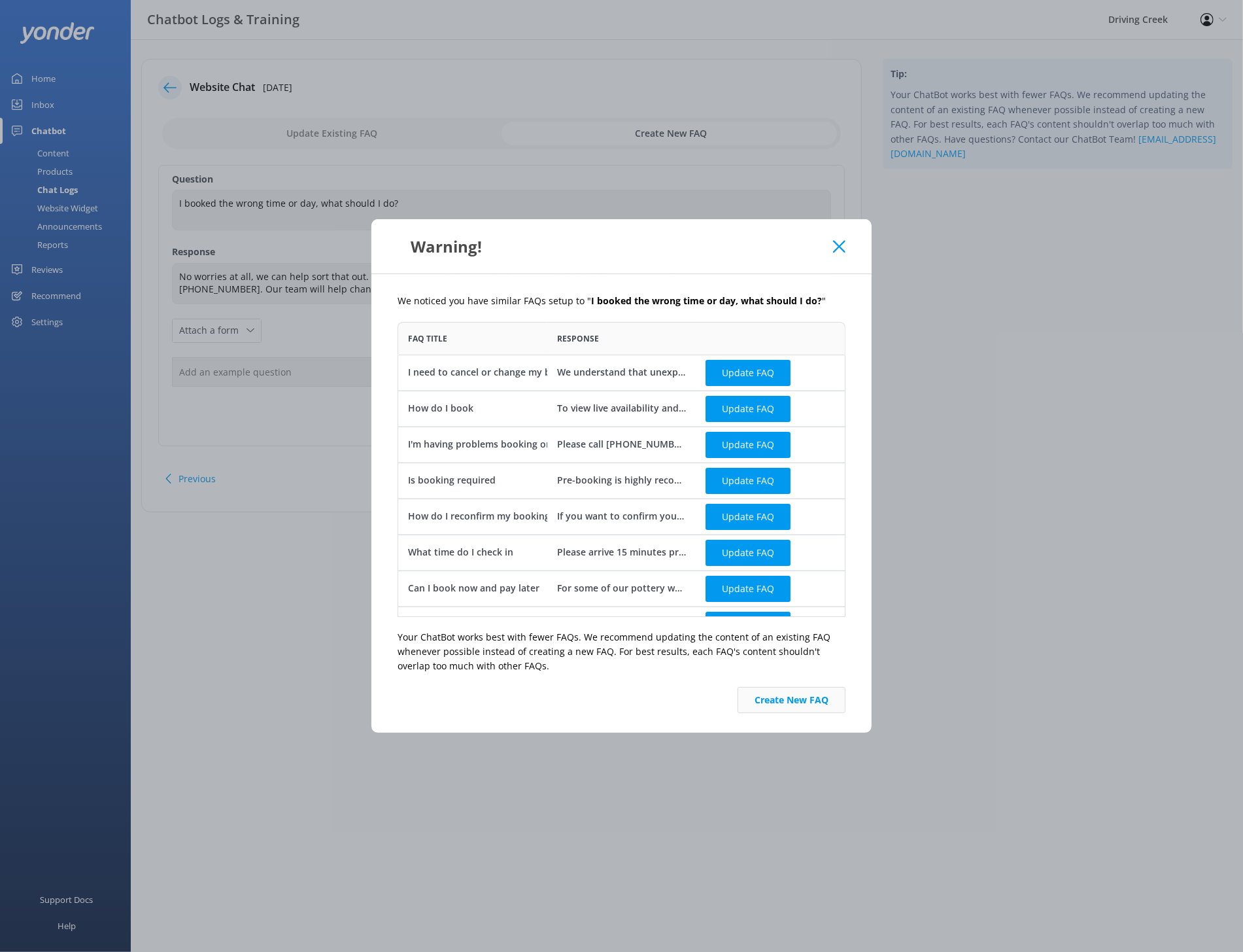
click at [803, 709] on button "Create New FAQ" at bounding box center [792, 699] width 108 height 26
